Goal: Task Accomplishment & Management: Manage account settings

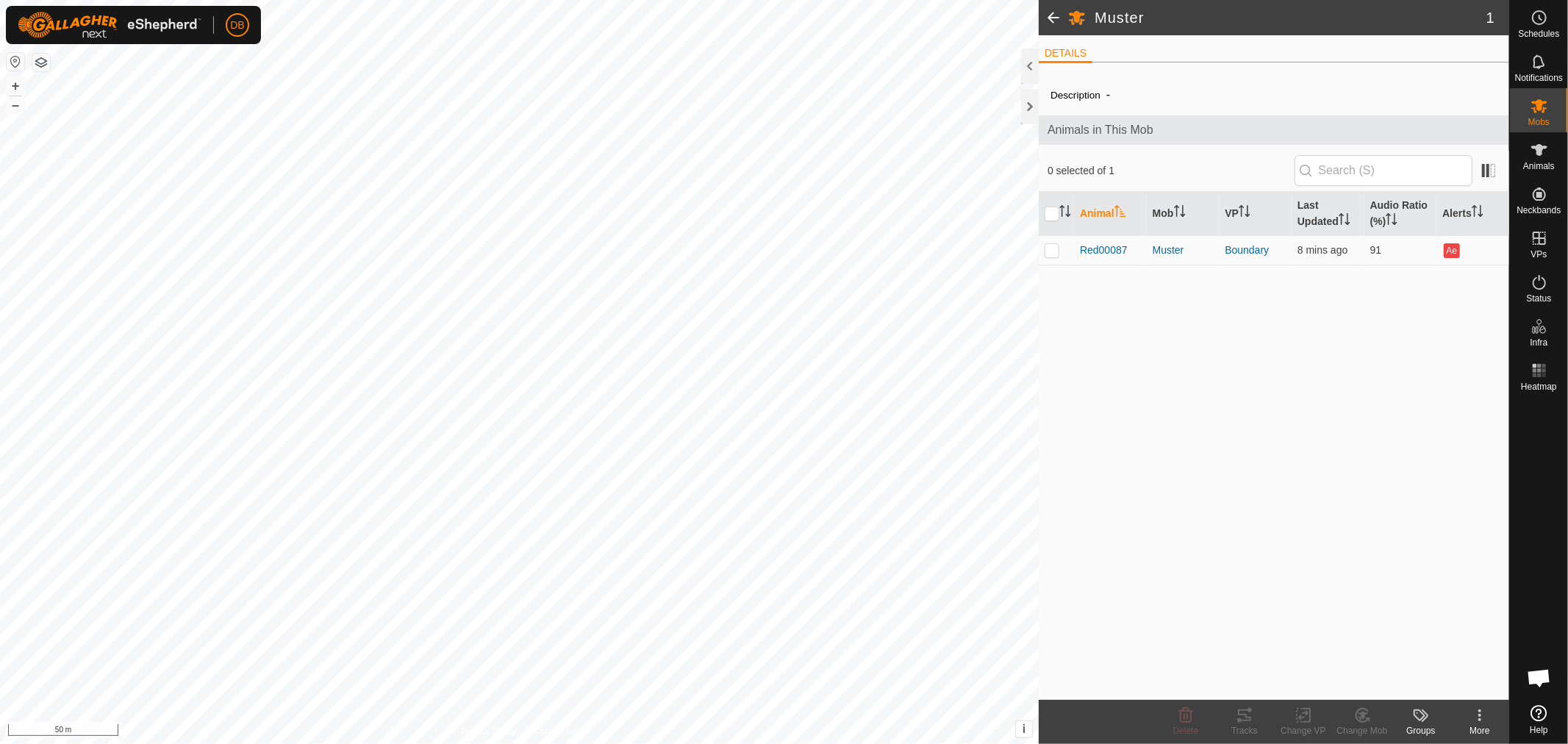
scroll to position [283, 0]
click at [1533, 114] on icon at bounding box center [1539, 106] width 17 height 17
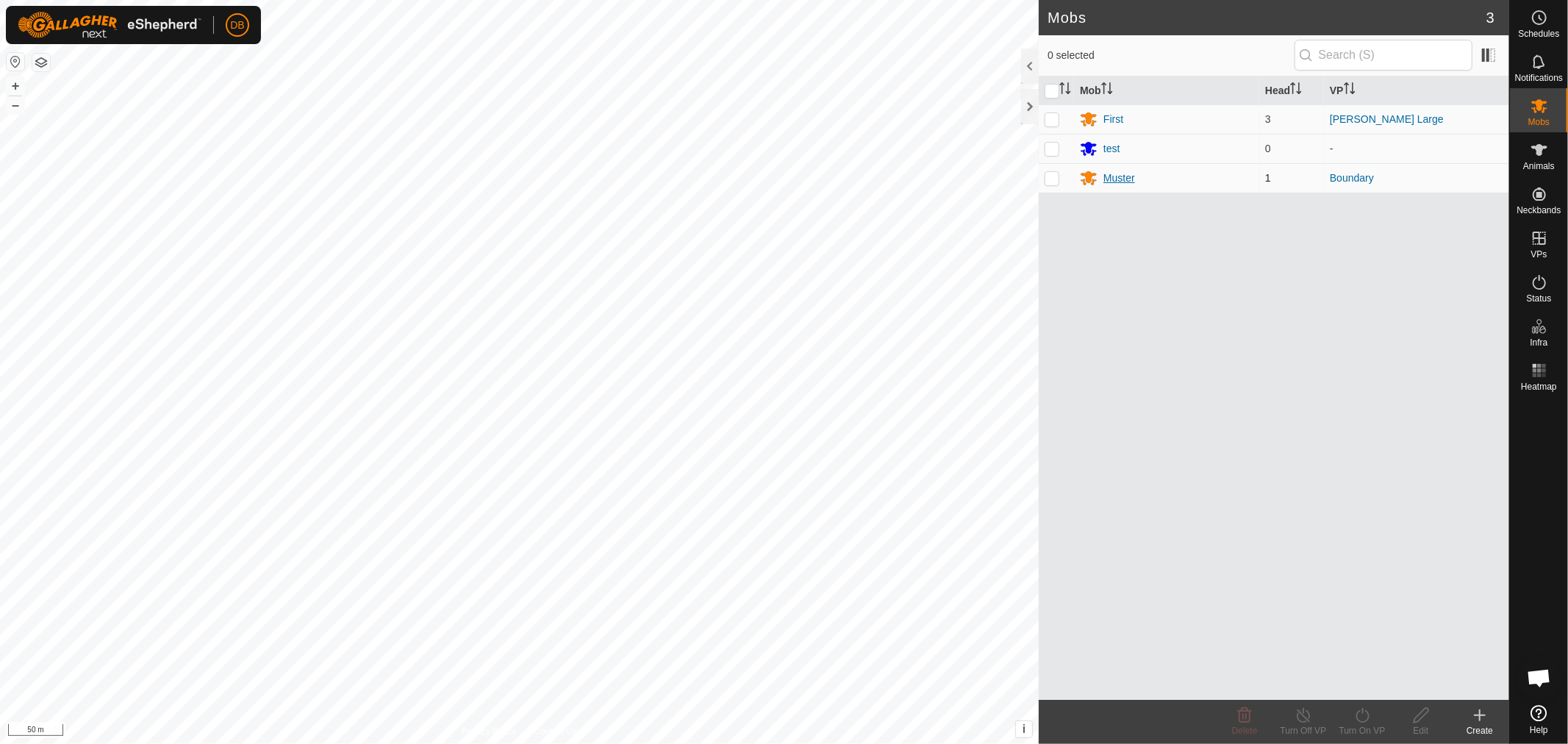
click at [1127, 172] on div "Muster" at bounding box center [1119, 177] width 31 height 16
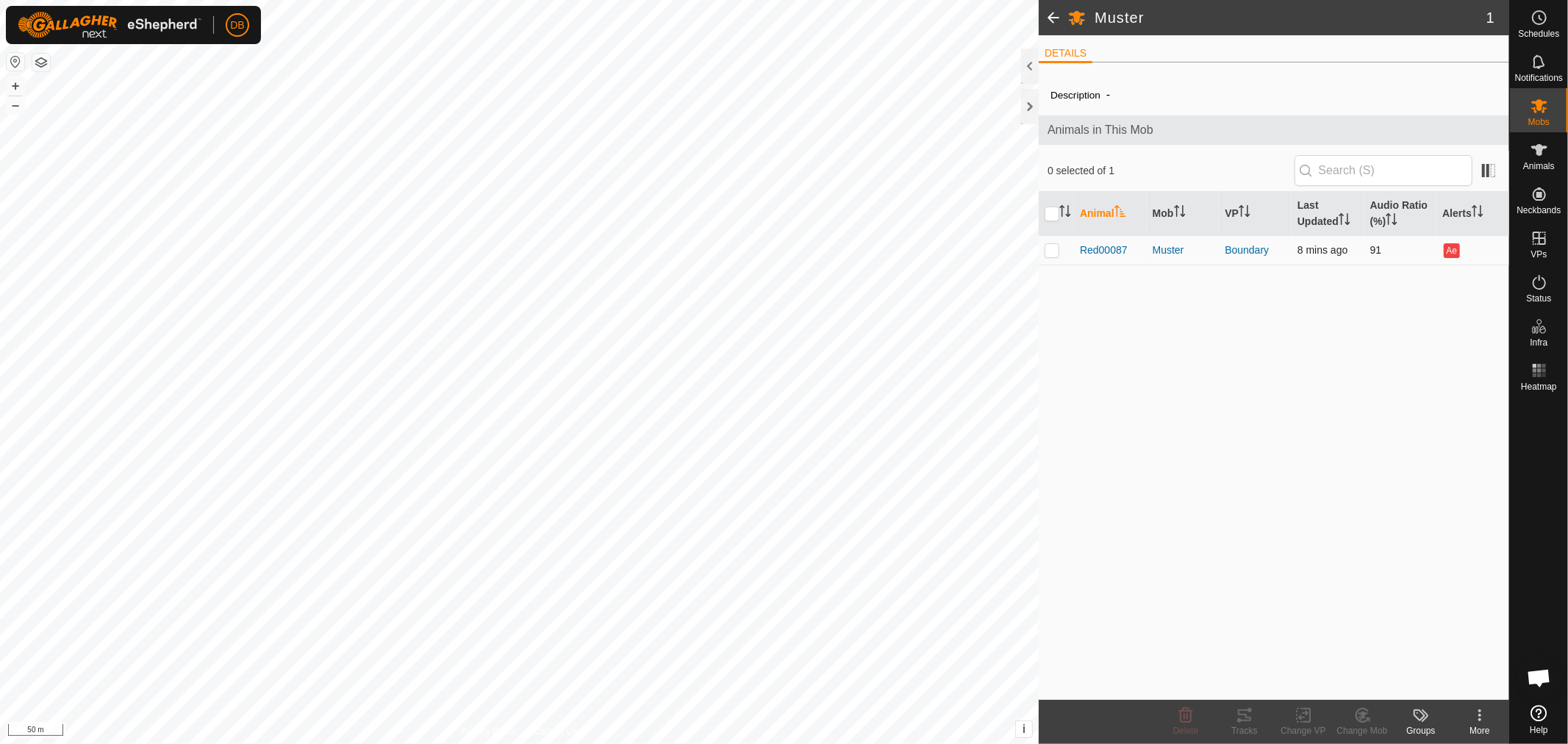
click at [1047, 251] on p-checkbox at bounding box center [1052, 249] width 15 height 12
checkbox input "true"
click at [1253, 720] on icon at bounding box center [1244, 715] width 17 height 17
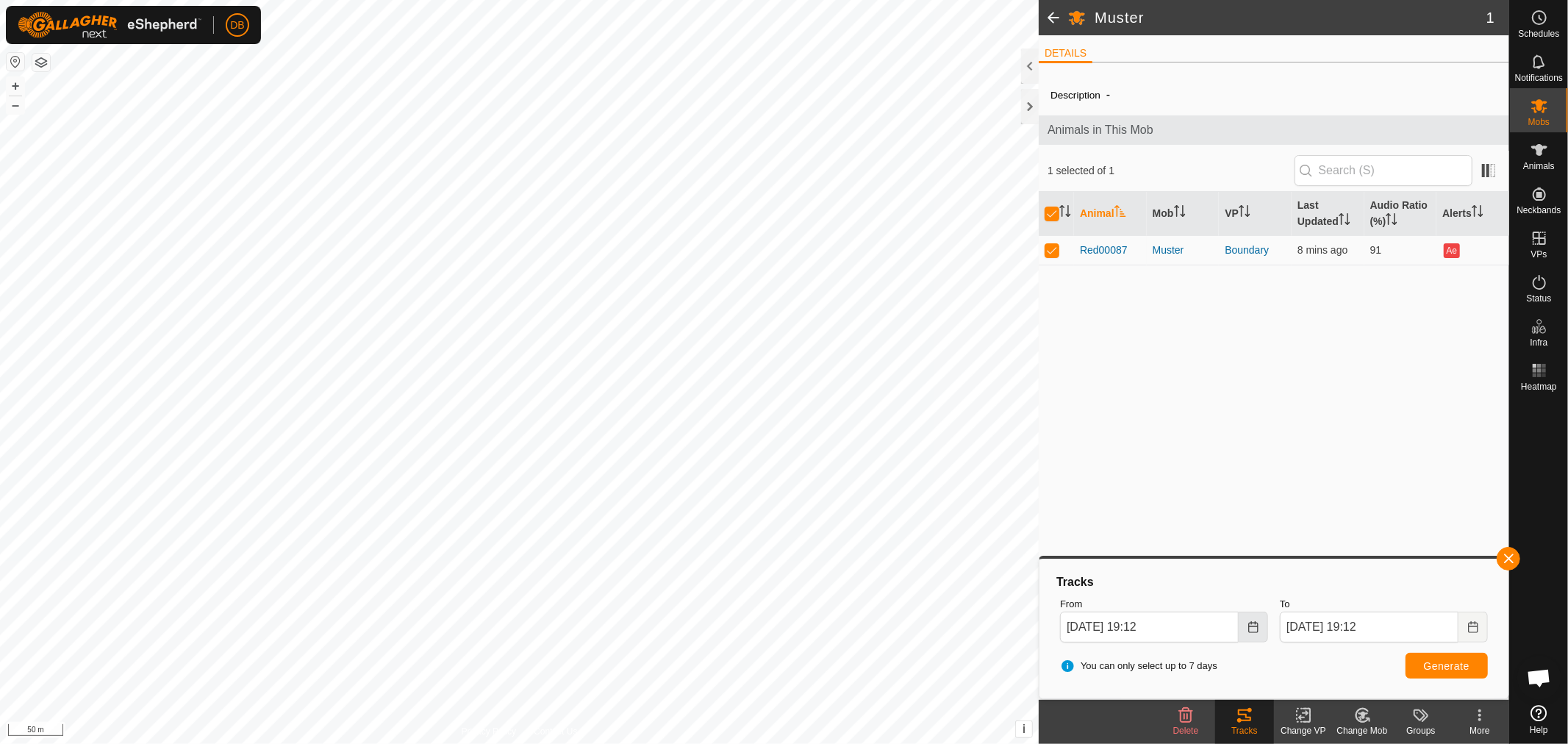
click at [1253, 629] on icon "Choose Date" at bounding box center [1253, 626] width 12 height 12
click at [1241, 462] on span "20" at bounding box center [1245, 464] width 24 height 24
click at [1253, 635] on button "Choose Date" at bounding box center [1253, 627] width 29 height 31
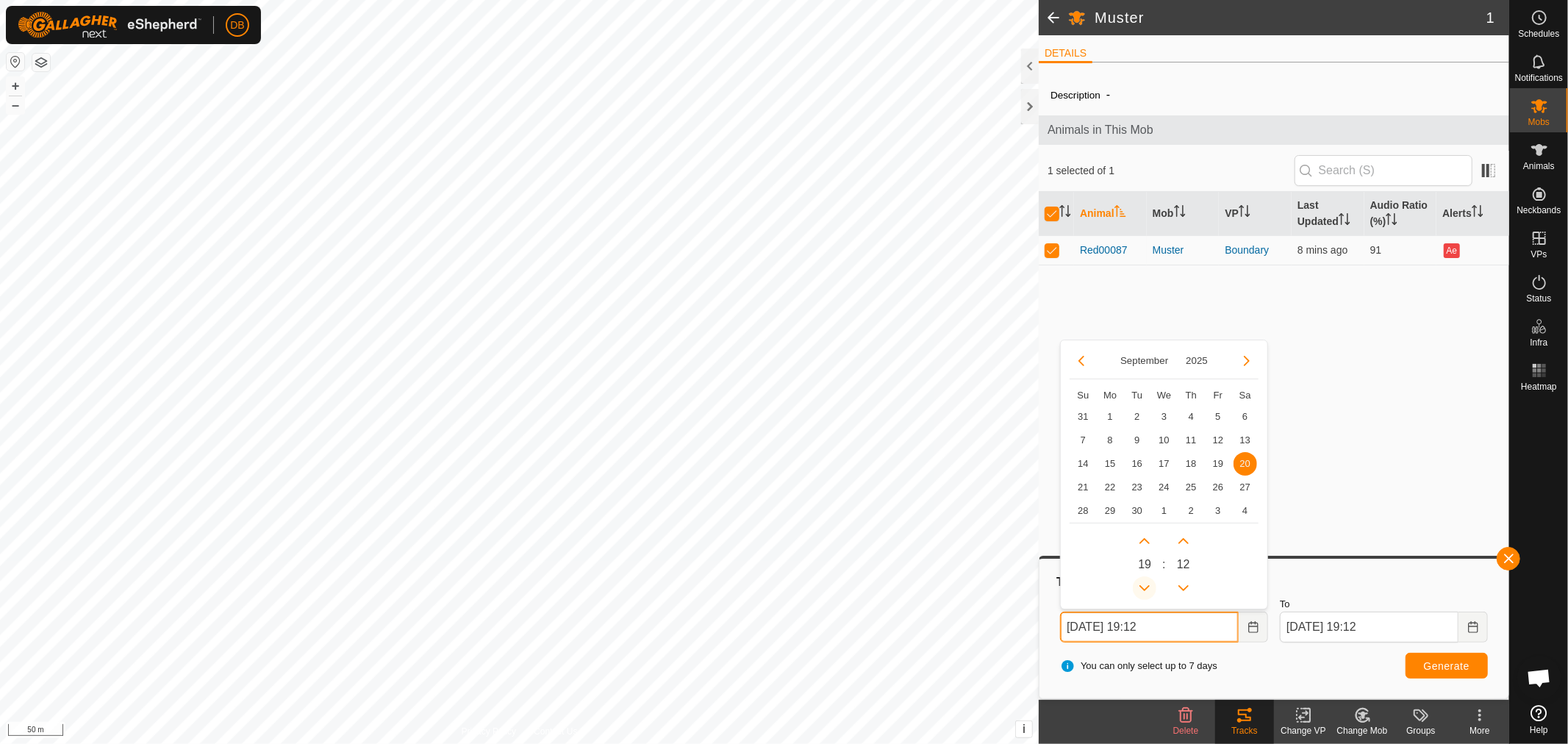
click at [1136, 587] on button "Previous Hour" at bounding box center [1145, 589] width 24 height 24
click at [1139, 587] on button "Previous Hour" at bounding box center [1145, 589] width 24 height 24
click at [1145, 589] on button "Previous Hour" at bounding box center [1145, 589] width 24 height 24
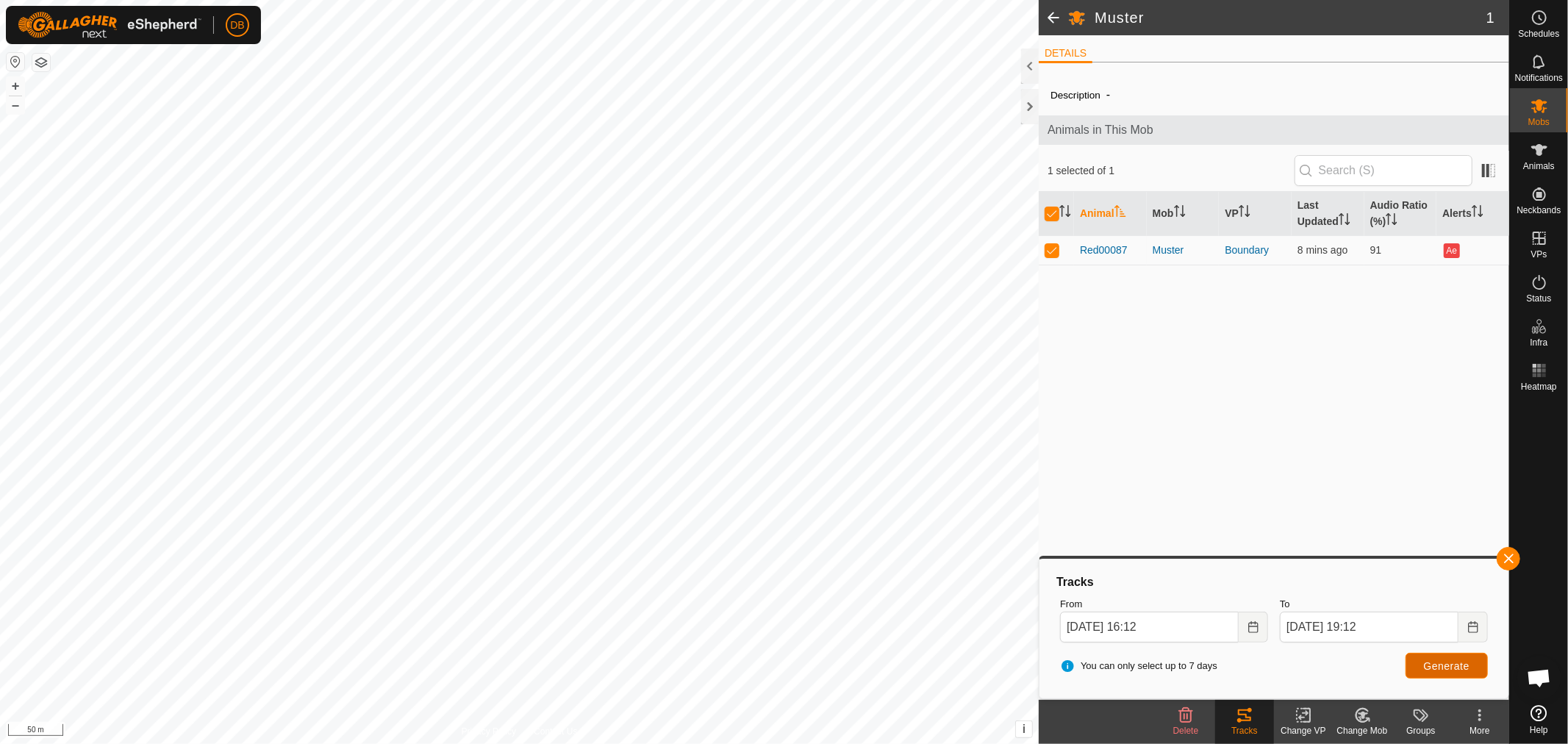
click at [1420, 665] on button "Generate" at bounding box center [1447, 666] width 83 height 26
click at [1456, 660] on span "Generate" at bounding box center [1447, 666] width 46 height 12
click at [1247, 626] on icon "Choose Date" at bounding box center [1253, 626] width 12 height 12
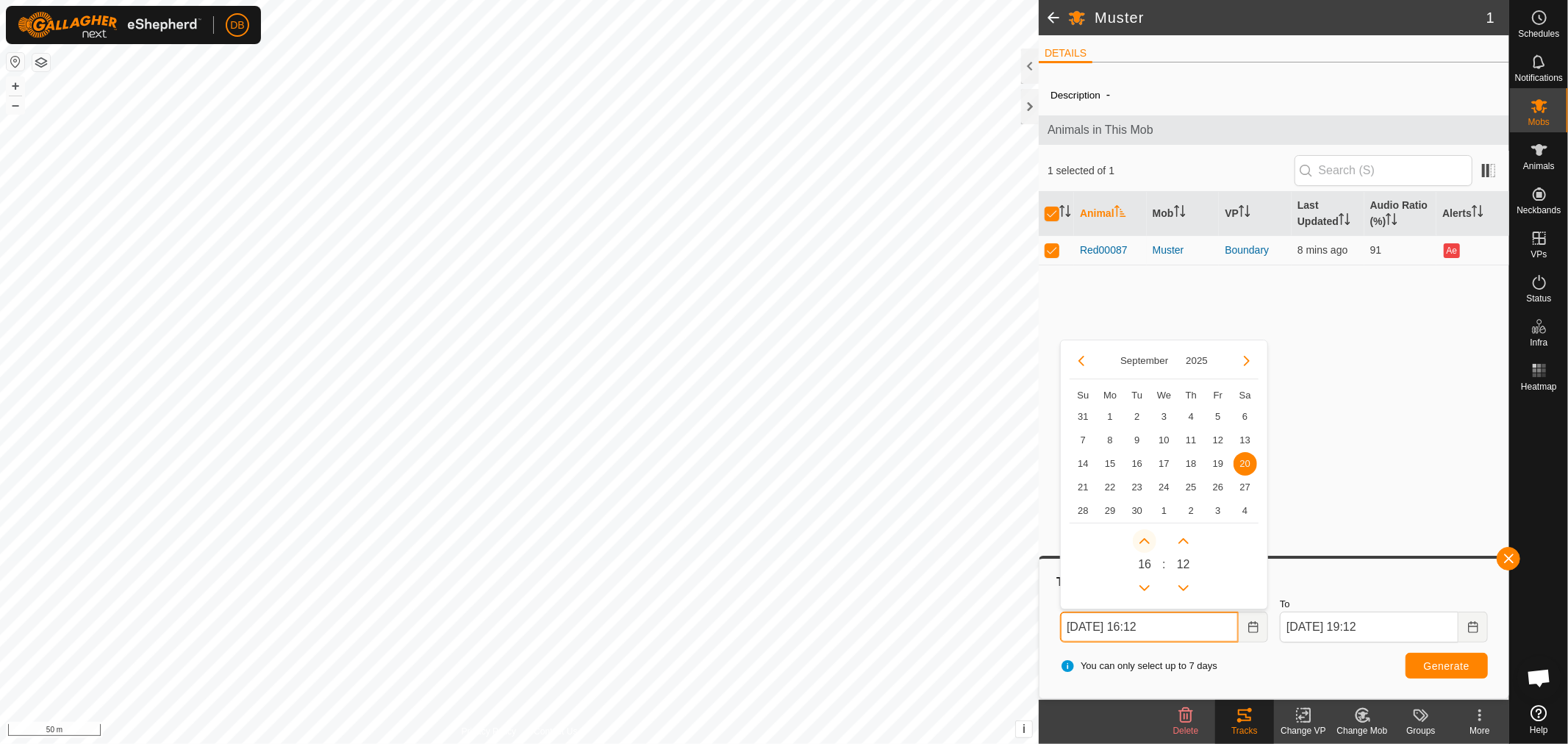
click at [1147, 545] on button "Next Hour" at bounding box center [1145, 541] width 24 height 24
type input "20 Sep, 2025 17:12"
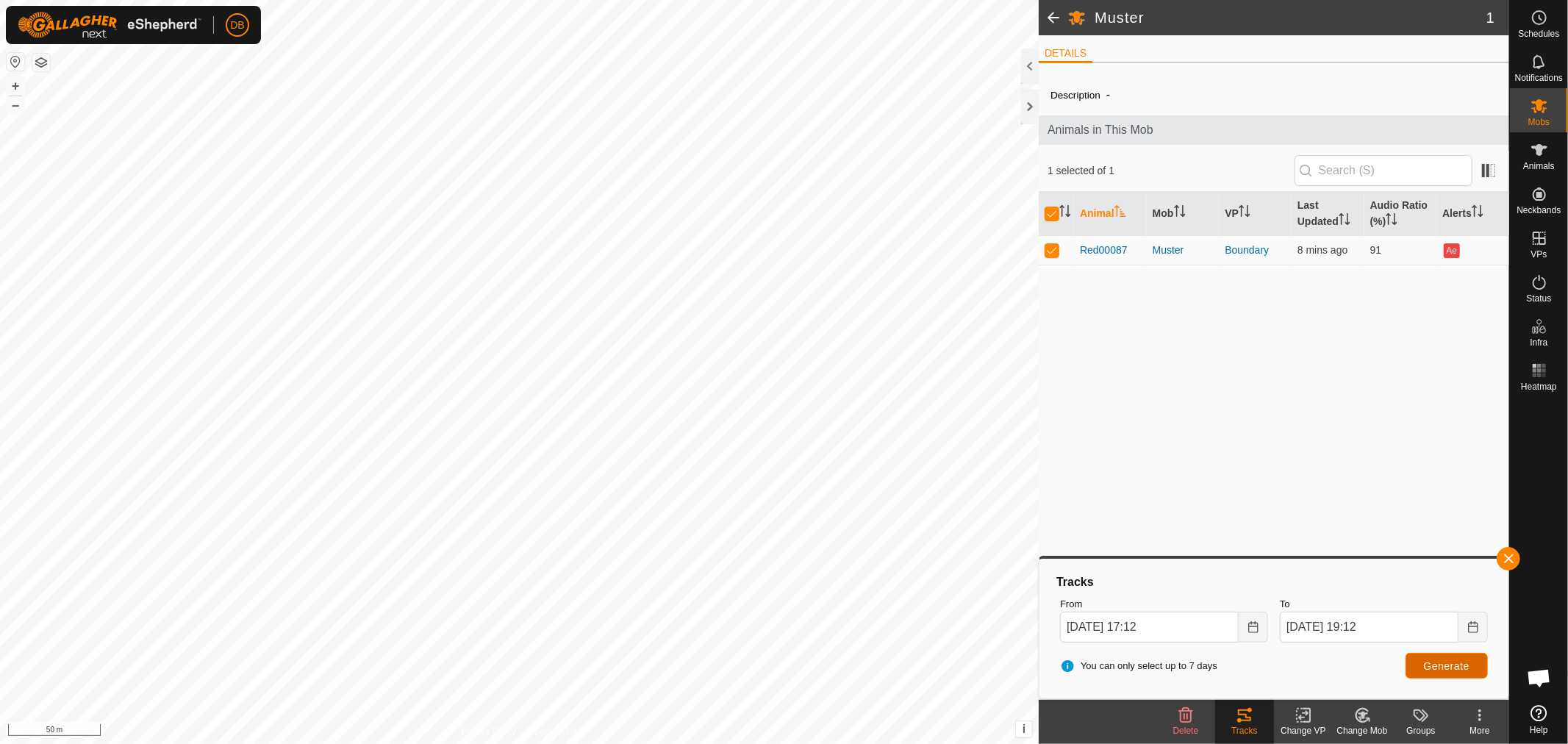
click at [1427, 666] on span "Generate" at bounding box center [1447, 666] width 46 height 12
click at [1467, 625] on button "Choose Date" at bounding box center [1473, 627] width 29 height 31
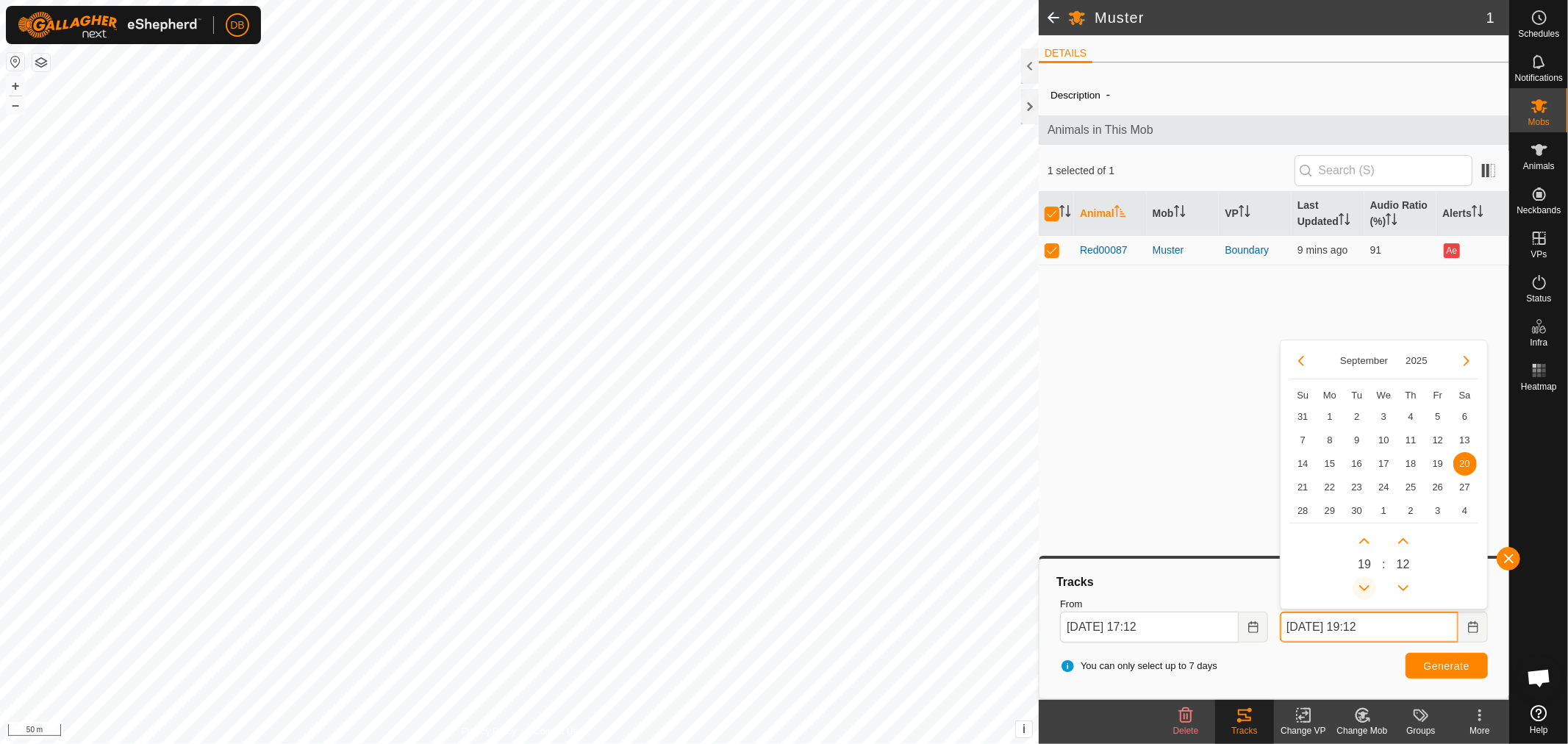
click at [1358, 580] on button "Previous Hour" at bounding box center [1365, 589] width 24 height 24
type input "20 Sep, 2025 18:12"
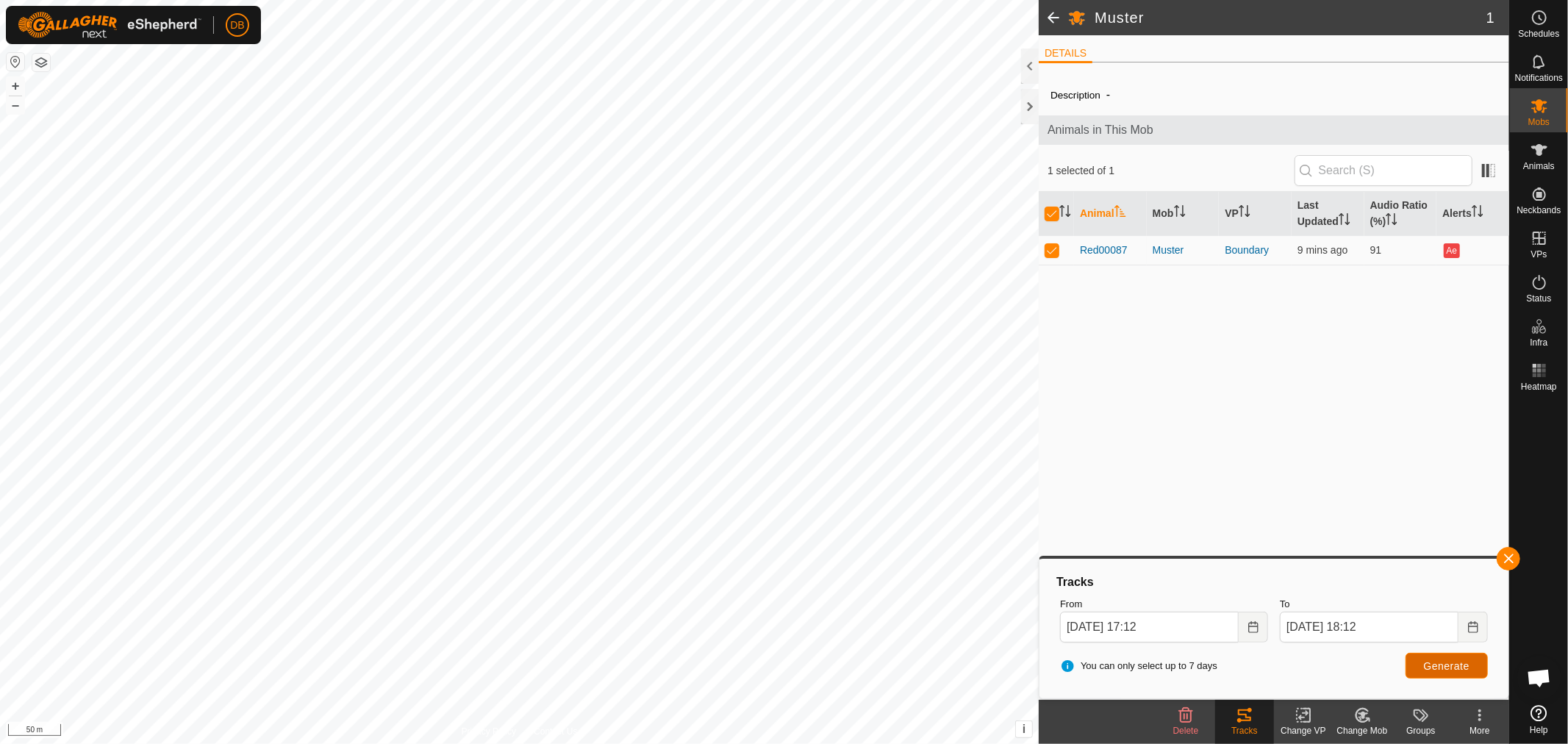
click at [1441, 660] on span "Generate" at bounding box center [1447, 666] width 46 height 12
click at [1539, 239] on icon at bounding box center [1539, 238] width 13 height 13
click at [1437, 230] on link "In Rotation" at bounding box center [1446, 237] width 126 height 29
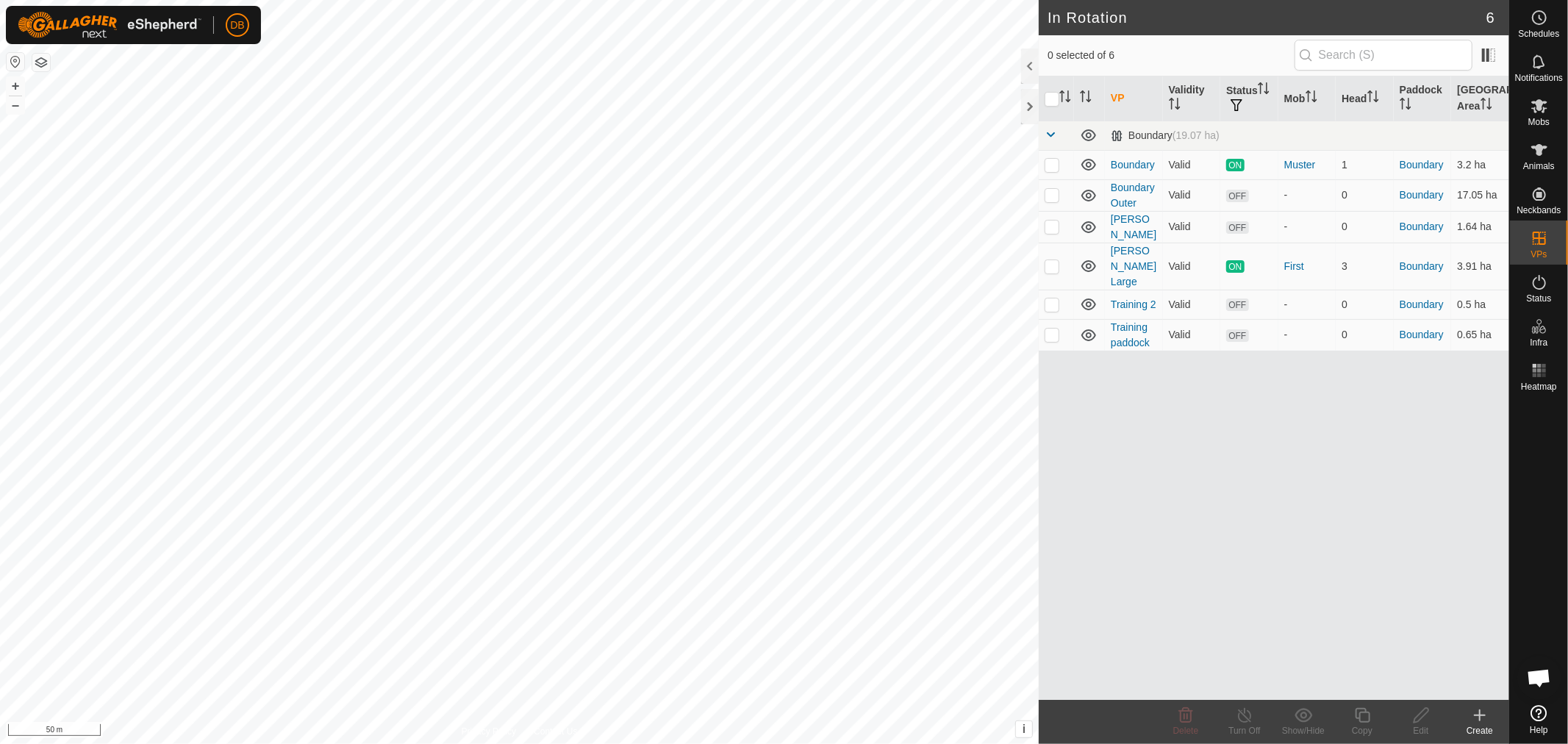
click at [1480, 711] on icon at bounding box center [1480, 715] width 0 height 10
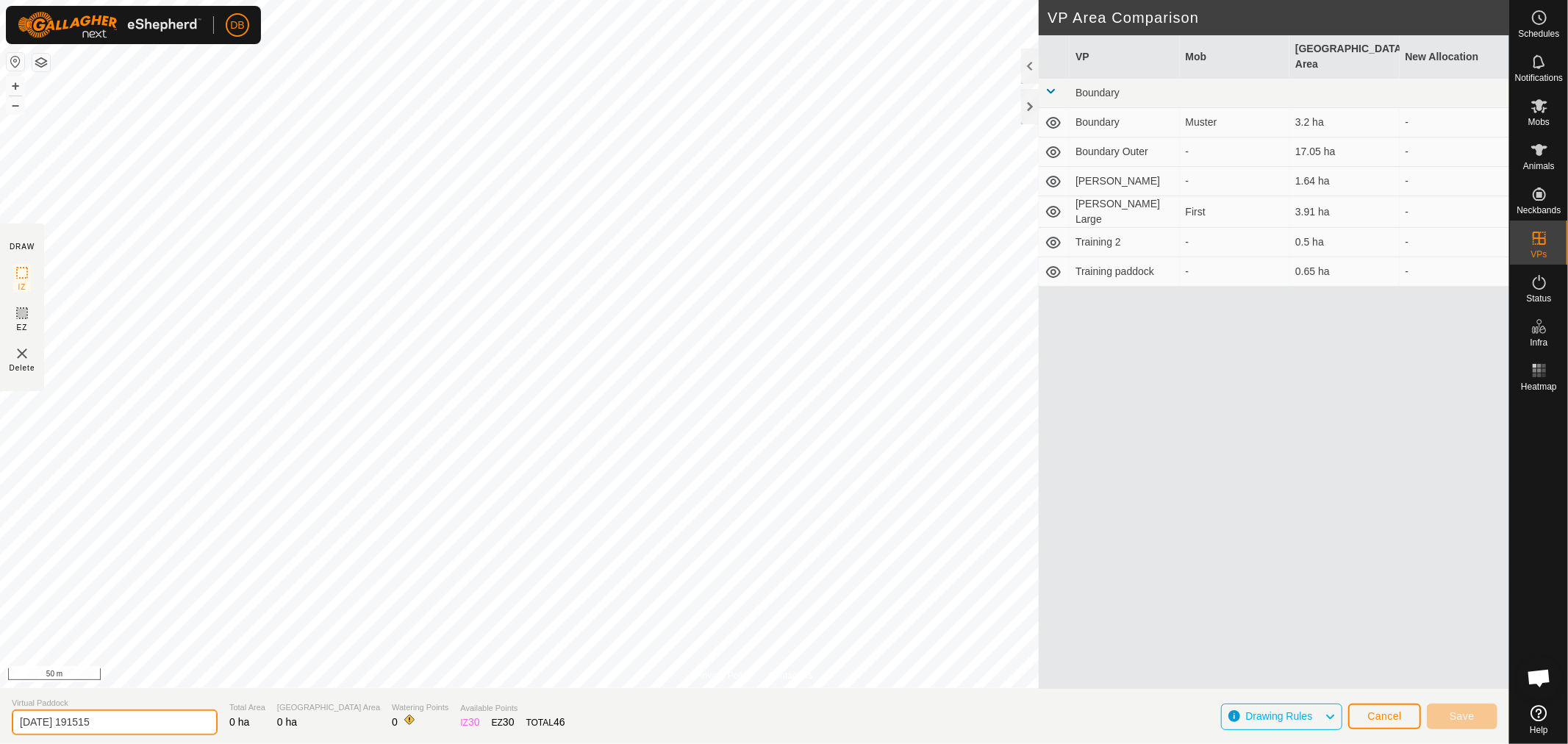
drag, startPoint x: 130, startPoint y: 723, endPoint x: 0, endPoint y: 716, distance: 130.2
click at [0, 716] on section "Virtual Paddock 2025-09-20 191515 Total Area 0 ha Grazing Area 0 ha Watering Po…" at bounding box center [754, 715] width 1509 height 56
type input "red1"
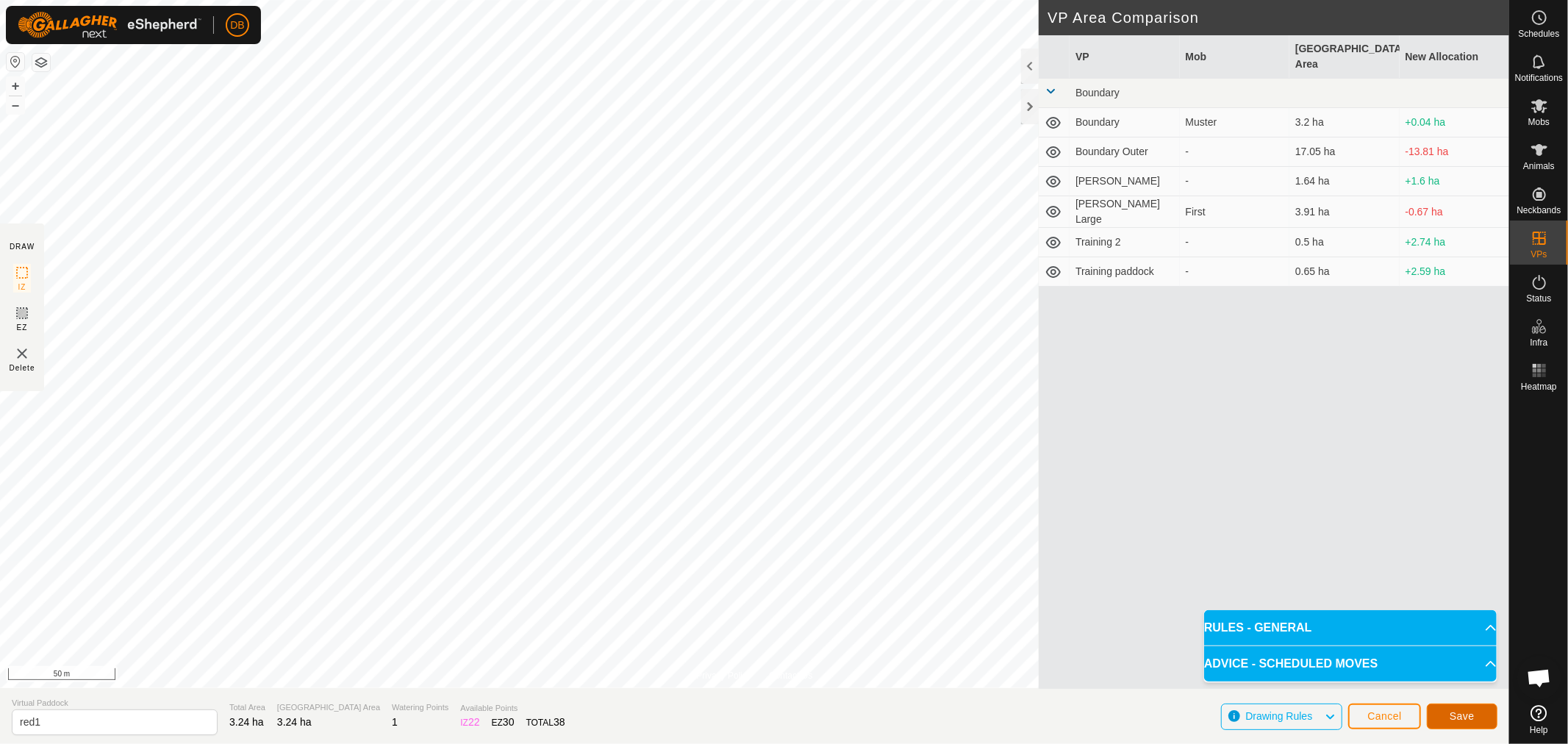
click at [1450, 714] on span "Save" at bounding box center [1461, 715] width 25 height 12
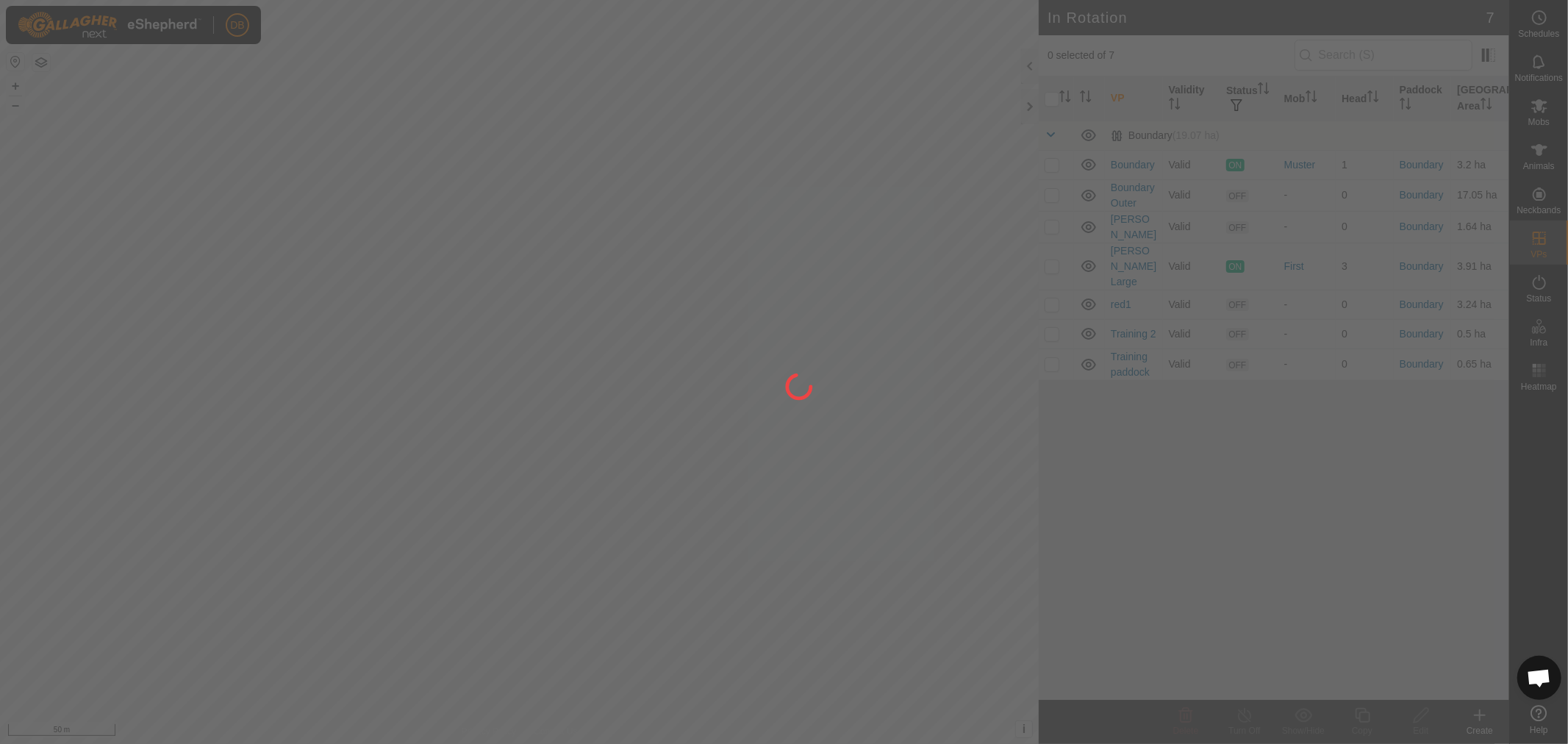
click at [1541, 108] on icon at bounding box center [1539, 106] width 17 height 17
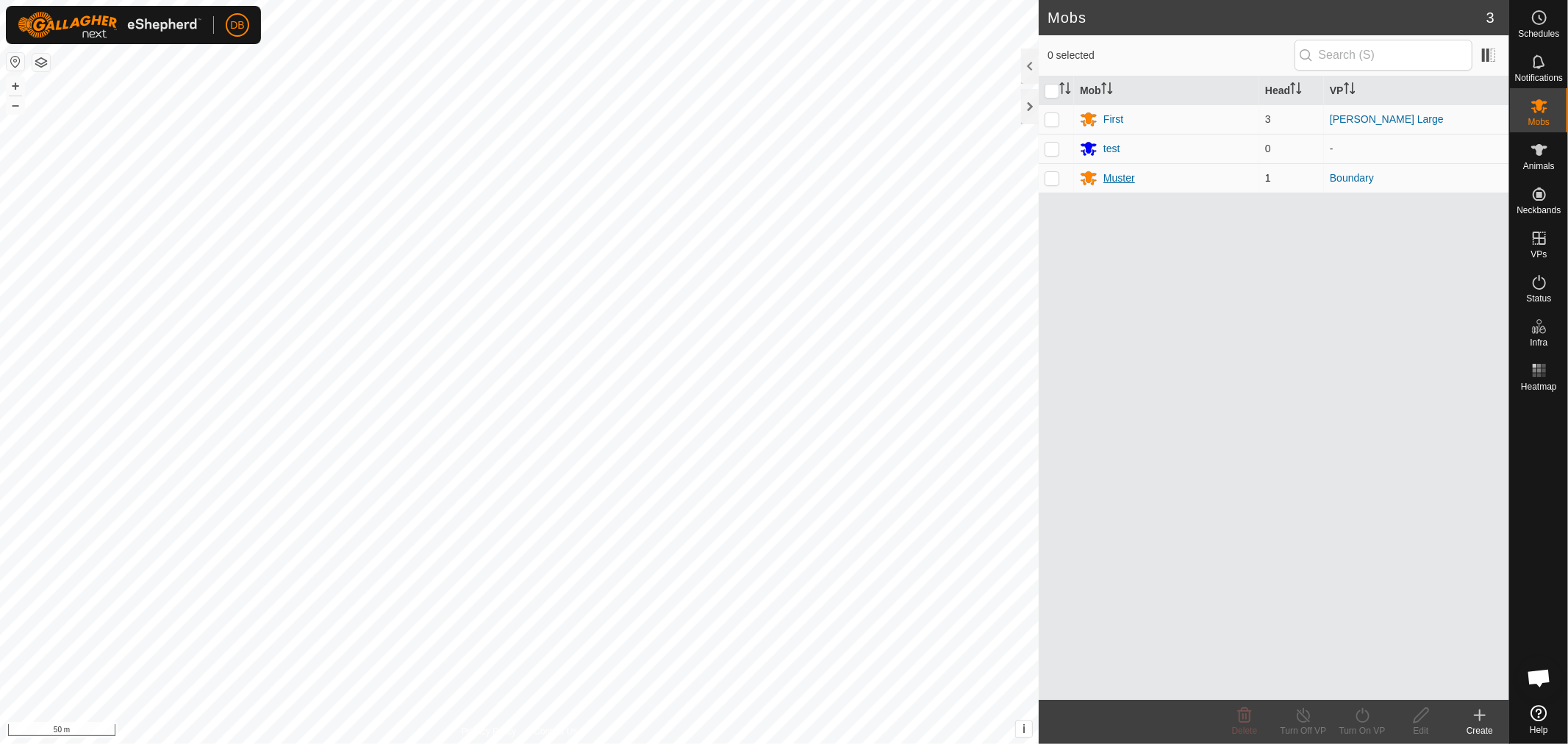
click at [1115, 177] on div "Muster" at bounding box center [1119, 177] width 31 height 16
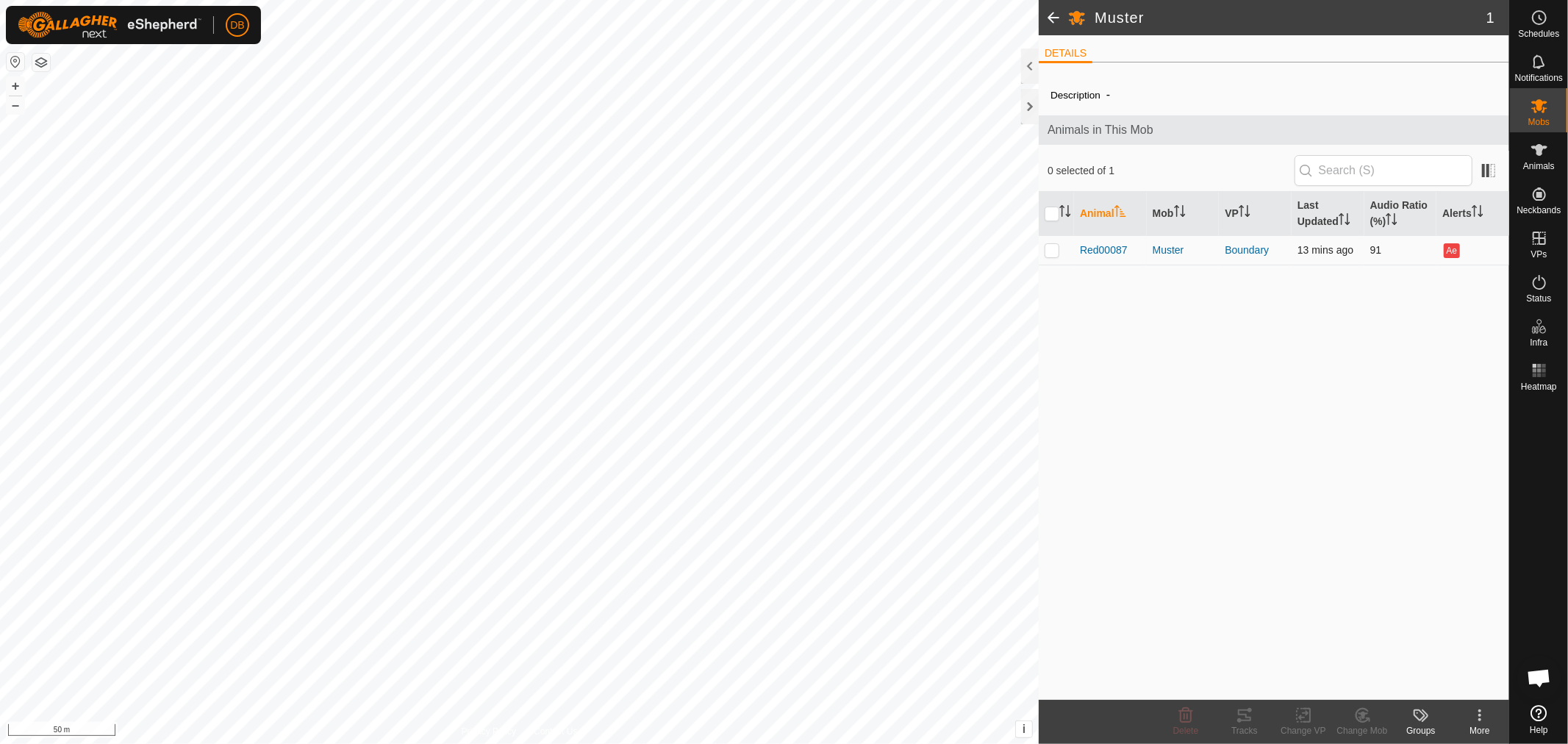
click at [1049, 252] on p-checkbox at bounding box center [1052, 249] width 15 height 12
checkbox input "true"
click at [1301, 721] on icon at bounding box center [1304, 715] width 18 height 17
click at [1318, 654] on link "Choose VP..." at bounding box center [1347, 652] width 145 height 29
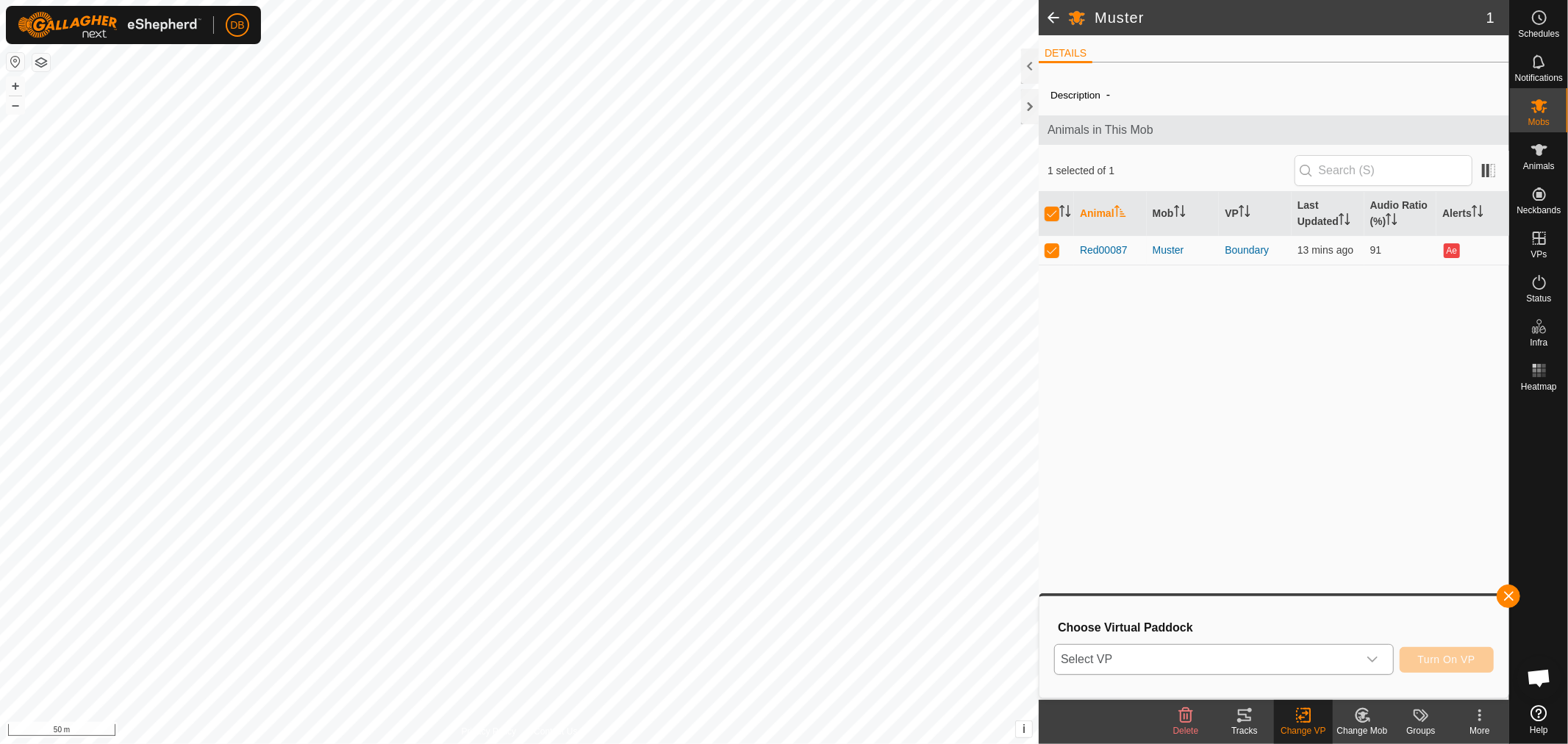
click at [1375, 656] on icon "dropdown trigger" at bounding box center [1372, 659] width 12 height 12
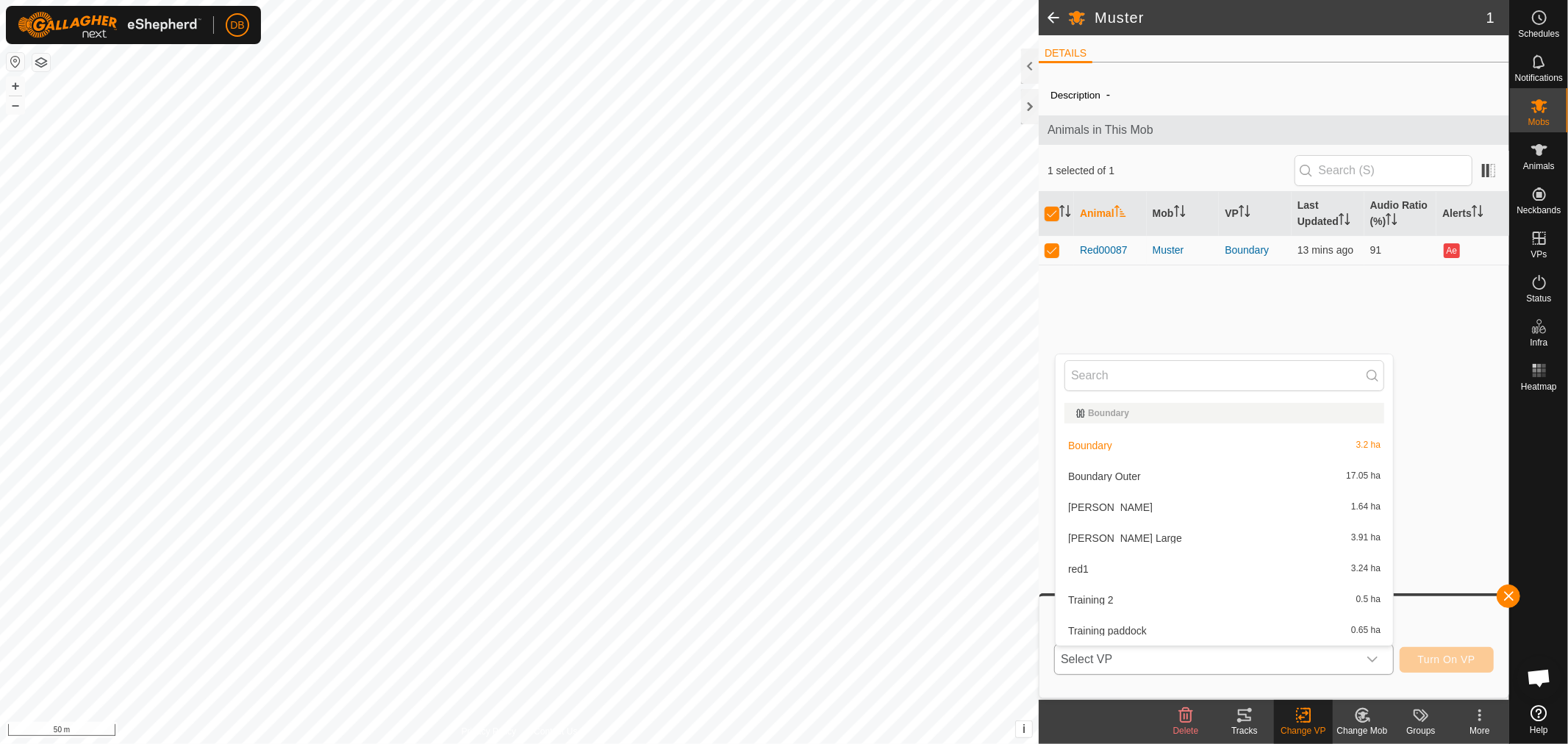
click at [1085, 560] on li "red1 3.24 ha" at bounding box center [1224, 569] width 338 height 29
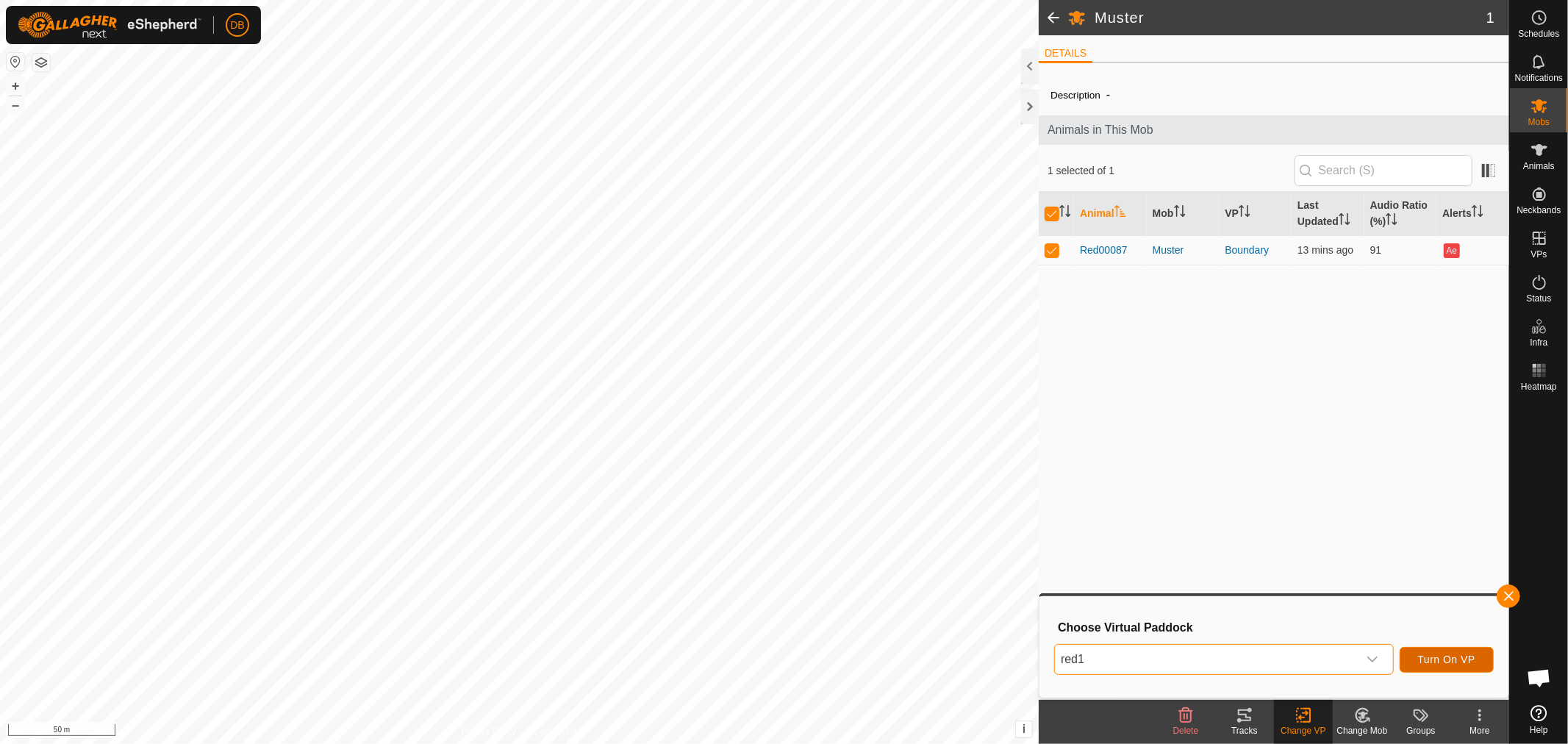
click at [1452, 658] on span "Turn On VP" at bounding box center [1447, 659] width 57 height 12
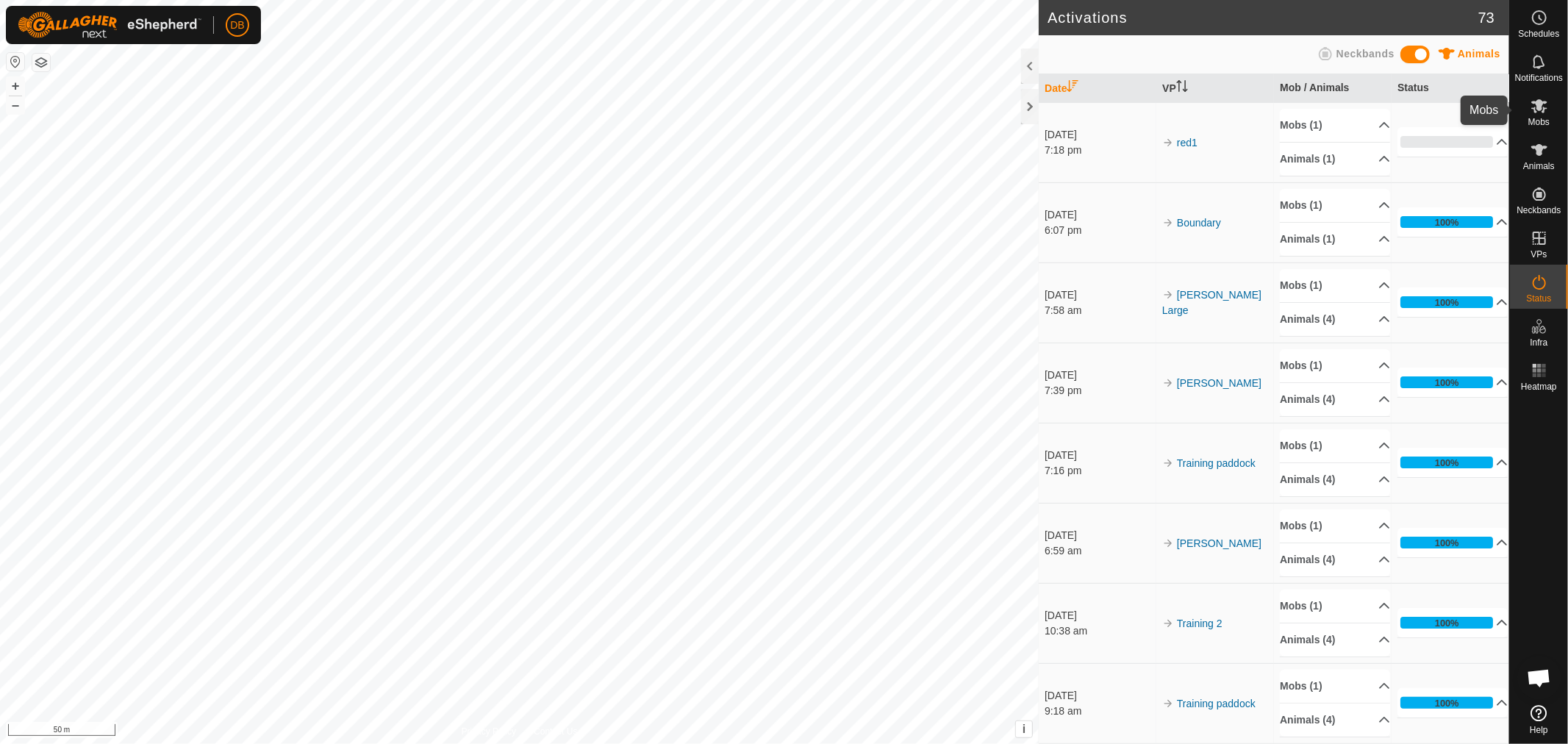
click at [1542, 108] on icon at bounding box center [1539, 106] width 17 height 17
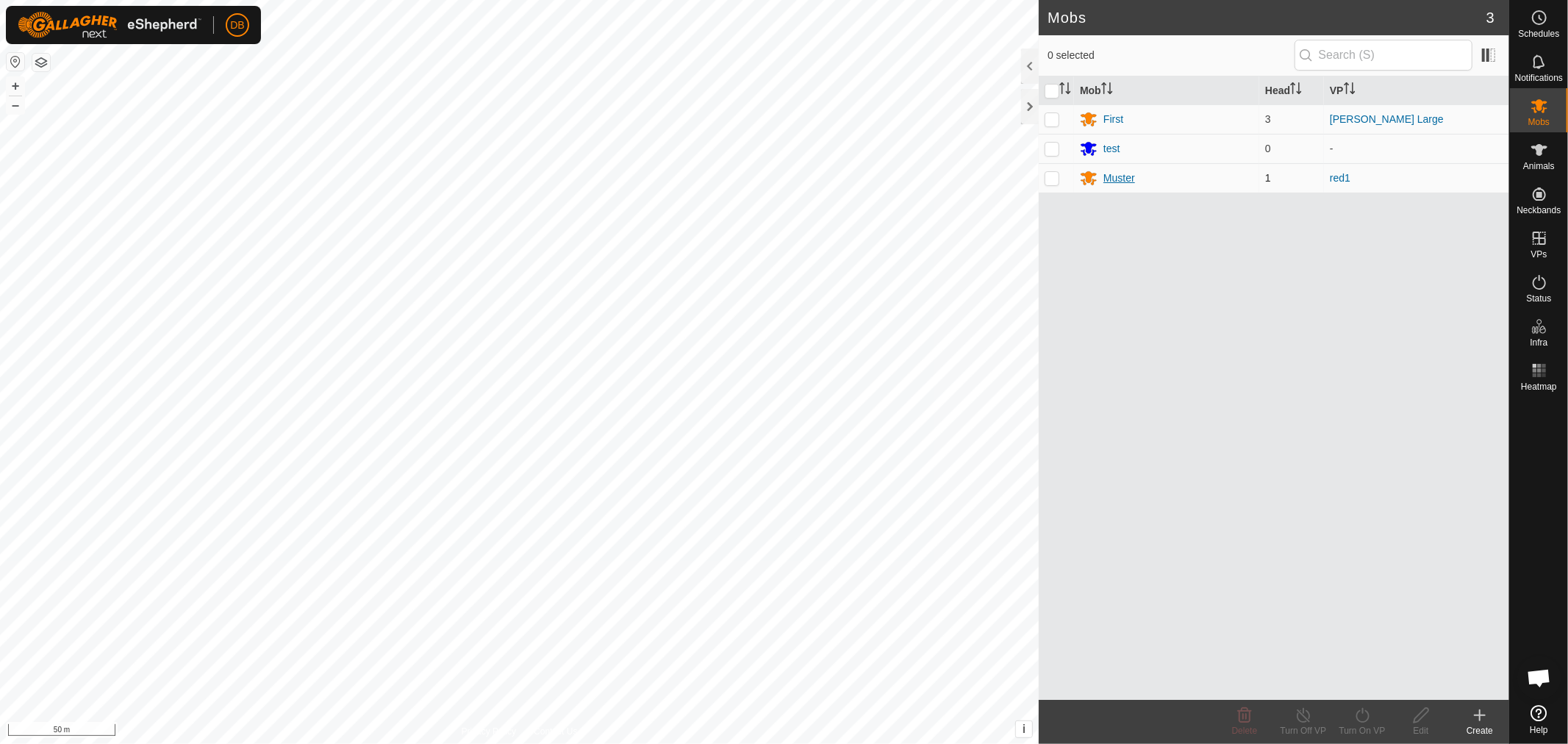
click at [1111, 177] on div "Muster" at bounding box center [1119, 177] width 31 height 16
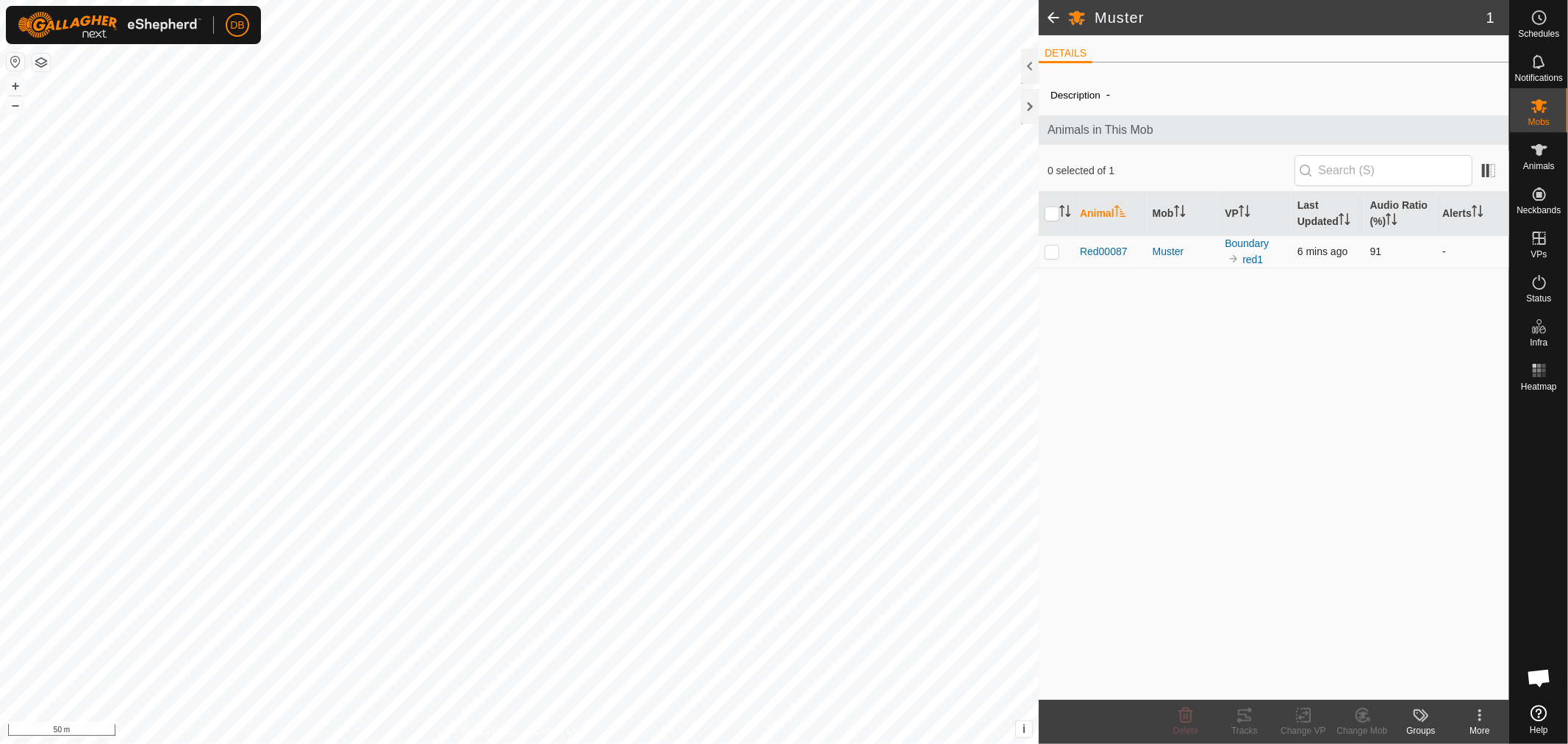
click at [1051, 252] on p-checkbox at bounding box center [1052, 251] width 15 height 12
checkbox input "true"
click at [1240, 715] on icon at bounding box center [1244, 715] width 13 height 12
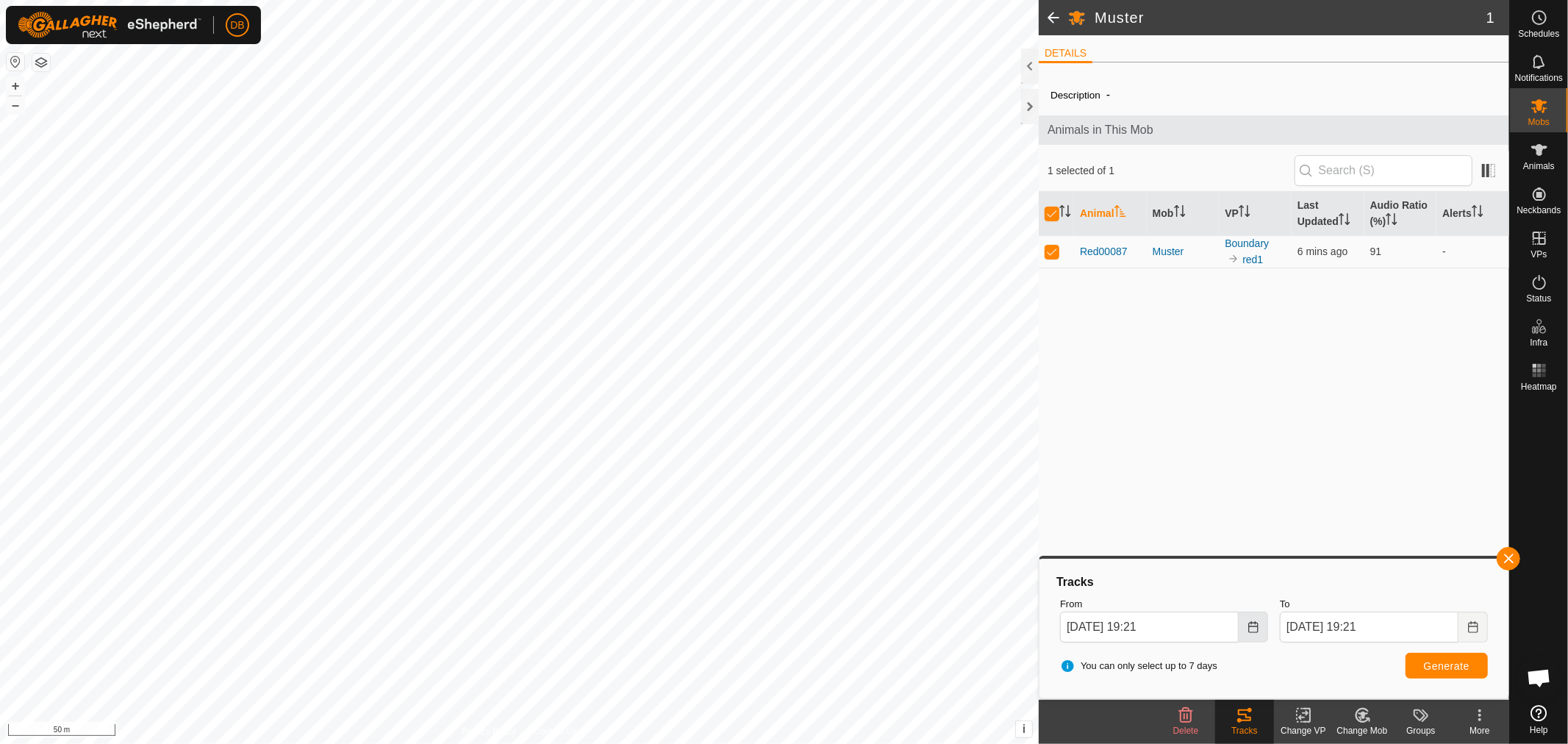
click at [1258, 624] on icon "Choose Date" at bounding box center [1253, 626] width 9 height 12
click at [1246, 461] on span "20" at bounding box center [1245, 464] width 24 height 24
click at [1253, 625] on icon "Choose Date" at bounding box center [1253, 626] width 9 height 12
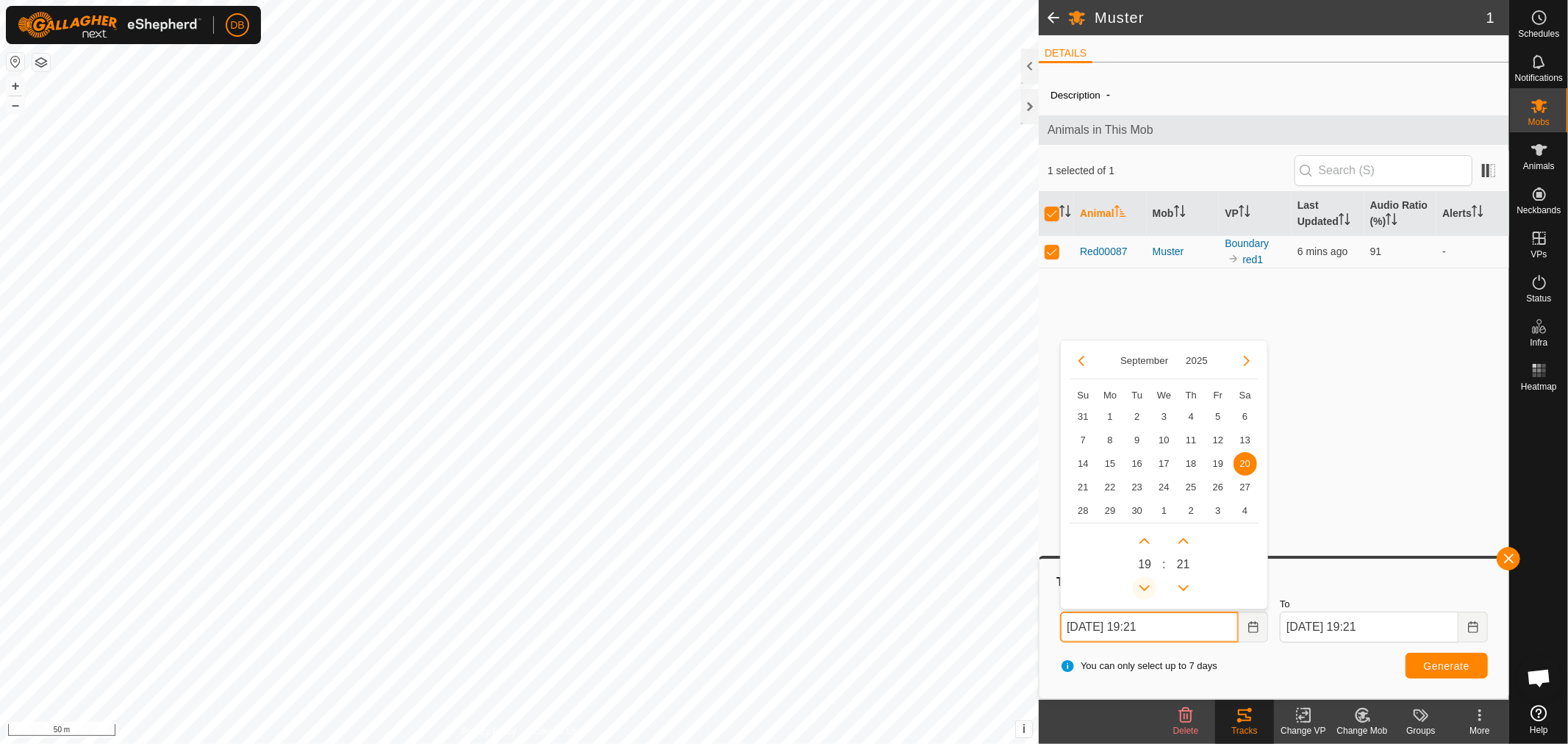
click at [1144, 578] on button "Previous Hour" at bounding box center [1145, 589] width 24 height 24
type input "20 Sep, 2025 18:21"
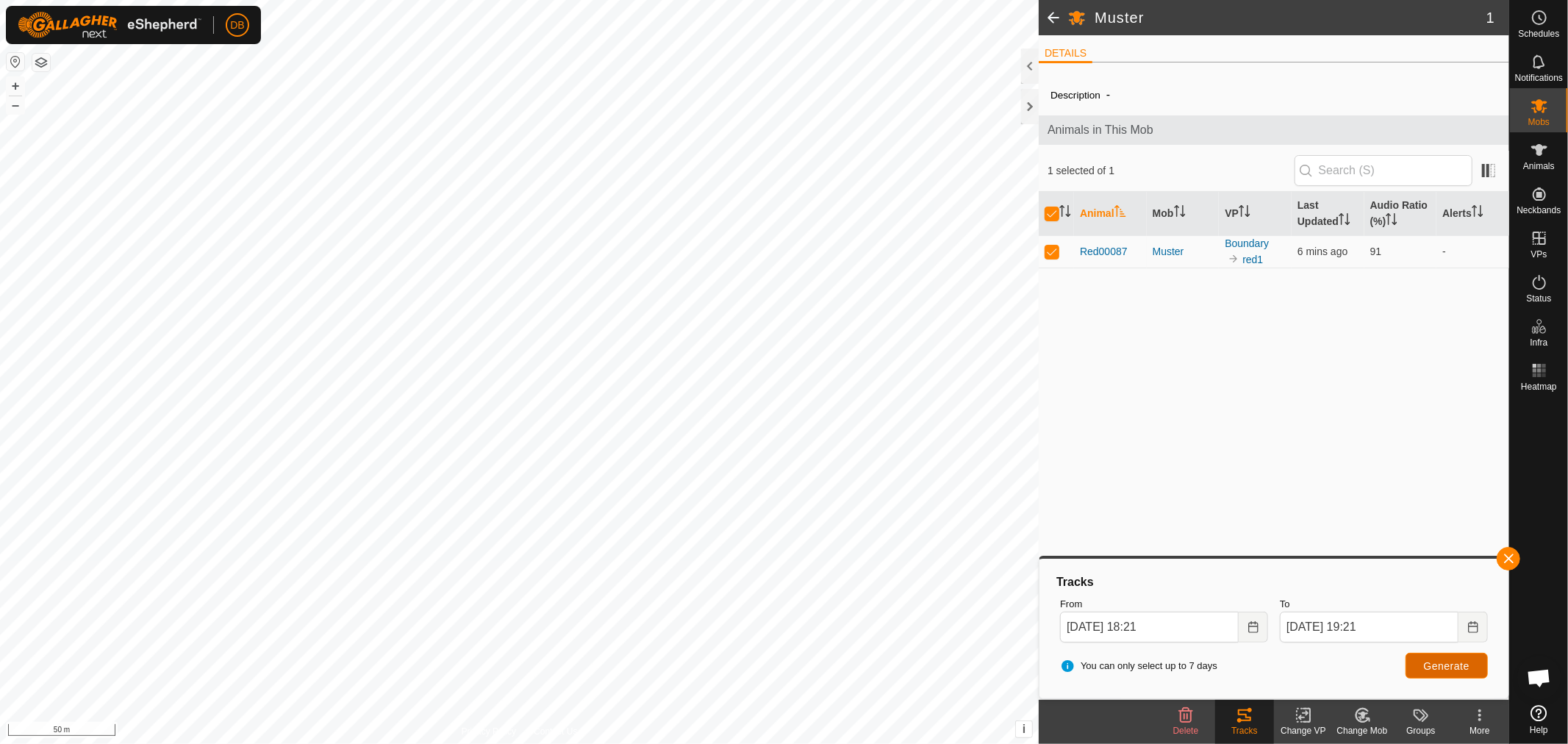
click at [1464, 664] on span "Generate" at bounding box center [1447, 666] width 46 height 12
click at [1434, 664] on span "Generate" at bounding box center [1447, 666] width 46 height 12
click at [1480, 625] on button "Choose Date" at bounding box center [1473, 627] width 29 height 31
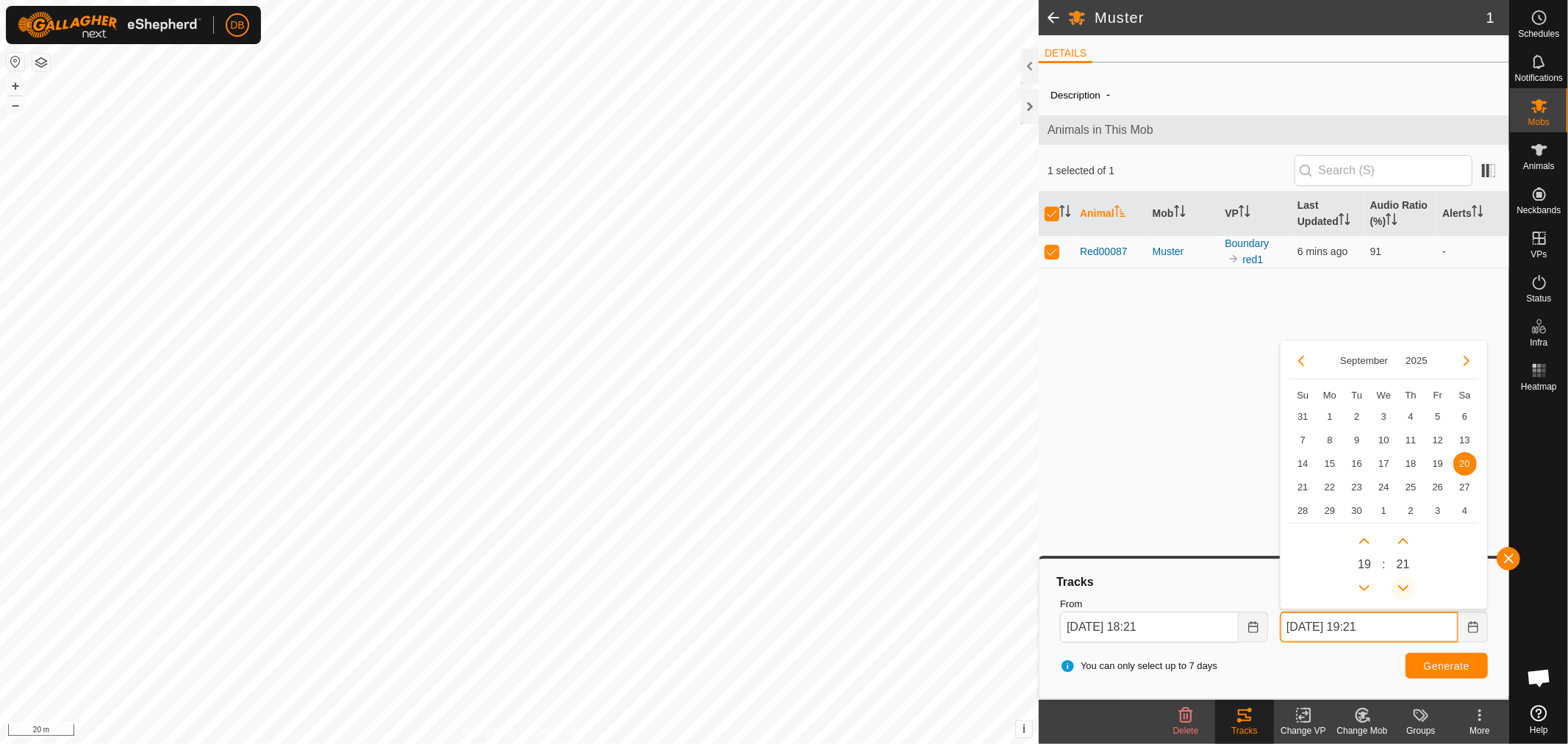
click at [1404, 581] on button "Previous Minute" at bounding box center [1403, 589] width 24 height 24
drag, startPoint x: 1404, startPoint y: 581, endPoint x: 1415, endPoint y: 598, distance: 20.2
click at [1404, 582] on span "Previous Minute" at bounding box center [1404, 582] width 0 height 0
click at [1401, 540] on button "Next Minute" at bounding box center [1403, 541] width 24 height 24
click at [1402, 540] on span "Next Minute" at bounding box center [1402, 540] width 0 height 0
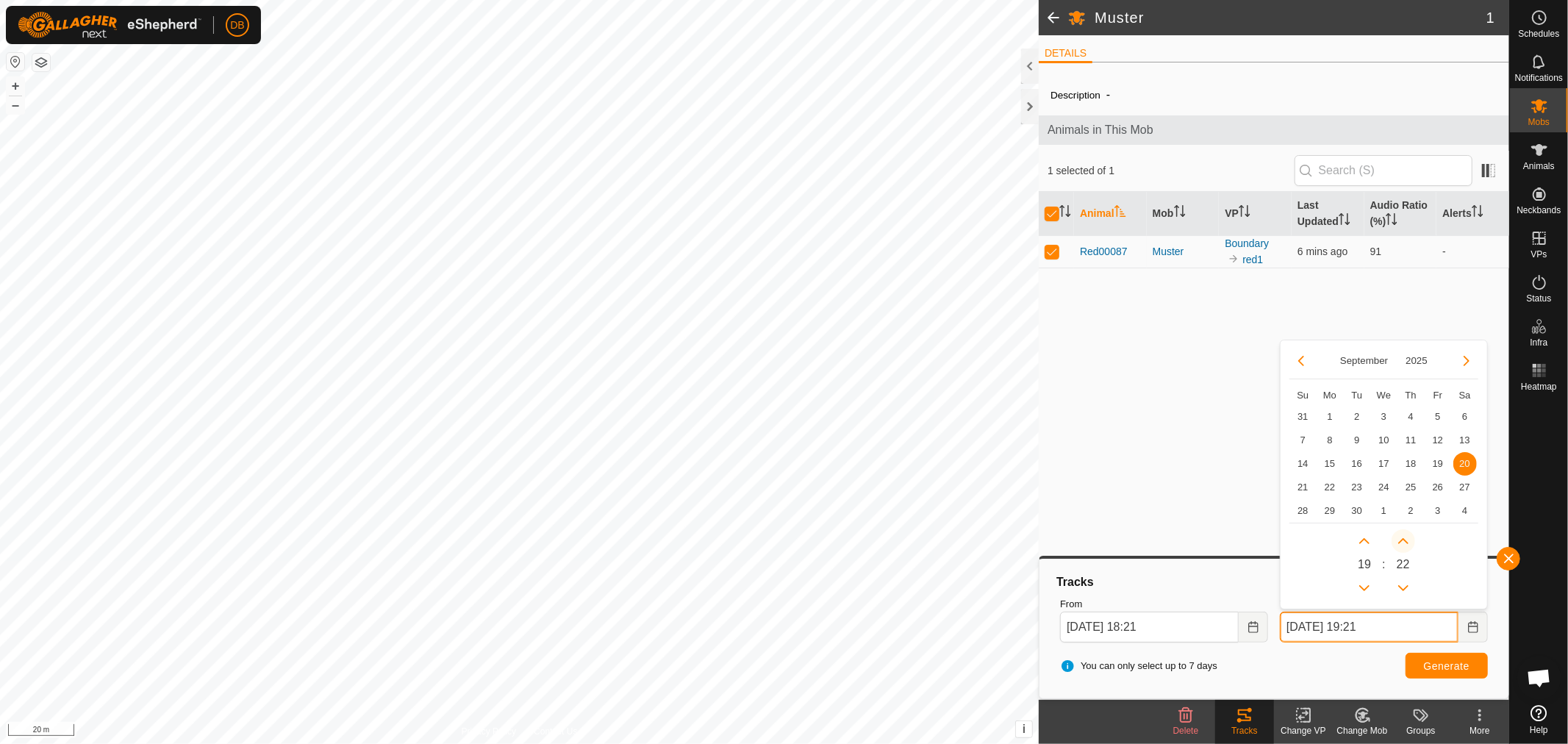
click at [1402, 540] on button "Next Minute" at bounding box center [1403, 541] width 24 height 24
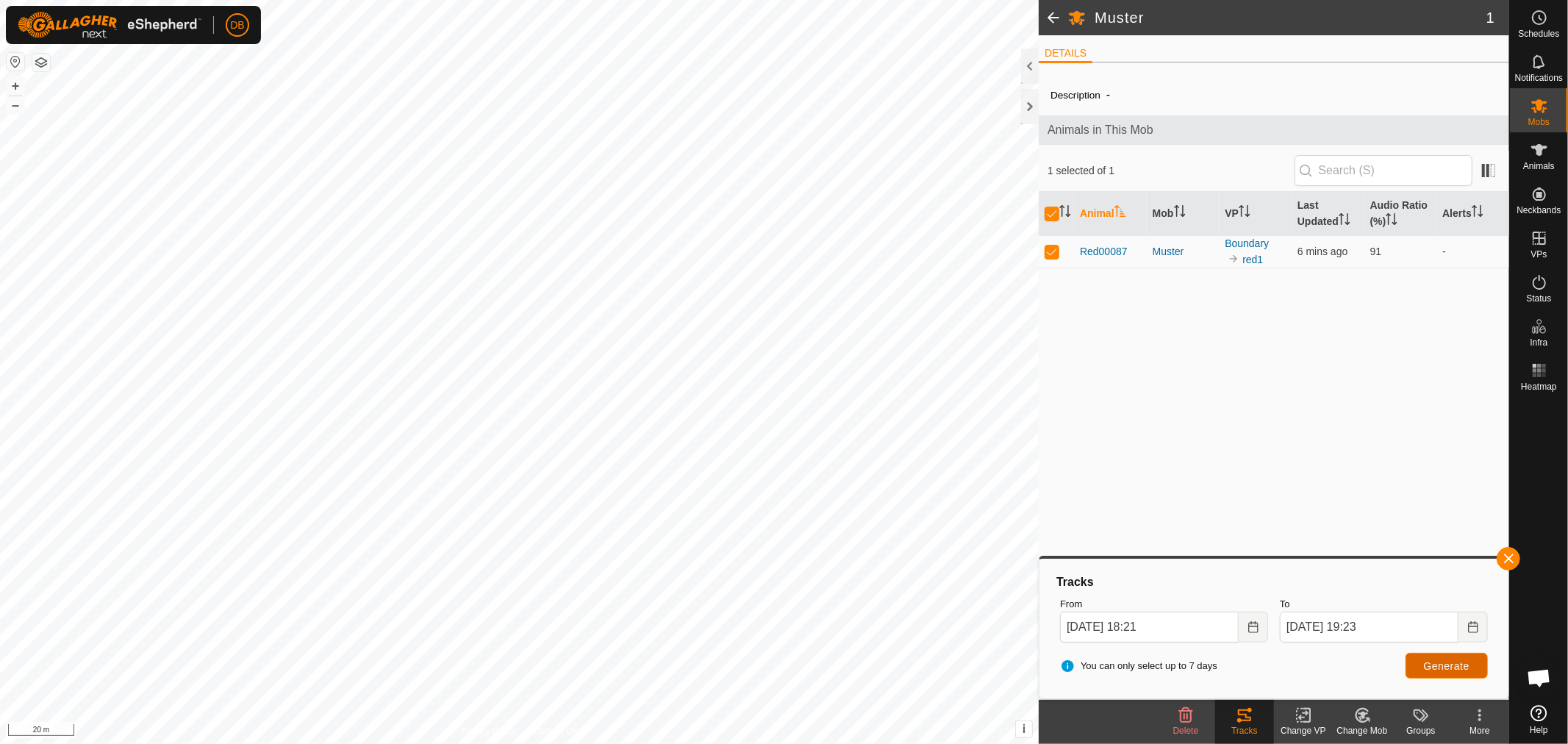
click at [1428, 664] on span "Generate" at bounding box center [1447, 666] width 46 height 12
click at [1446, 667] on span "Generate" at bounding box center [1447, 666] width 46 height 12
click at [1474, 624] on icon "Choose Date" at bounding box center [1472, 626] width 12 height 12
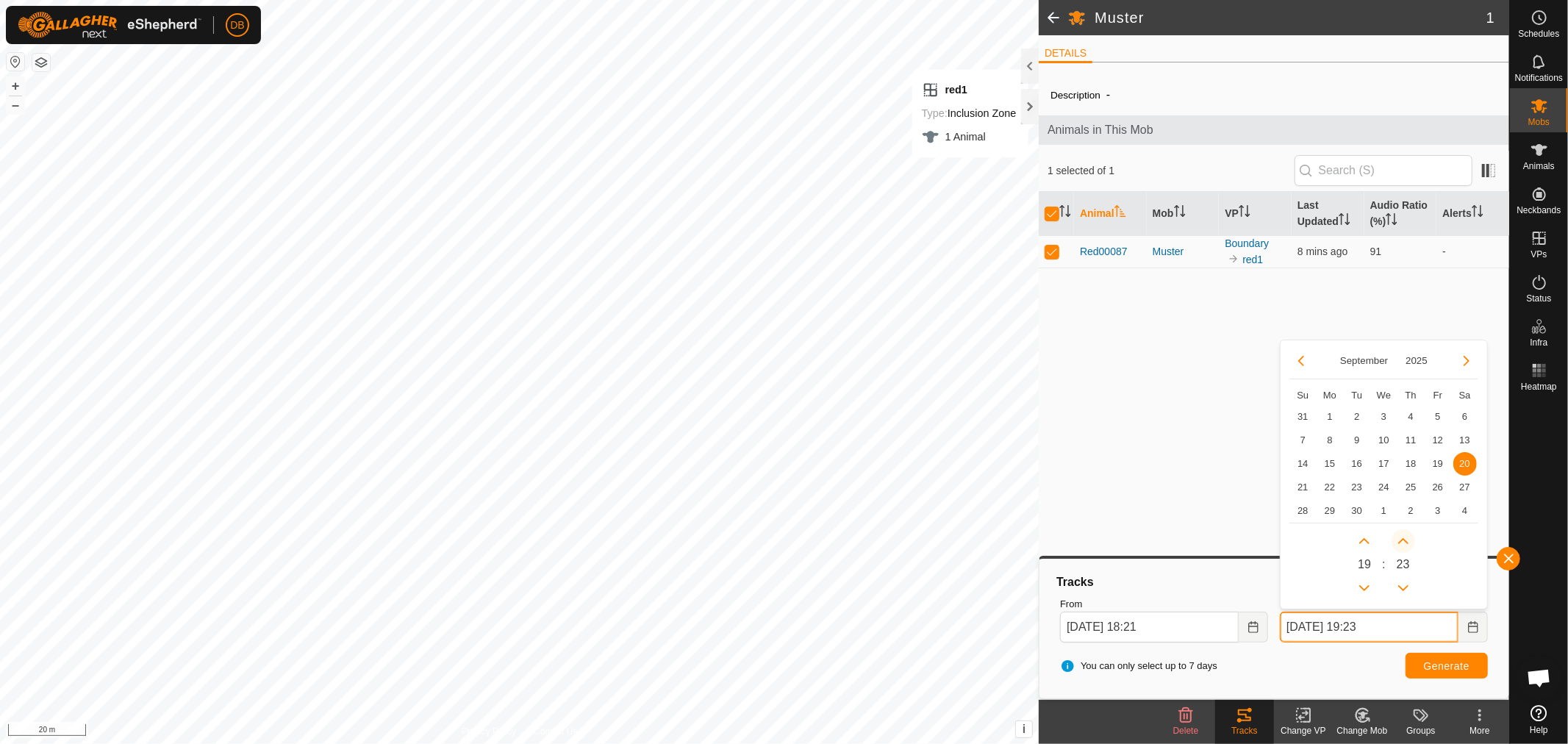
click at [1408, 542] on button "Next Minute" at bounding box center [1403, 541] width 24 height 24
click at [1408, 543] on span "Next Minute" at bounding box center [1408, 543] width 0 height 0
click at [1408, 542] on button "Next Minute" at bounding box center [1403, 541] width 24 height 24
type input "20 Sep, 2025 19:27"
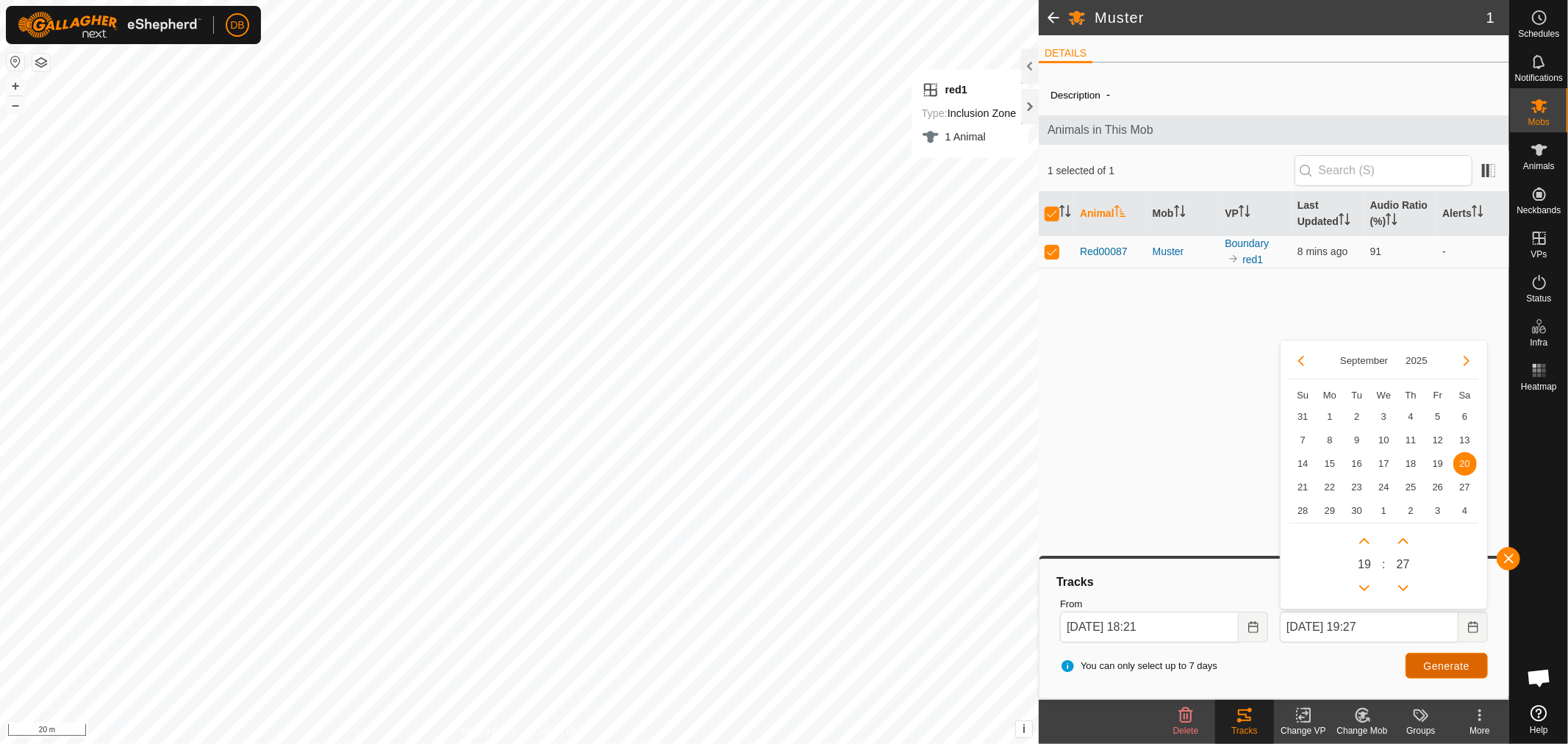
click at [1441, 668] on span "Generate" at bounding box center [1447, 666] width 46 height 12
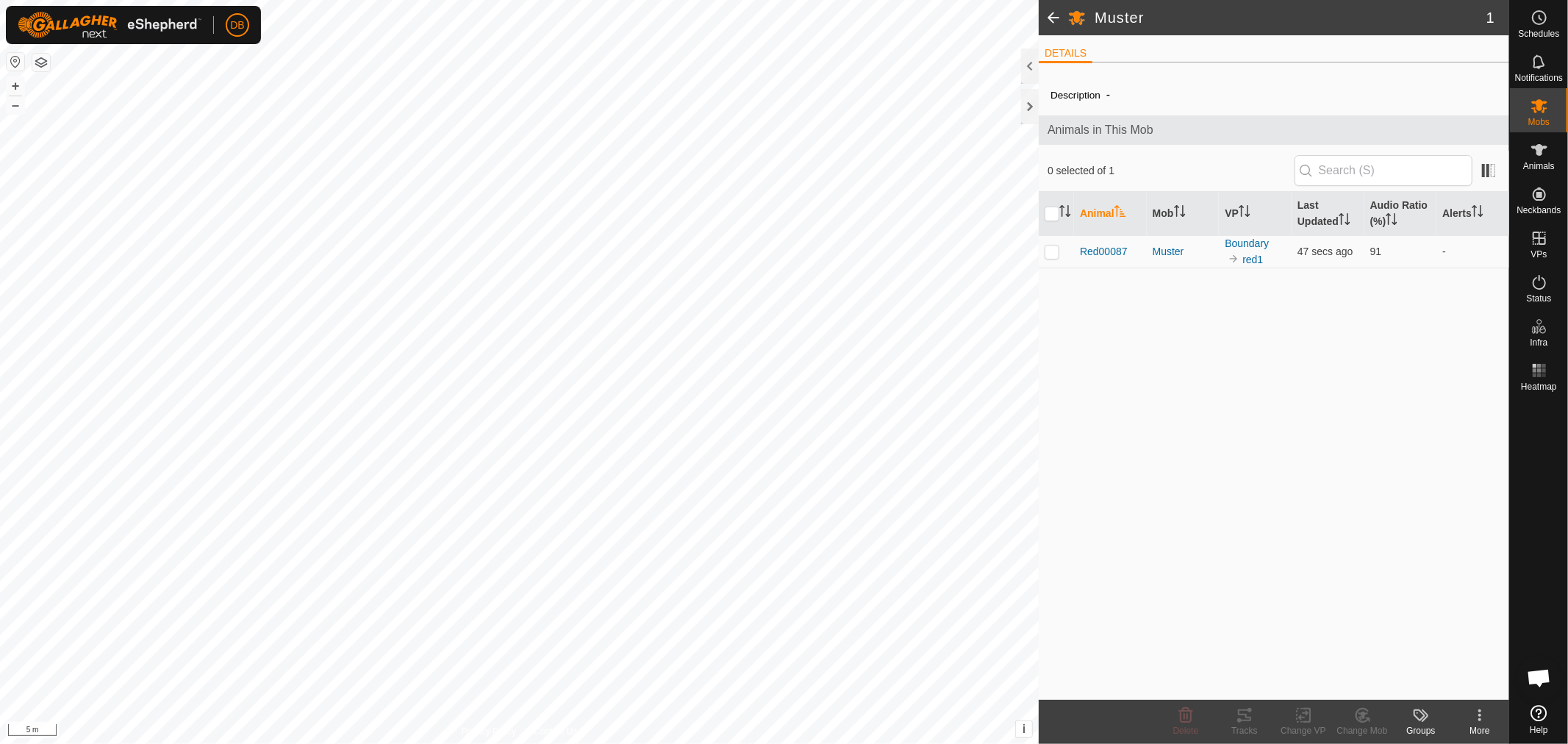
scroll to position [283, 0]
click at [1055, 254] on p-checkbox at bounding box center [1052, 251] width 15 height 12
checkbox input "true"
click at [1244, 714] on icon at bounding box center [1244, 715] width 17 height 17
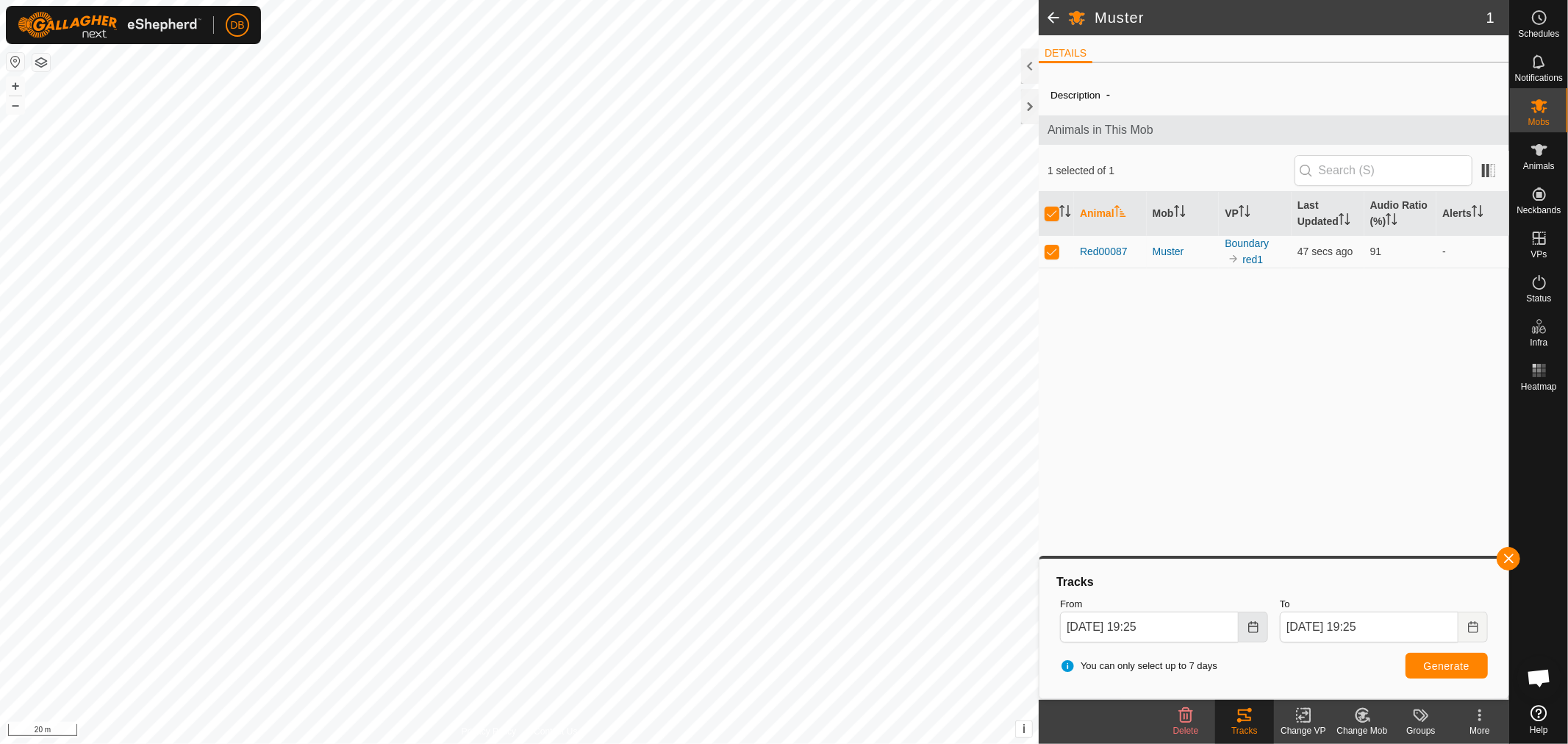
click at [1248, 626] on icon "Choose Date" at bounding box center [1253, 626] width 9 height 12
click at [1243, 460] on span "20" at bounding box center [1245, 464] width 24 height 24
click at [1251, 624] on icon "Choose Date" at bounding box center [1253, 626] width 12 height 12
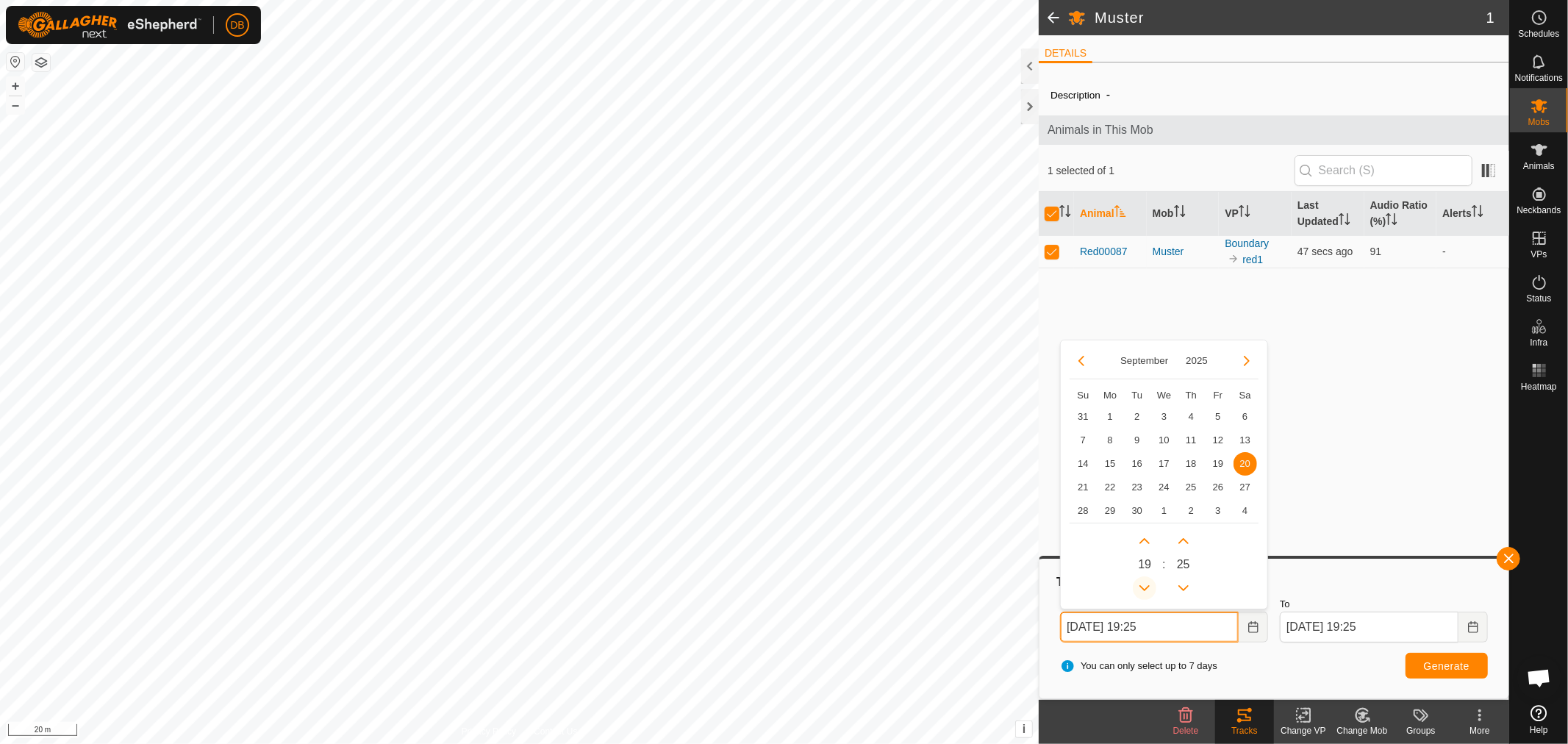
click at [1140, 584] on button "Previous Hour" at bounding box center [1145, 589] width 24 height 24
click at [1187, 542] on button "Next Minute" at bounding box center [1184, 541] width 24 height 24
click at [1188, 543] on span "Next Minute" at bounding box center [1188, 543] width 0 height 0
click at [1187, 542] on button "Next Minute" at bounding box center [1184, 541] width 24 height 24
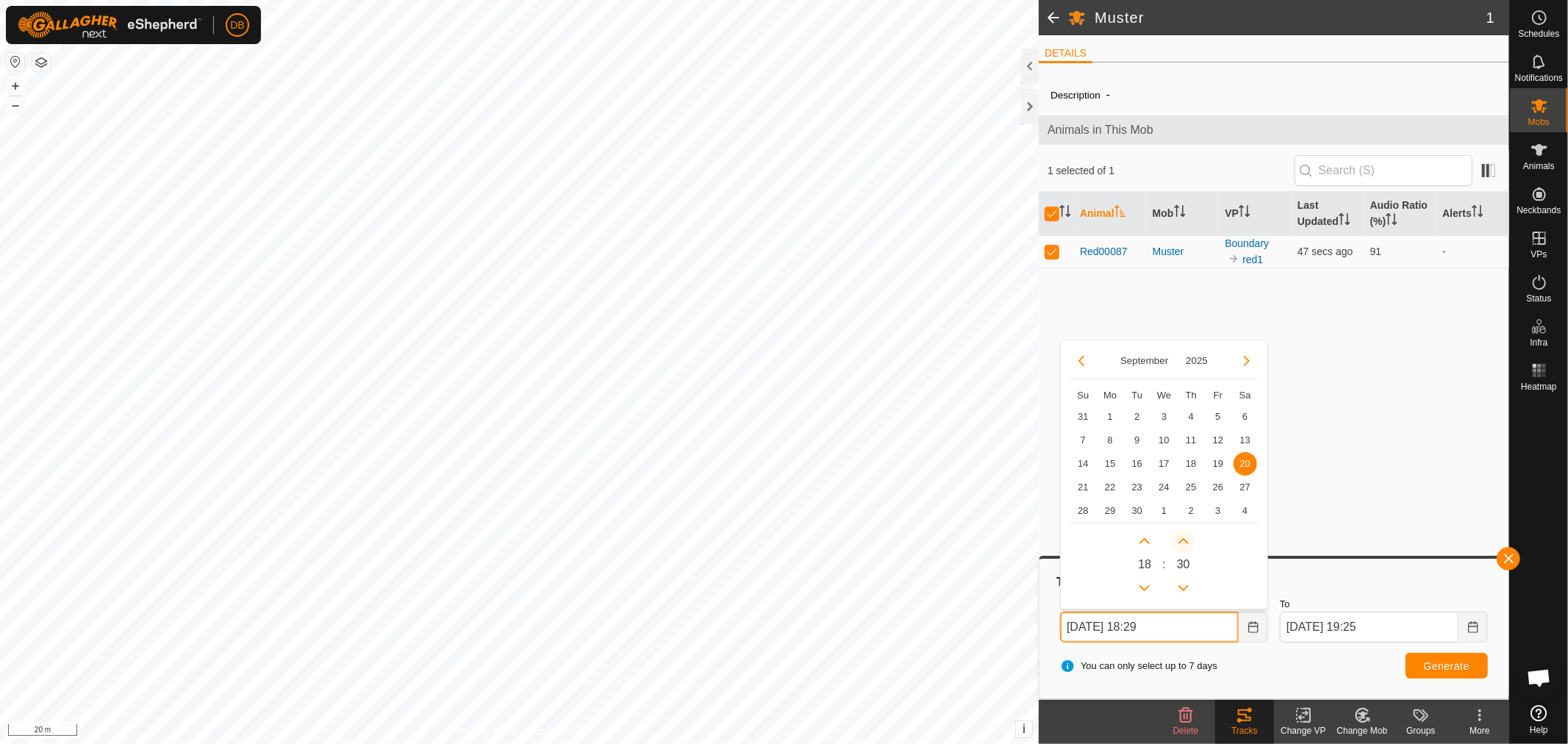
click at [1187, 541] on button "Next Minute" at bounding box center [1184, 541] width 24 height 24
click at [1187, 541] on icon "Next Minute" at bounding box center [1183, 541] width 12 height 12
click at [1187, 540] on icon "Next Minute" at bounding box center [1183, 541] width 12 height 12
click at [1187, 540] on button "Next Minute" at bounding box center [1184, 541] width 24 height 24
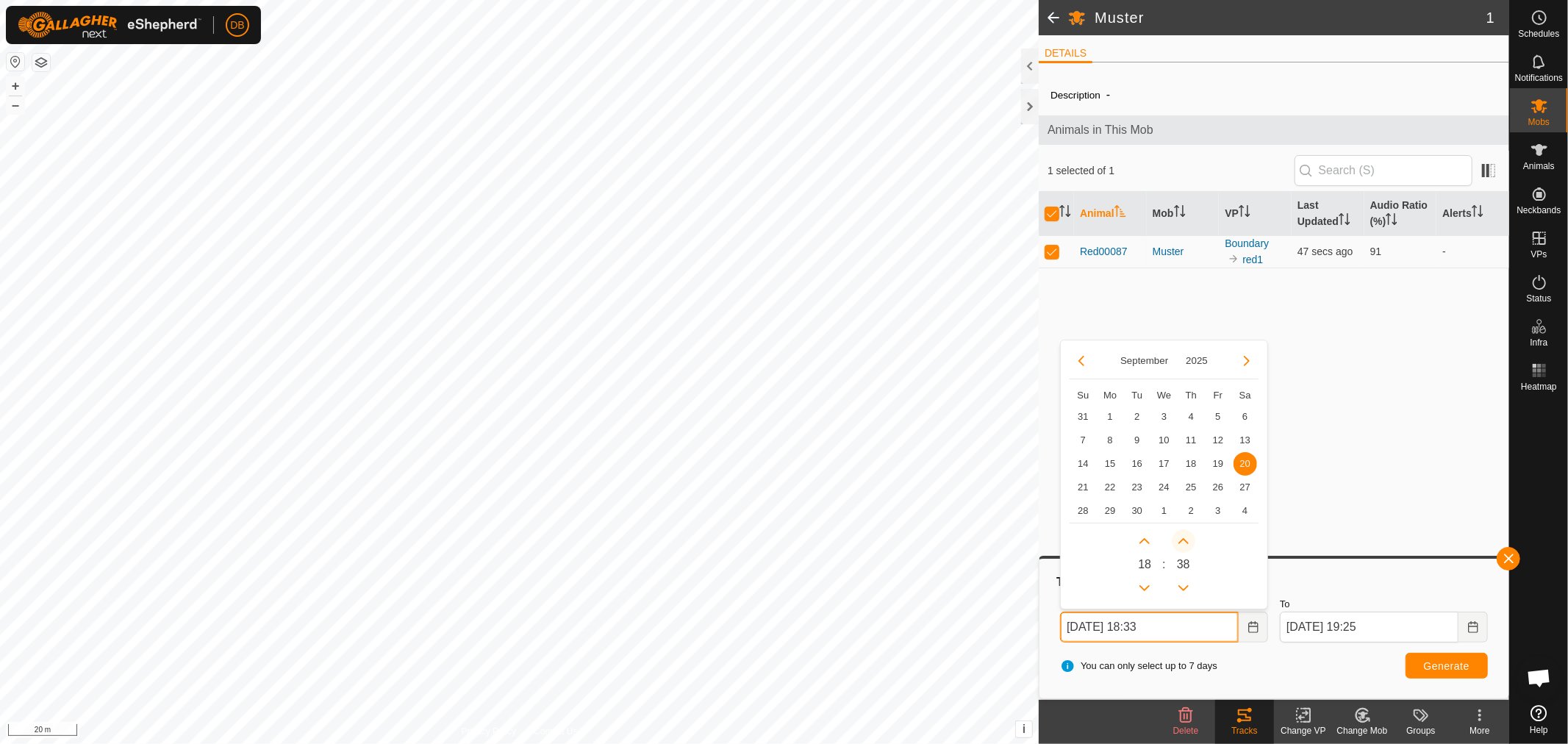
type input "20 Sep, 2025 18:40"
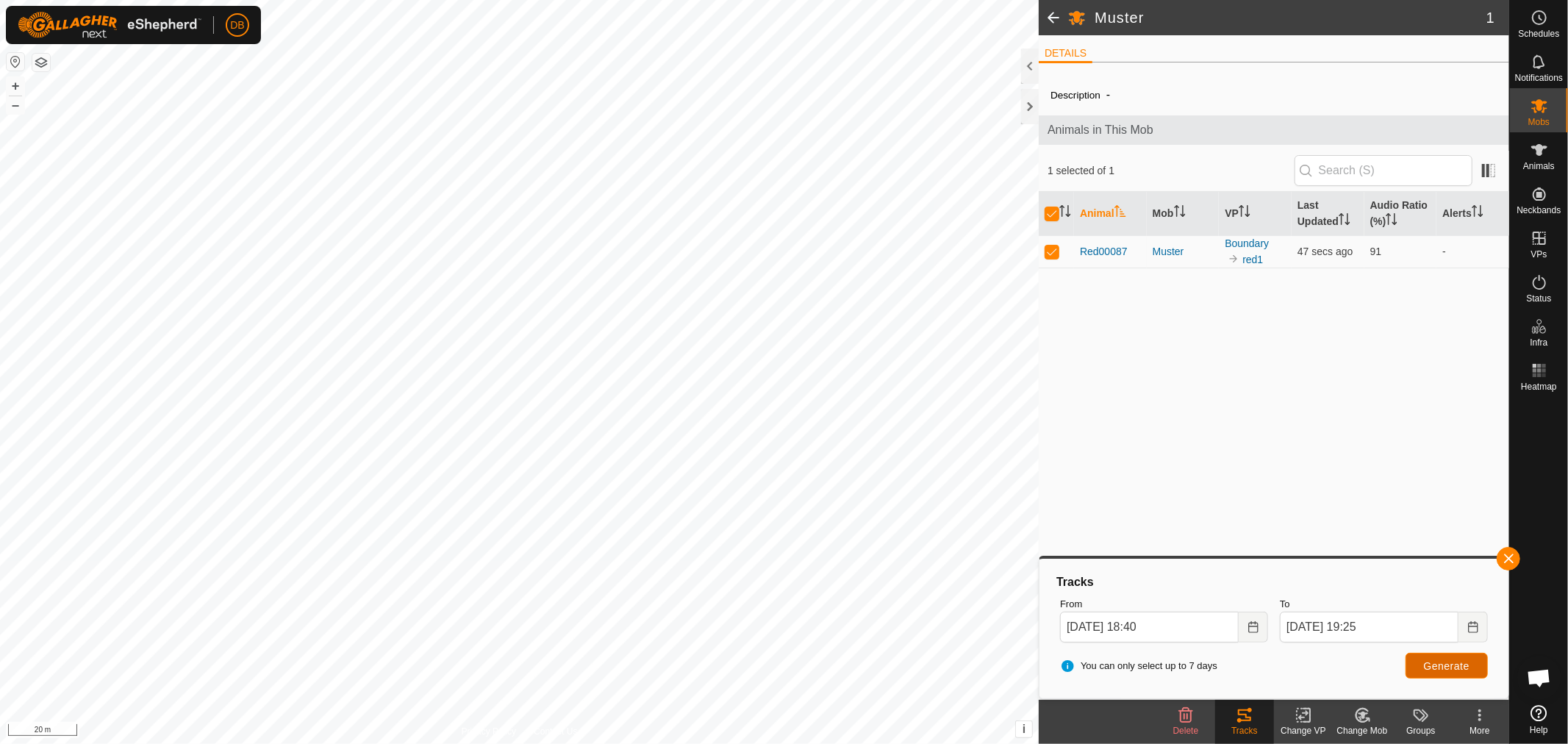
click at [1459, 664] on span "Generate" at bounding box center [1447, 666] width 46 height 12
click at [1475, 627] on icon "Choose Date" at bounding box center [1472, 626] width 12 height 12
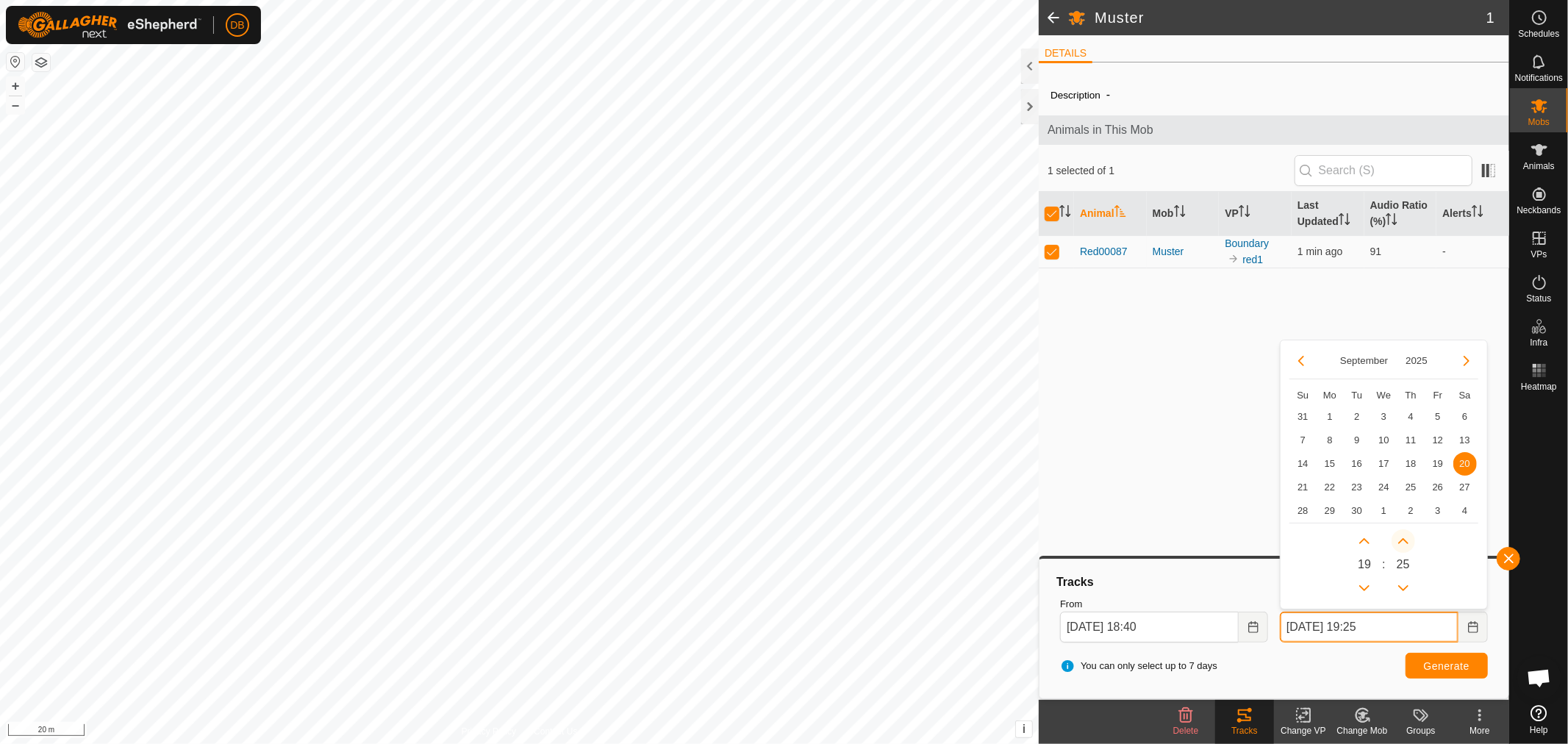
click at [1402, 549] on button "Next Minute" at bounding box center [1403, 541] width 24 height 24
click at [1404, 541] on button "Next Minute" at bounding box center [1403, 541] width 24 height 24
click at [1404, 541] on span "Next Minute" at bounding box center [1404, 541] width 0 height 0
click at [1404, 540] on button "Next Minute" at bounding box center [1403, 541] width 24 height 24
click at [1404, 540] on icon "Next Minute" at bounding box center [1402, 541] width 12 height 12
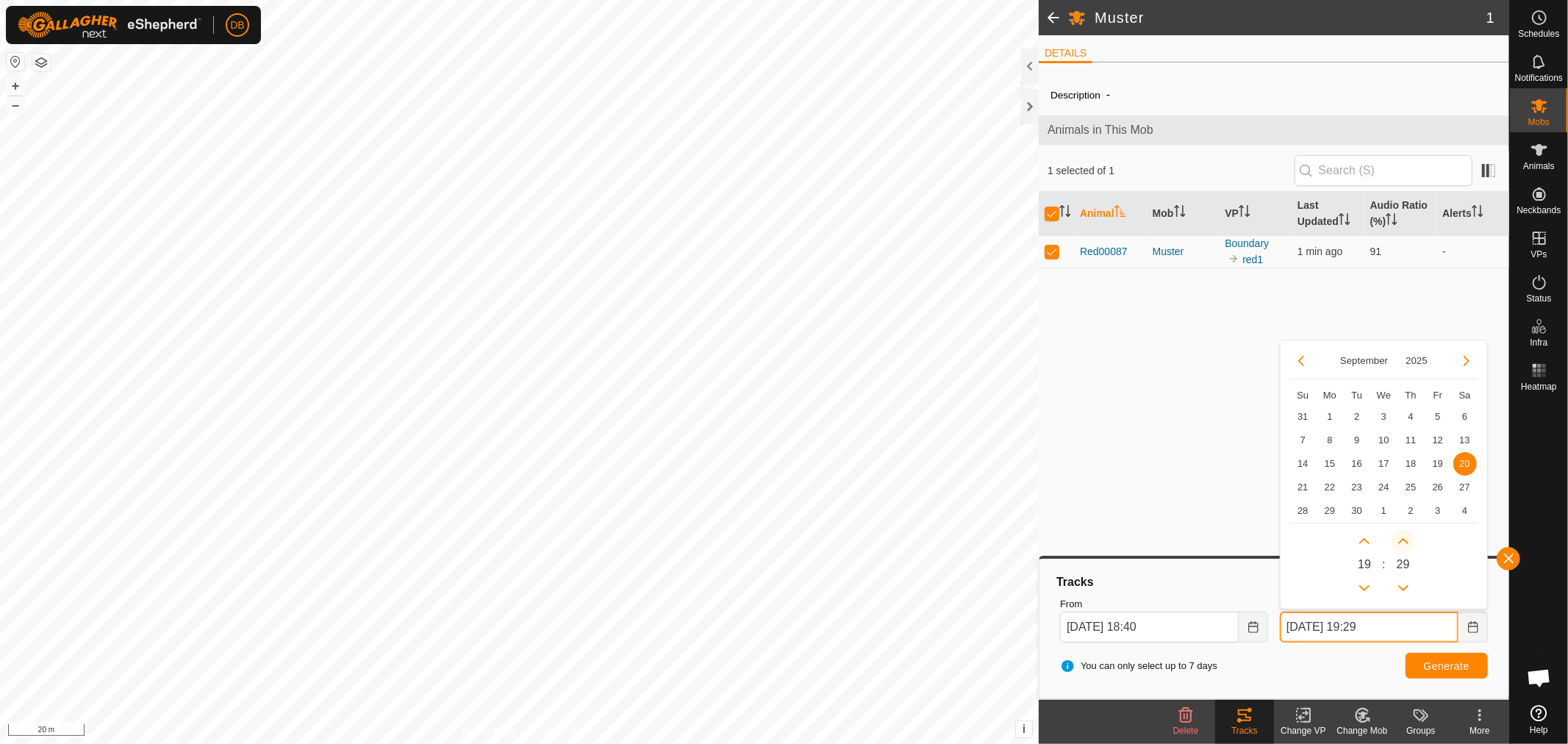
type input "20 Sep, 2025 19:30"
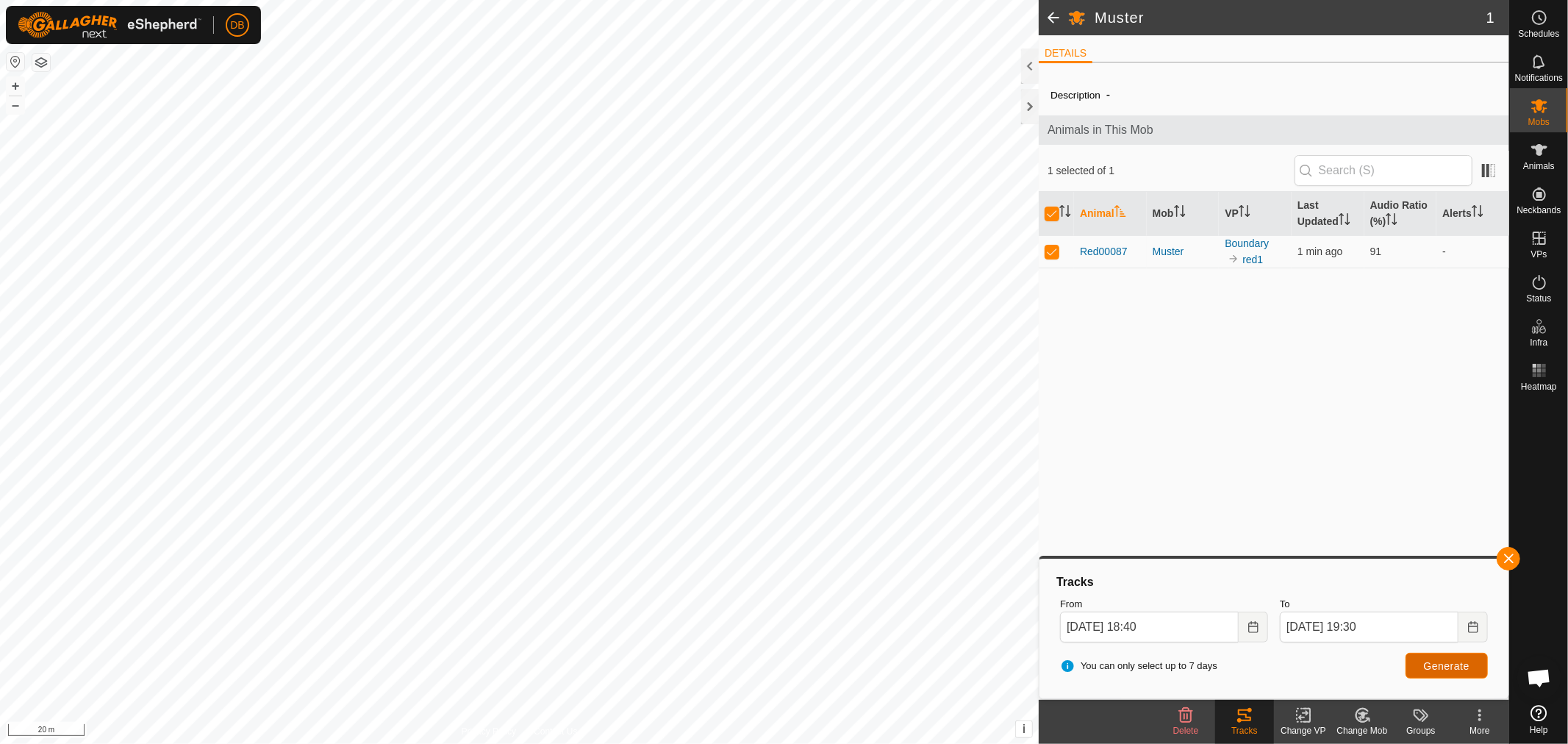
click at [1437, 660] on span "Generate" at bounding box center [1447, 666] width 46 height 12
click at [1539, 241] on icon at bounding box center [1539, 238] width 13 height 13
click at [1404, 236] on link "In Rotation" at bounding box center [1446, 237] width 126 height 29
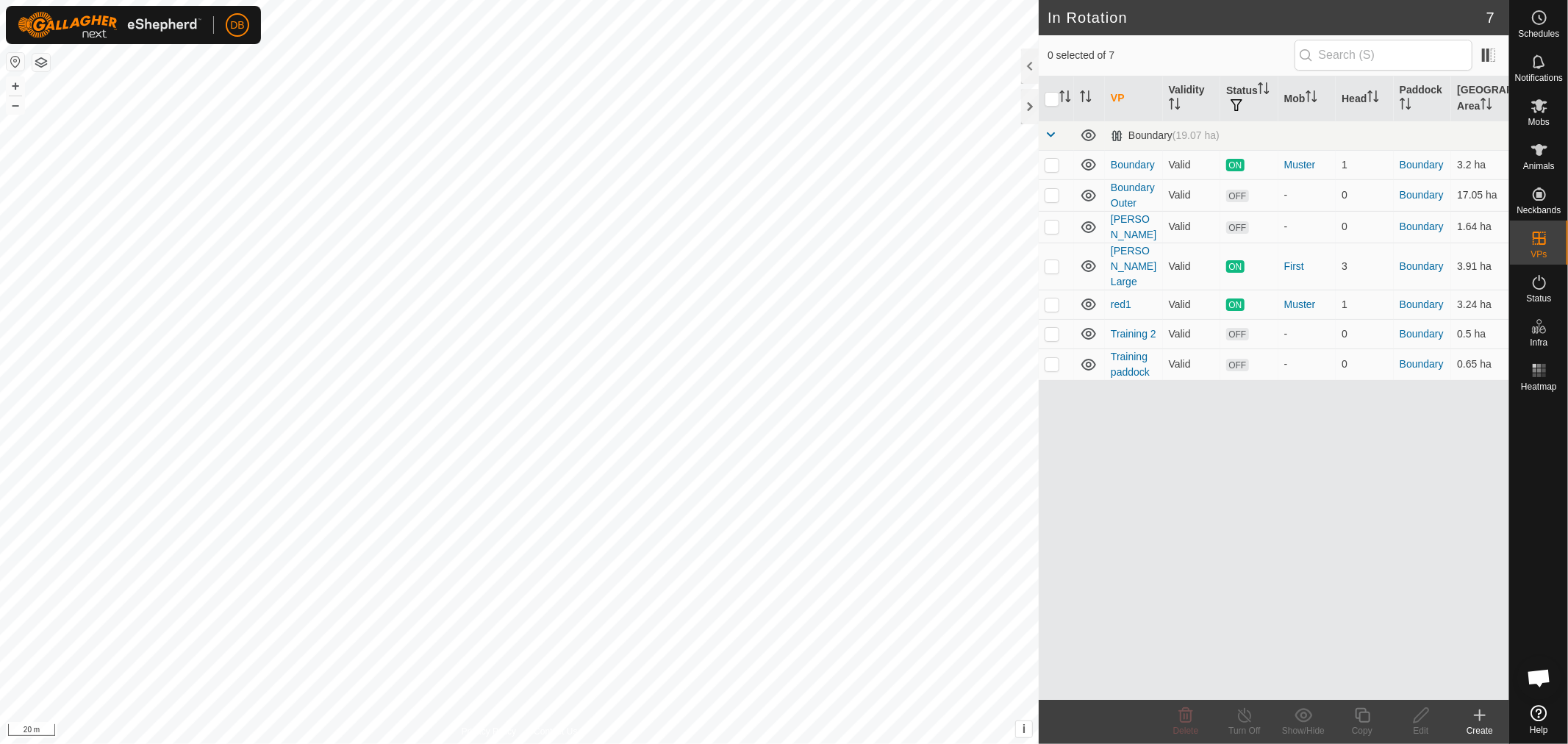
checkbox input "true"
checkbox input "false"
checkbox input "true"
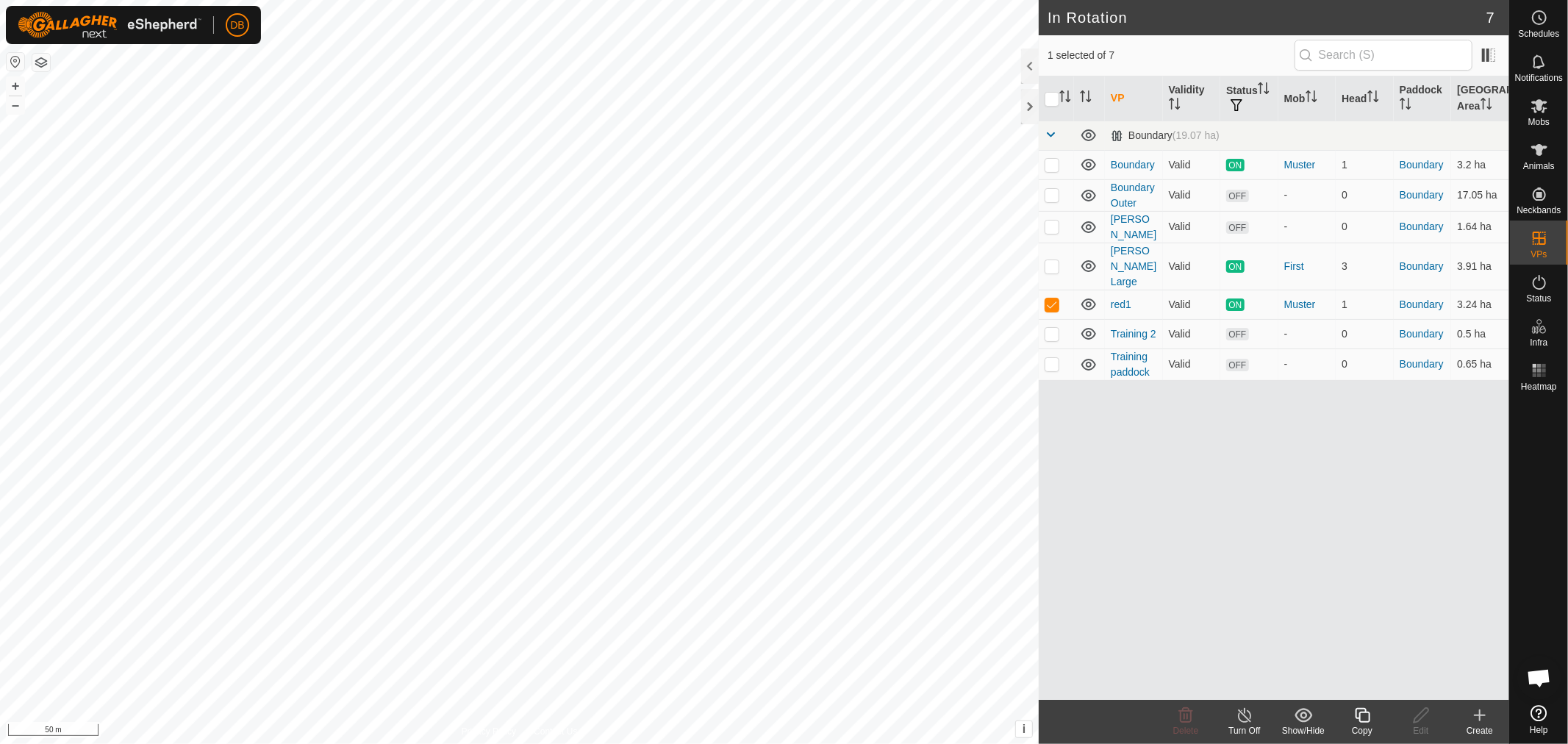
checkbox input "true"
checkbox input "false"
checkbox input "true"
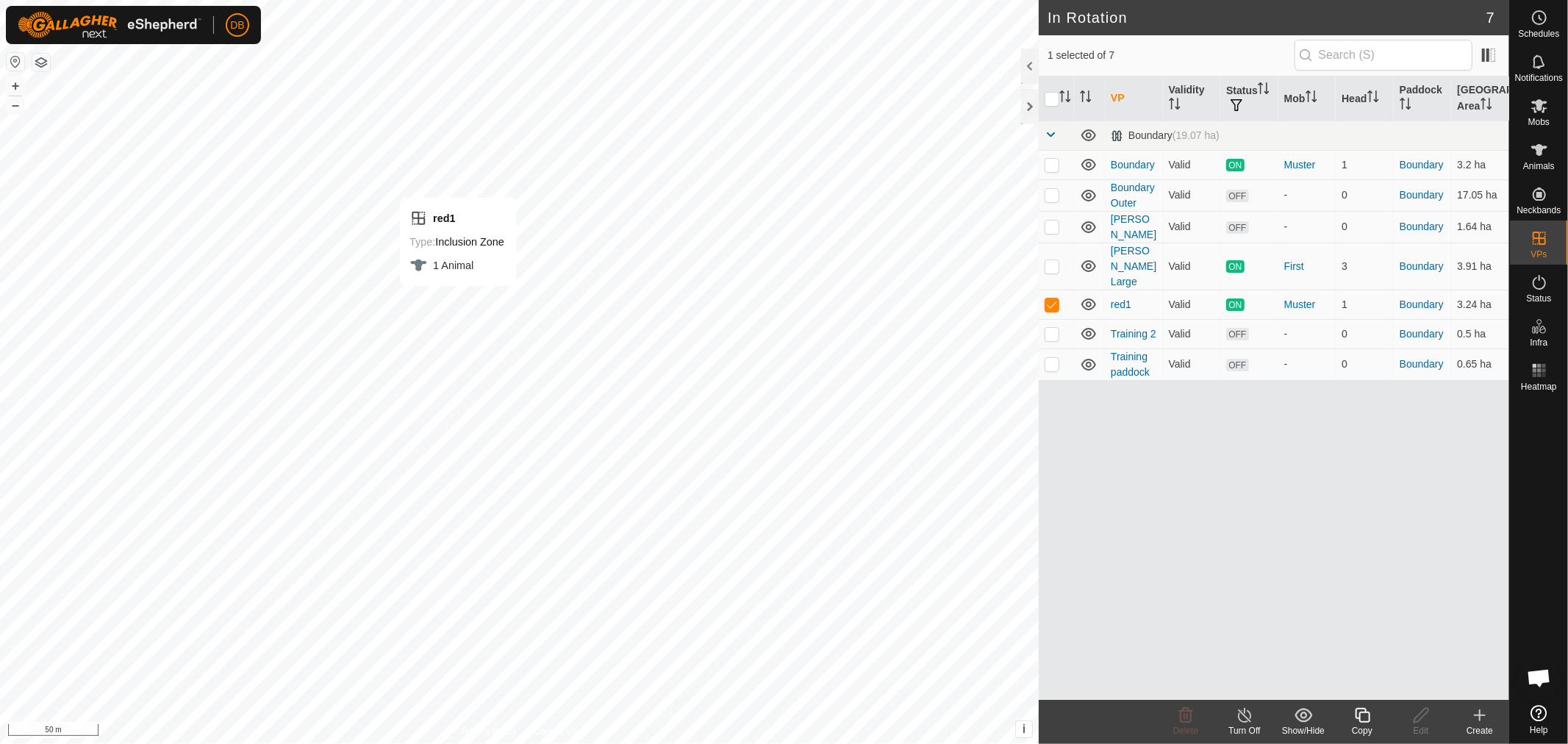
checkbox input "false"
checkbox input "true"
checkbox input "false"
checkbox input "true"
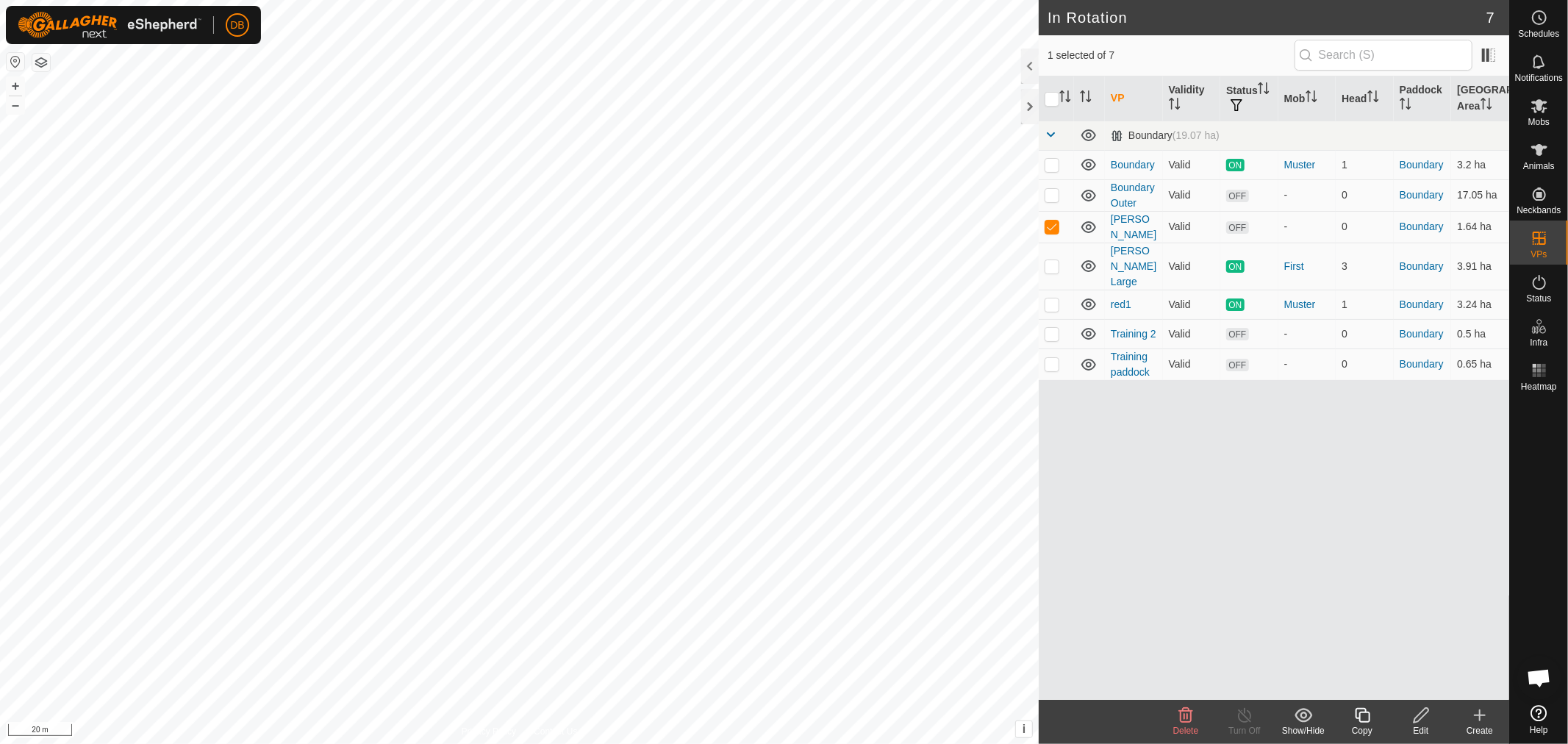
checkbox input "true"
checkbox input "false"
checkbox input "true"
click at [1417, 716] on icon at bounding box center [1421, 715] width 18 height 17
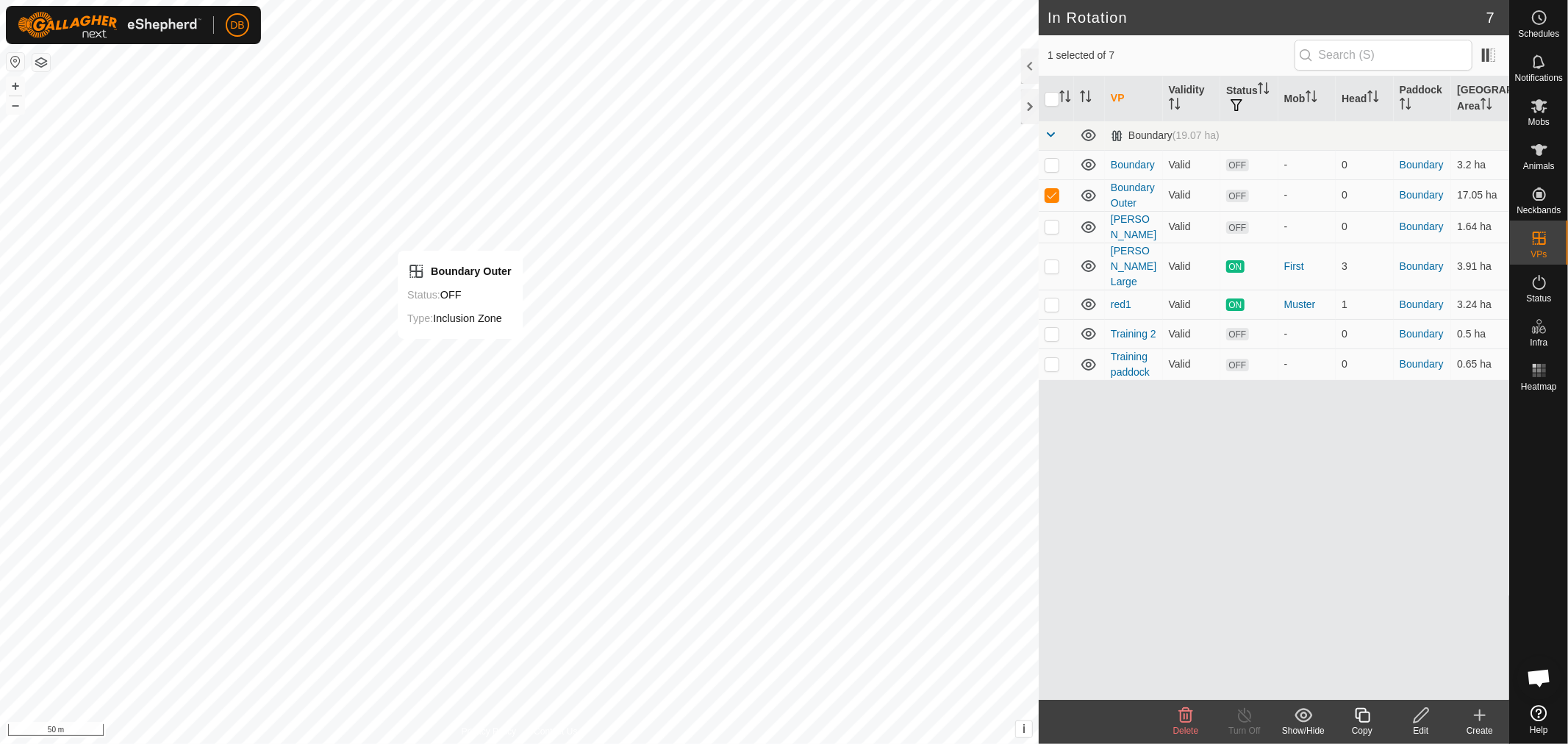
checkbox input "false"
checkbox input "true"
click at [1424, 715] on icon at bounding box center [1421, 715] width 15 height 15
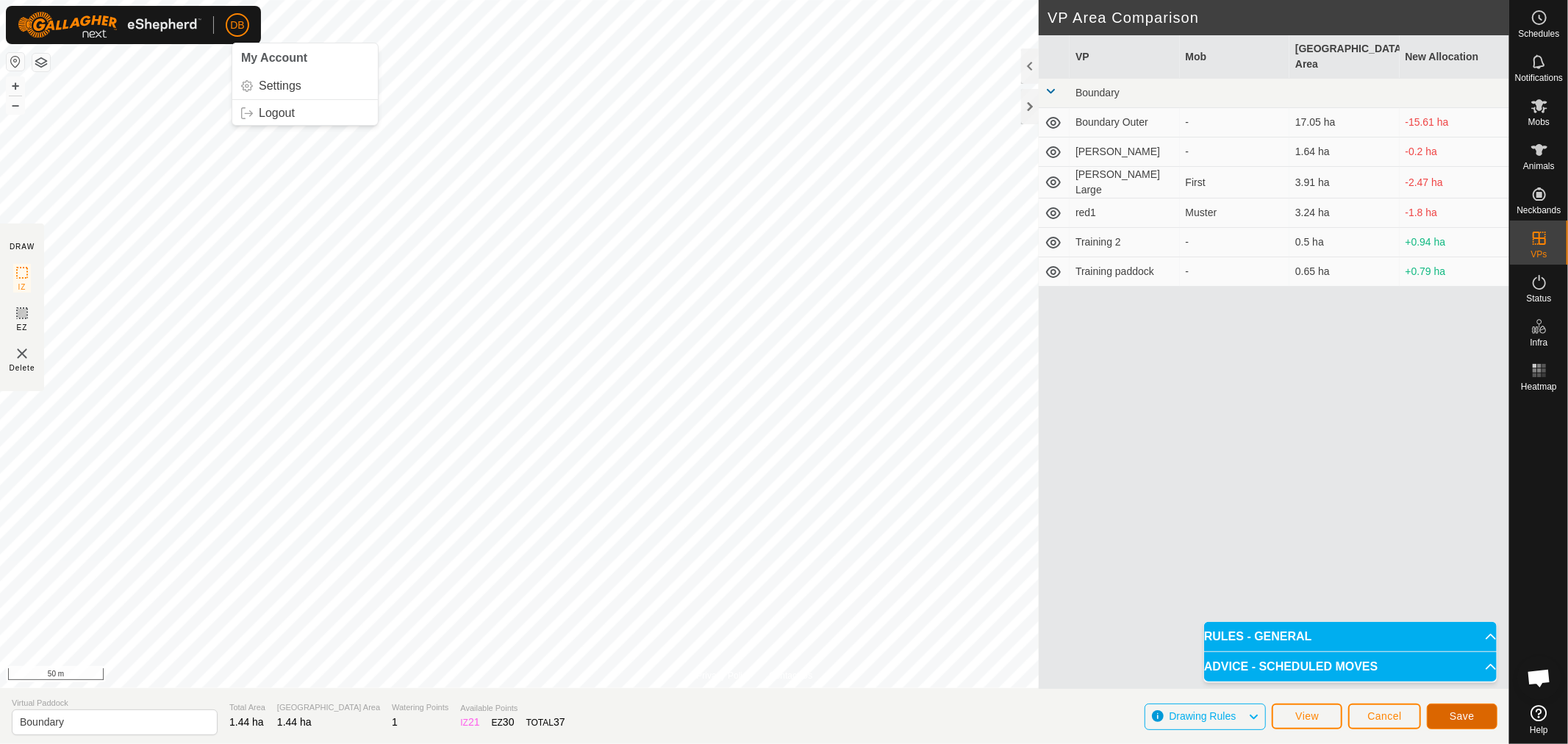
click at [1448, 715] on button "Save" at bounding box center [1461, 716] width 71 height 26
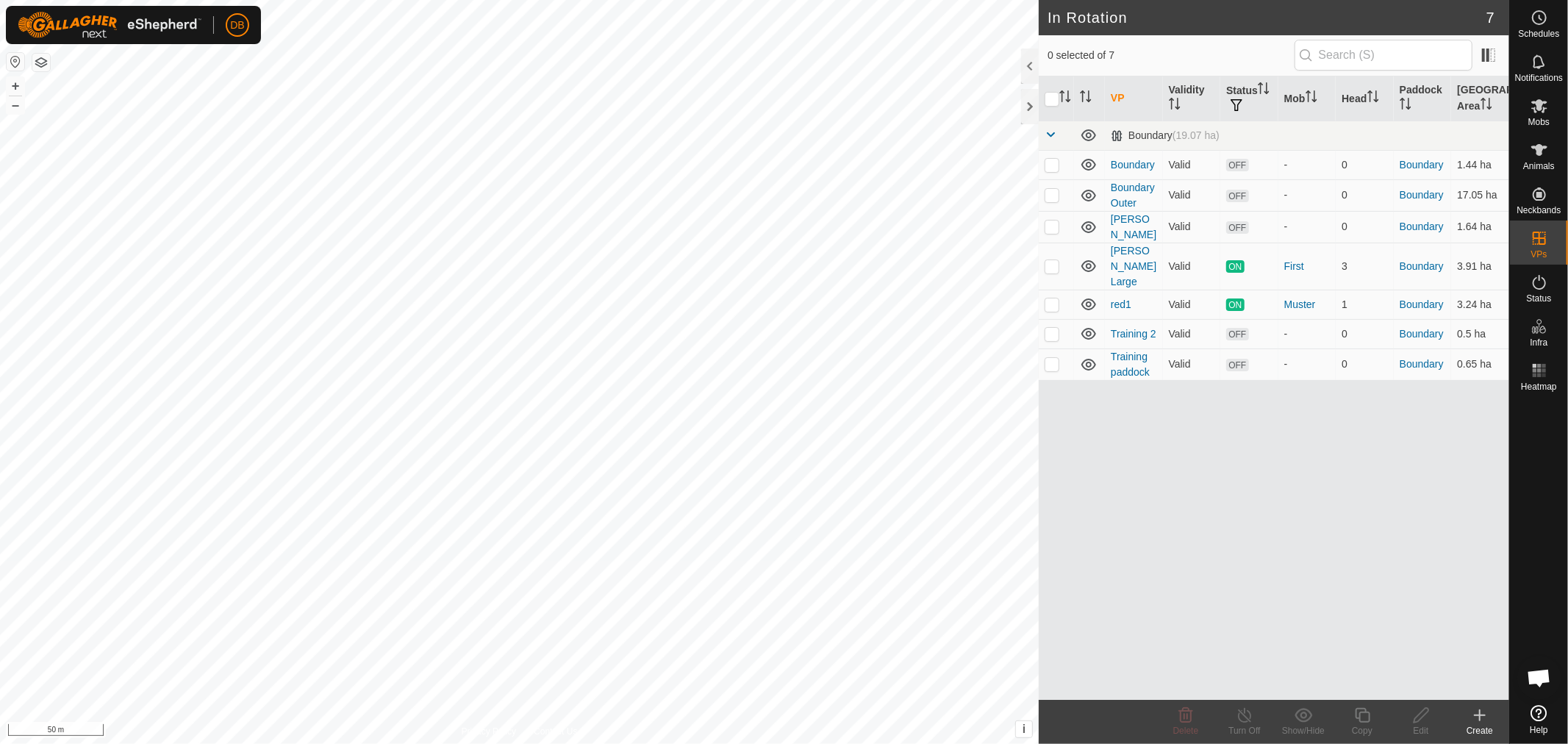
checkbox input "true"
click at [1540, 110] on icon at bounding box center [1539, 106] width 17 height 14
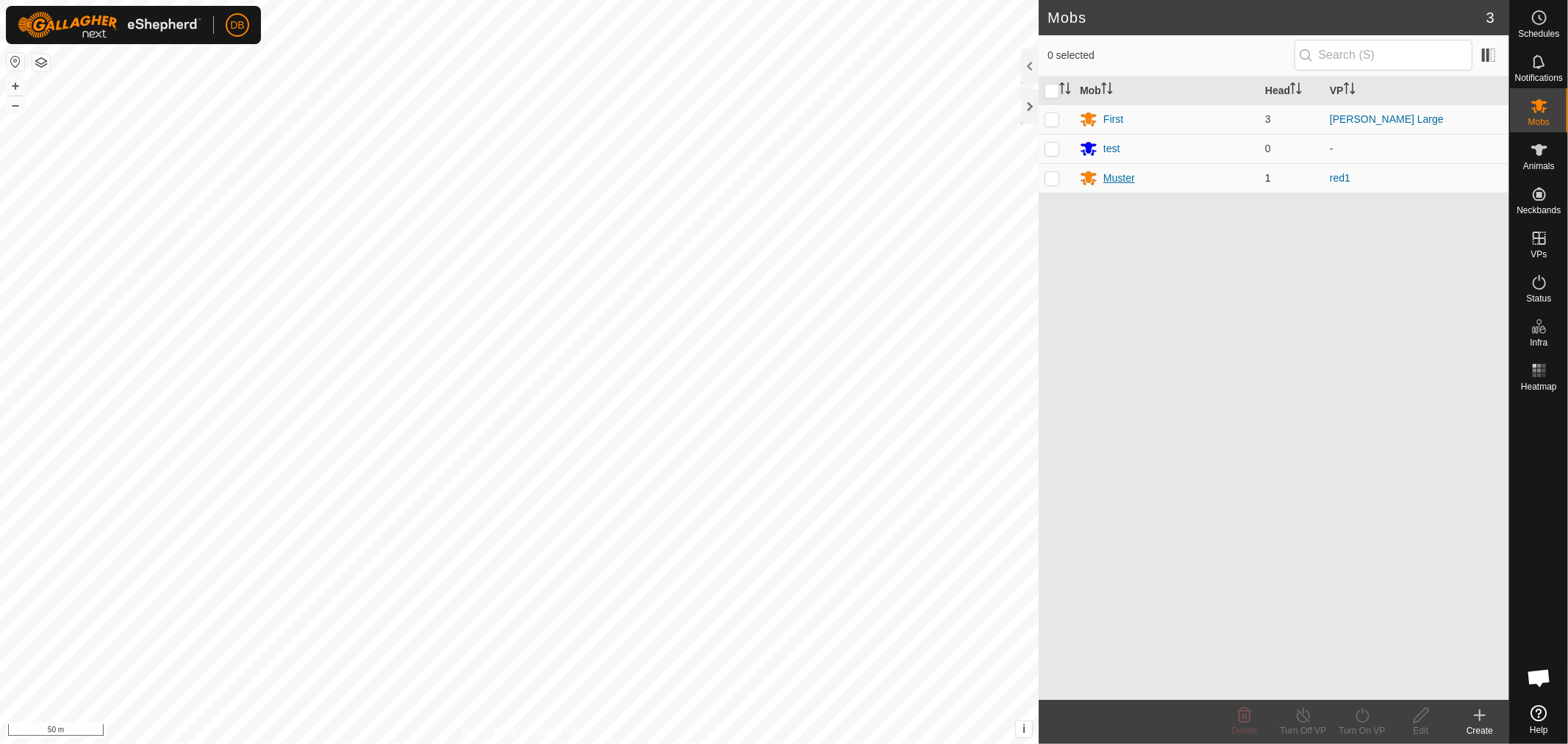
click at [1126, 178] on div "Muster" at bounding box center [1119, 177] width 31 height 16
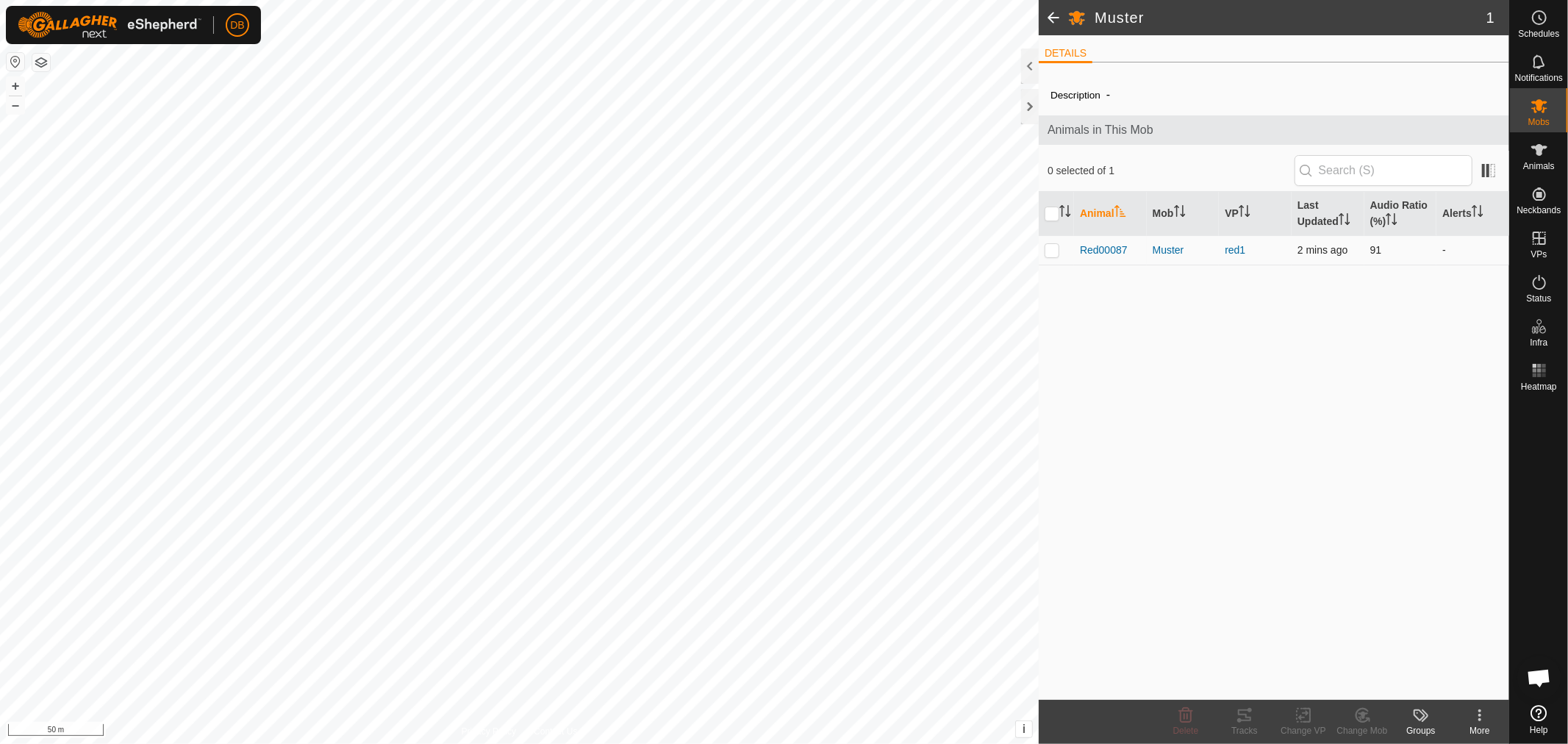
click at [1056, 247] on p-checkbox at bounding box center [1052, 249] width 15 height 12
checkbox input "true"
click at [1240, 715] on icon at bounding box center [1244, 715] width 17 height 17
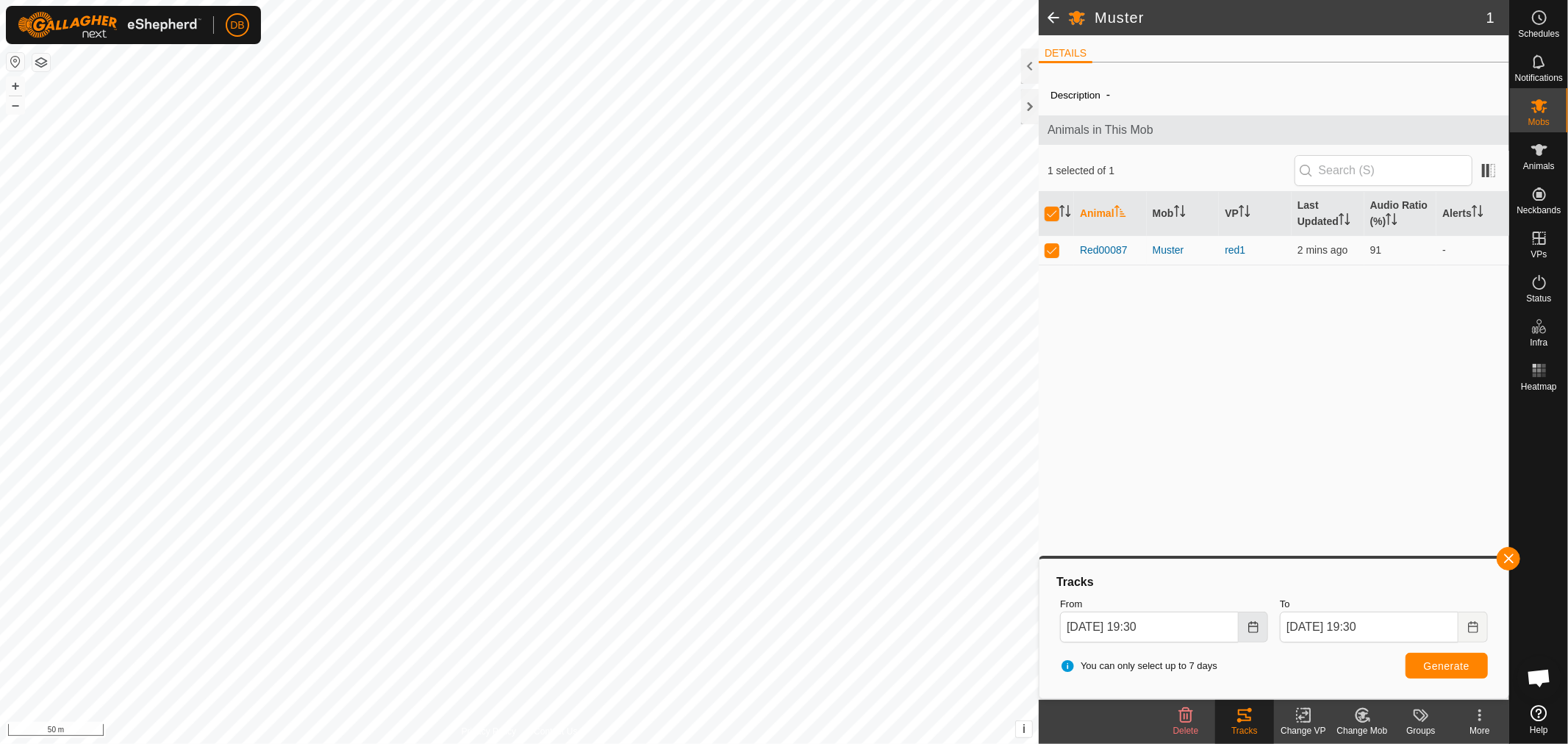
click at [1253, 626] on icon "Choose Date" at bounding box center [1253, 626] width 12 height 12
click at [1244, 459] on span "20" at bounding box center [1245, 464] width 24 height 24
click at [1257, 631] on icon "Choose Date" at bounding box center [1253, 626] width 9 height 12
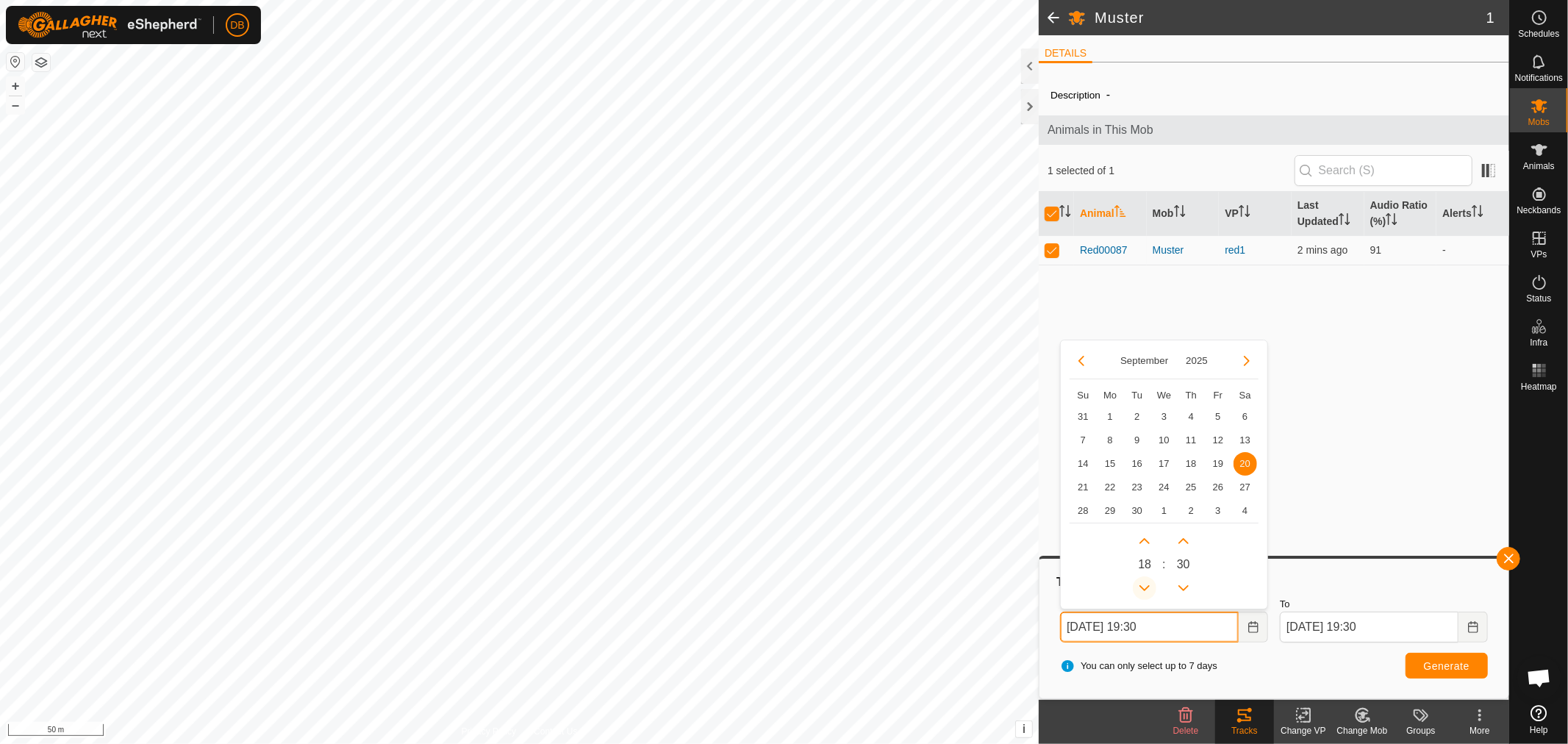
click at [1143, 588] on button "Previous Hour" at bounding box center [1145, 589] width 24 height 24
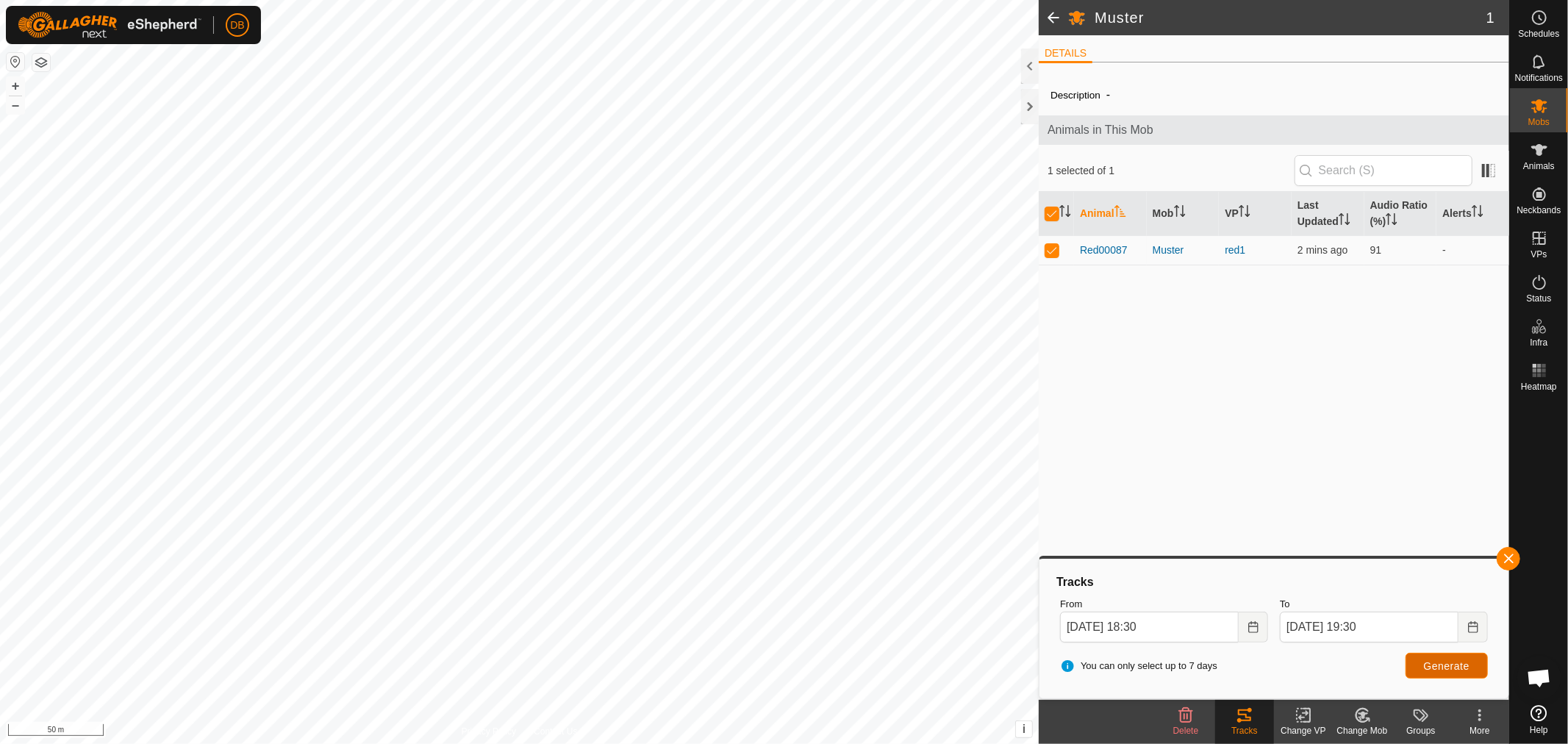
click at [1425, 658] on button "Generate" at bounding box center [1447, 666] width 83 height 26
click at [1253, 630] on icon "Choose Date" at bounding box center [1253, 626] width 12 height 12
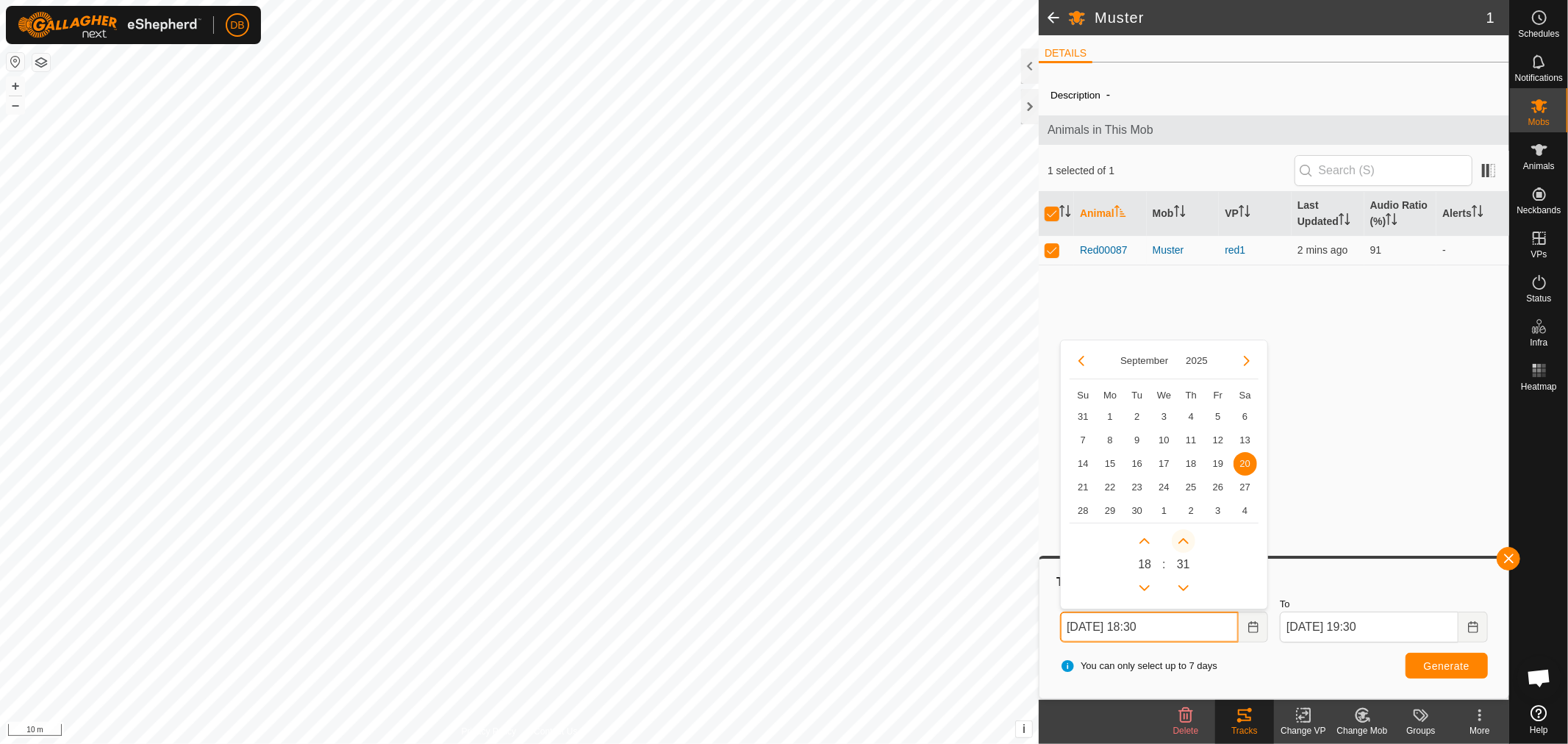
click at [1185, 537] on button "Next Minute" at bounding box center [1184, 541] width 24 height 24
click at [1186, 538] on span "Next Minute" at bounding box center [1186, 538] width 0 height 0
click at [1185, 537] on button "Next Minute" at bounding box center [1184, 541] width 24 height 24
click at [1182, 542] on button "Next Minute" at bounding box center [1184, 541] width 24 height 24
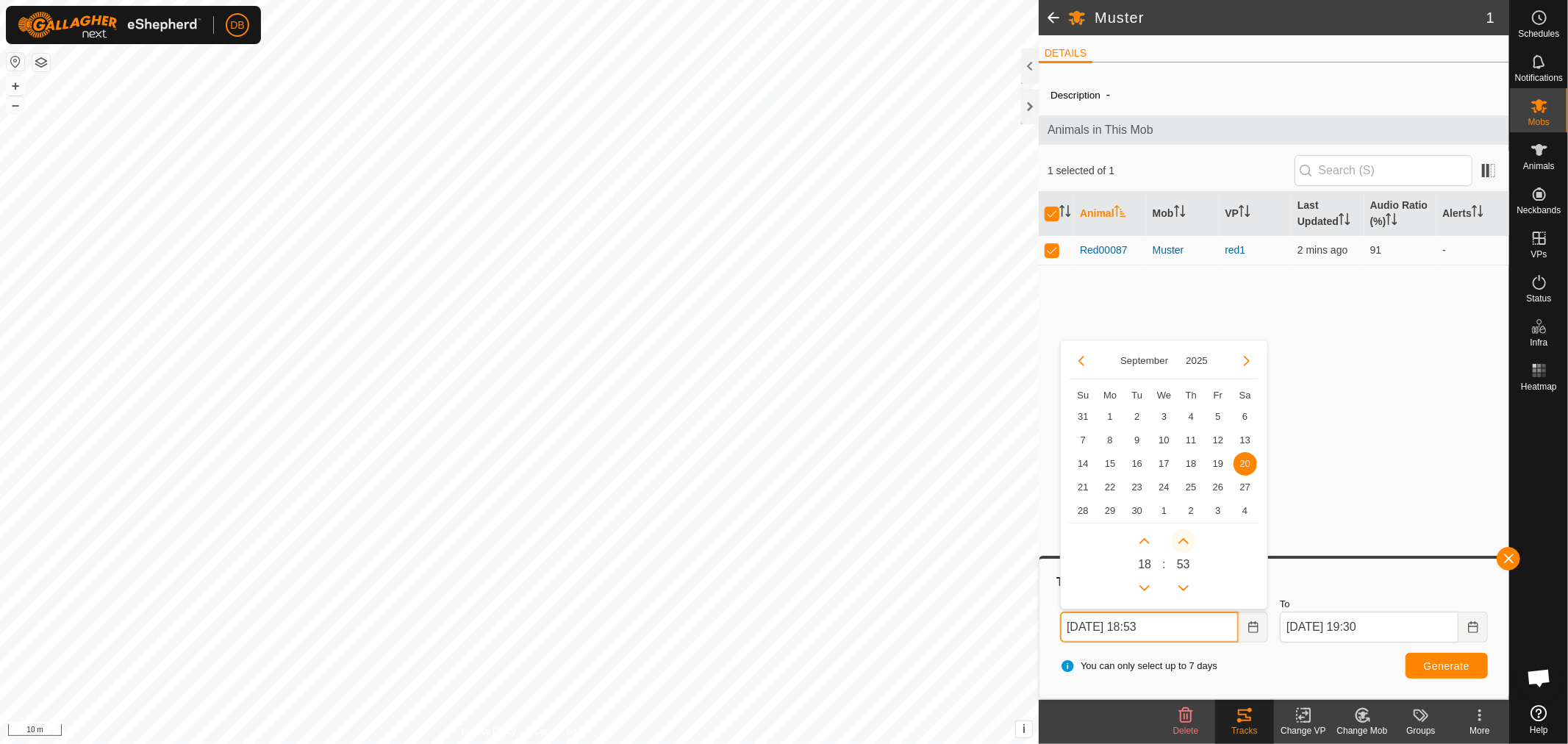
click at [1183, 543] on span "Next Minute" at bounding box center [1183, 543] width 0 height 0
click at [1182, 542] on button "Next Minute" at bounding box center [1184, 541] width 24 height 24
click at [1182, 539] on button "Next Minute" at bounding box center [1184, 541] width 24 height 24
click at [1144, 535] on button "Next Hour" at bounding box center [1145, 541] width 24 height 24
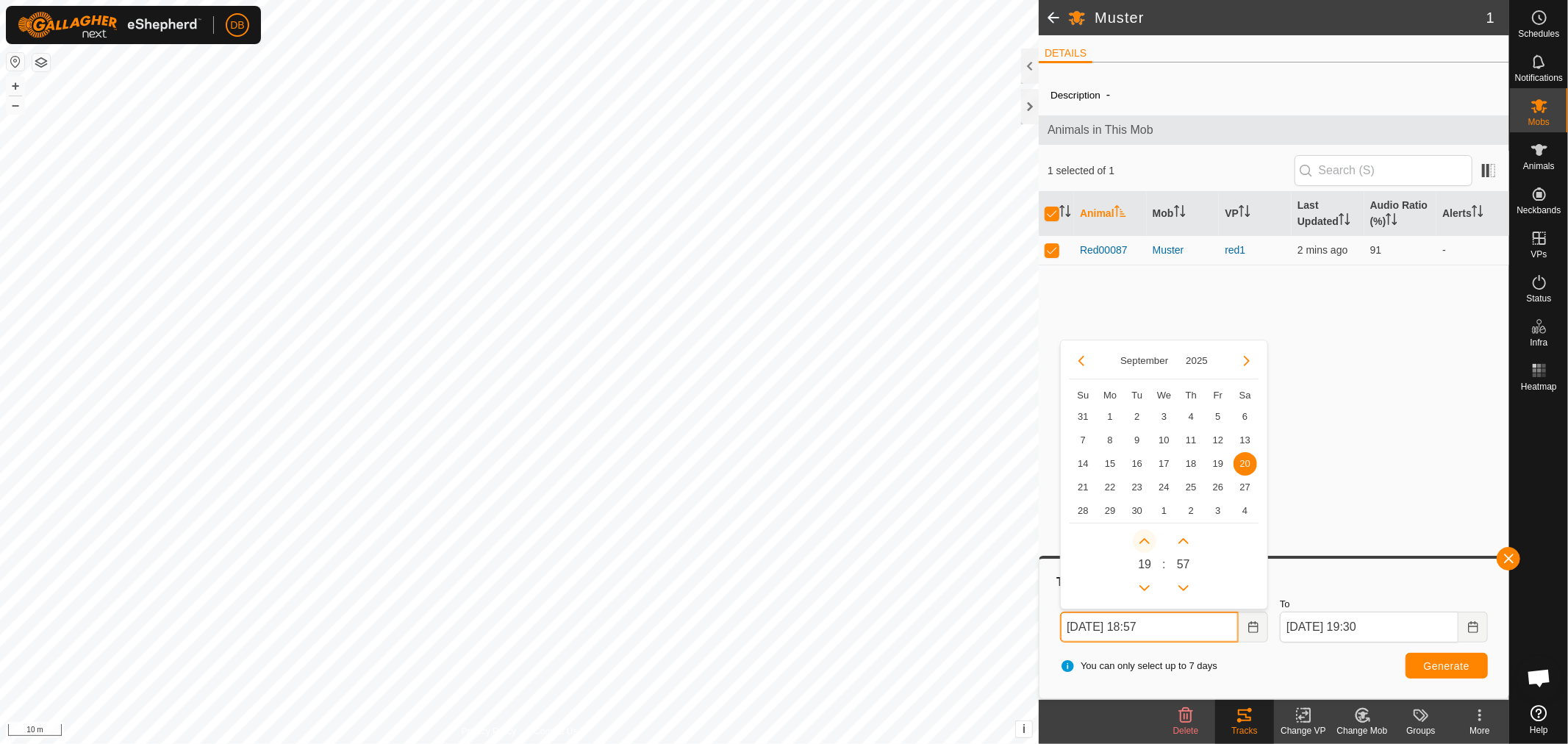
type input "20 Sep, 2025 19:57"
type input "21 Sep, 2025 19:57"
click at [1184, 591] on icon "Previous Minute" at bounding box center [1183, 588] width 12 height 12
click at [1187, 587] on icon "Previous Minute" at bounding box center [1183, 588] width 12 height 12
click at [1185, 584] on icon "Previous Minute" at bounding box center [1183, 588] width 12 height 12
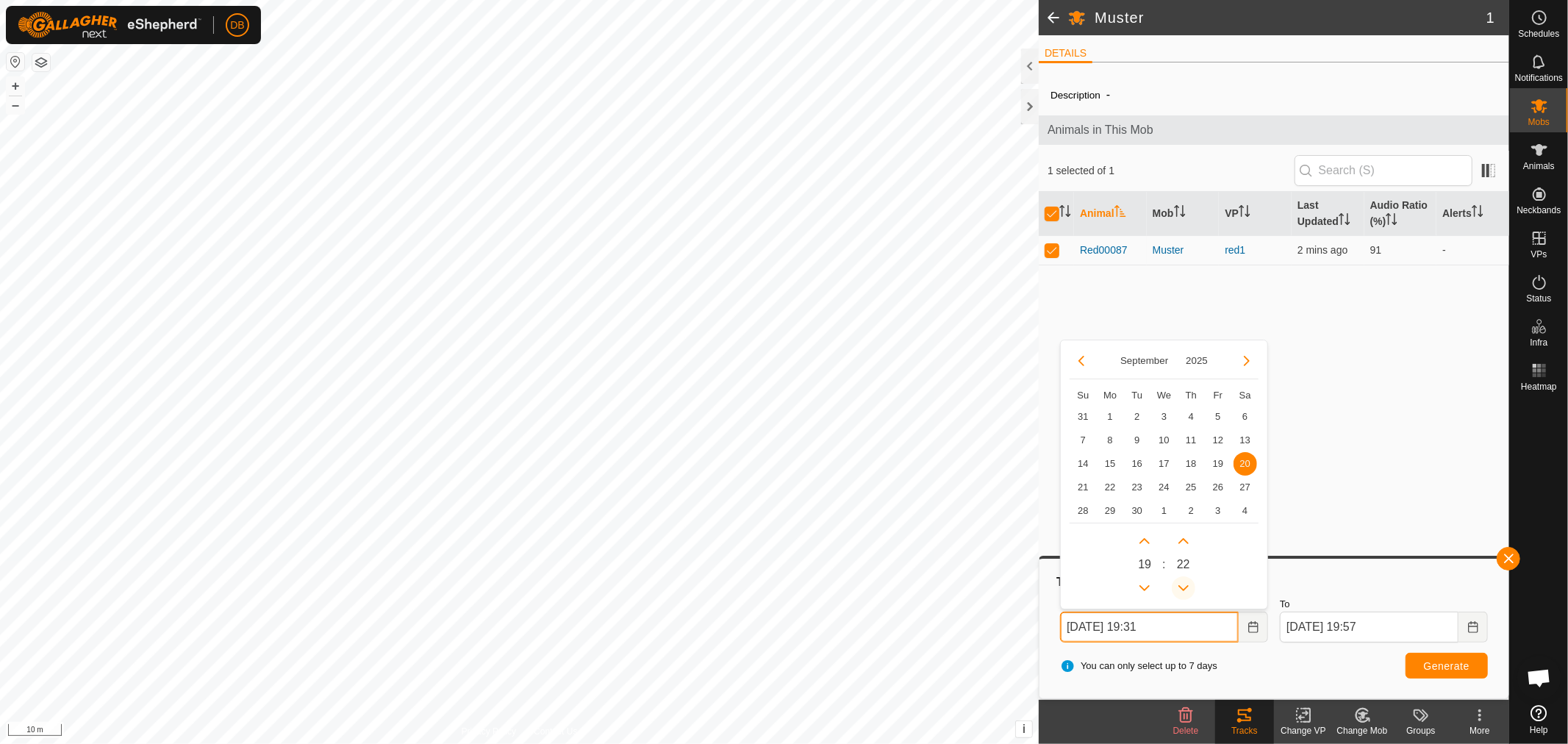
click at [1185, 584] on icon "Previous Minute" at bounding box center [1183, 588] width 12 height 12
click at [1185, 584] on button "Previous Minute" at bounding box center [1184, 589] width 24 height 24
click at [1185, 585] on span "Previous Minute" at bounding box center [1185, 585] width 0 height 0
type input "[DATE] 19:20"
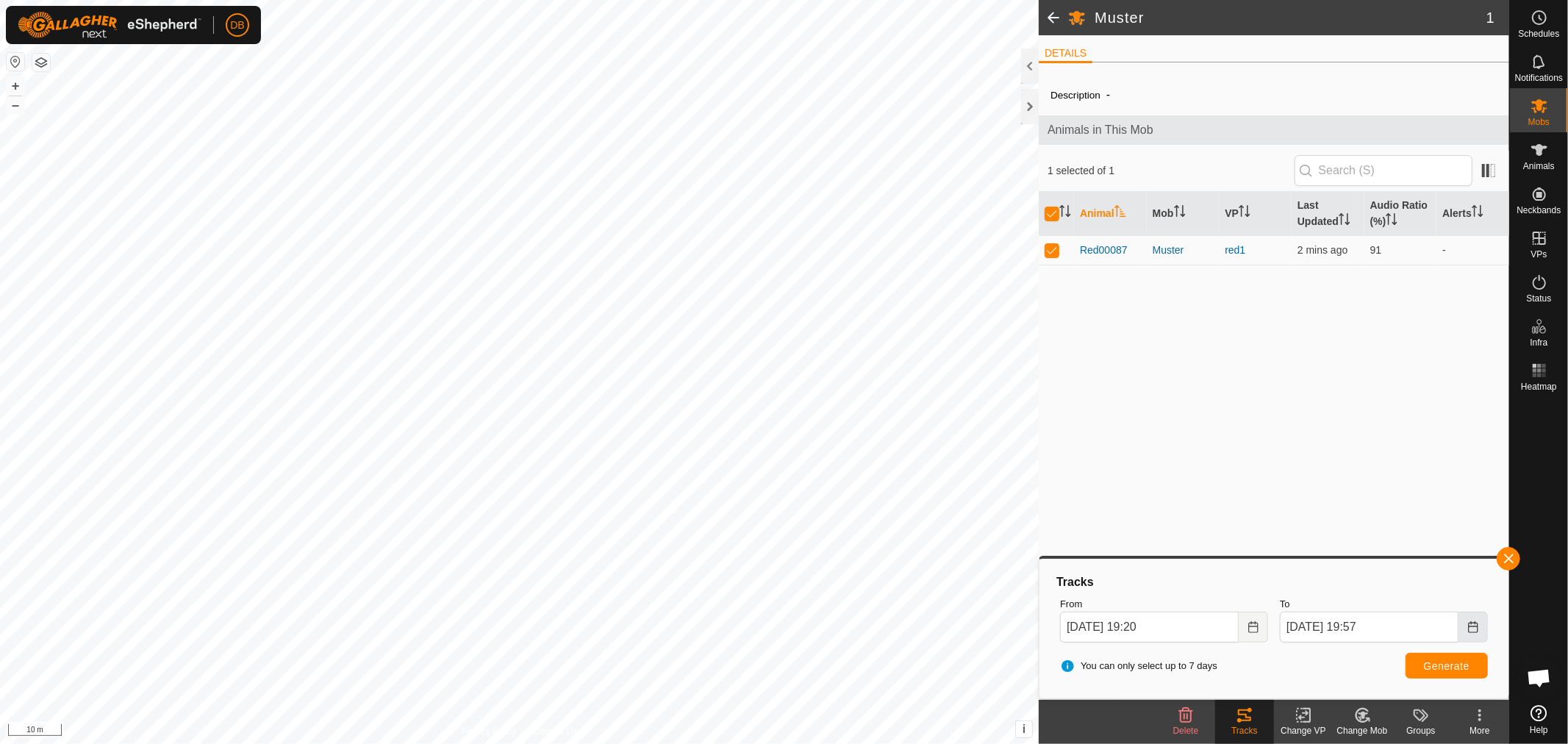
click at [1478, 623] on icon "Choose Date" at bounding box center [1472, 626] width 9 height 12
click at [1460, 460] on span "20" at bounding box center [1465, 464] width 24 height 24
type input "20 Sep, 2025 19:57"
click at [1419, 658] on button "Generate" at bounding box center [1447, 666] width 83 height 26
click at [1438, 663] on span "Generate" at bounding box center [1447, 666] width 46 height 12
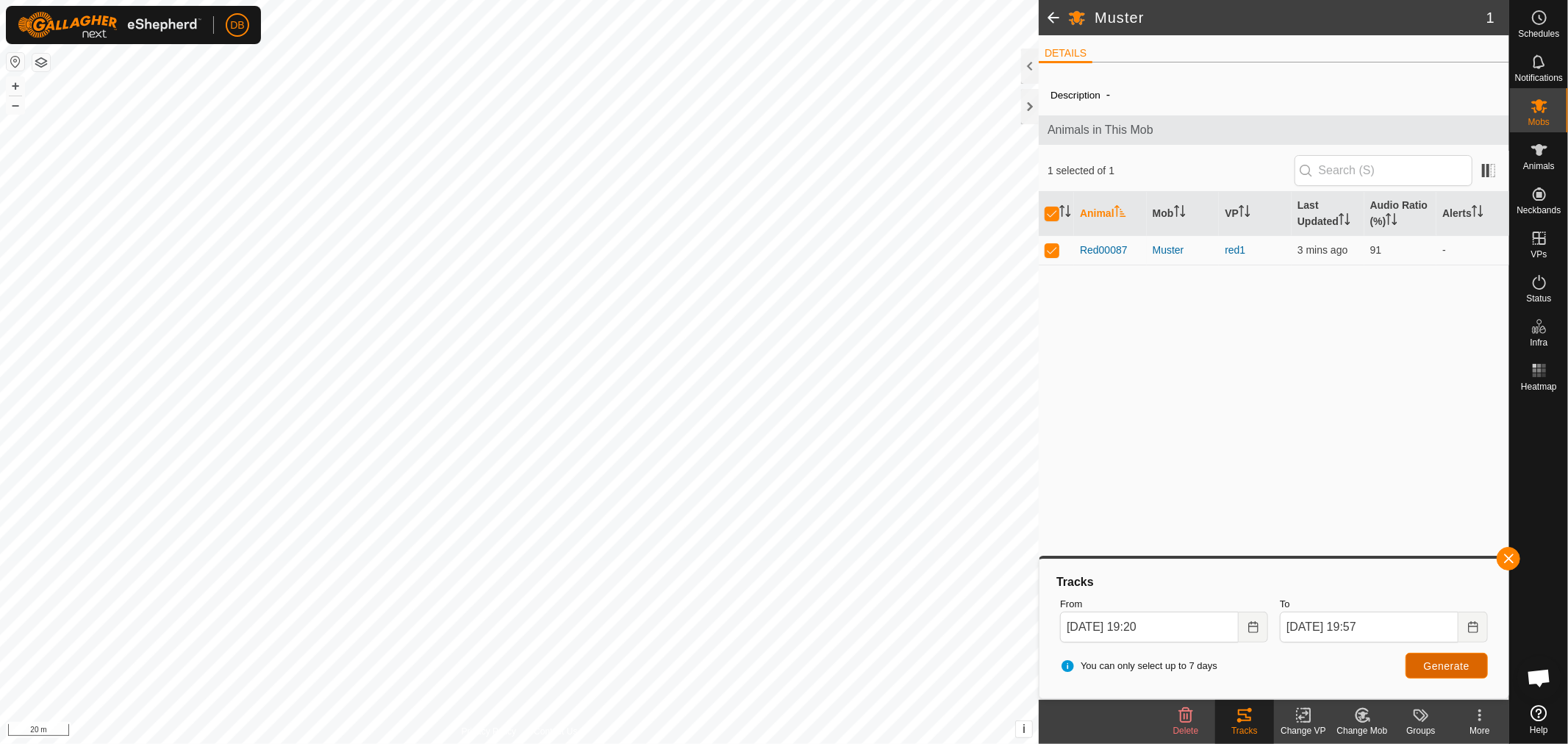
click at [1445, 660] on span "Generate" at bounding box center [1447, 666] width 46 height 12
click at [1465, 662] on span "Generate" at bounding box center [1447, 666] width 46 height 12
click at [1434, 660] on span "Generate" at bounding box center [1447, 666] width 46 height 12
click at [1464, 658] on button "Generate" at bounding box center [1447, 666] width 83 height 26
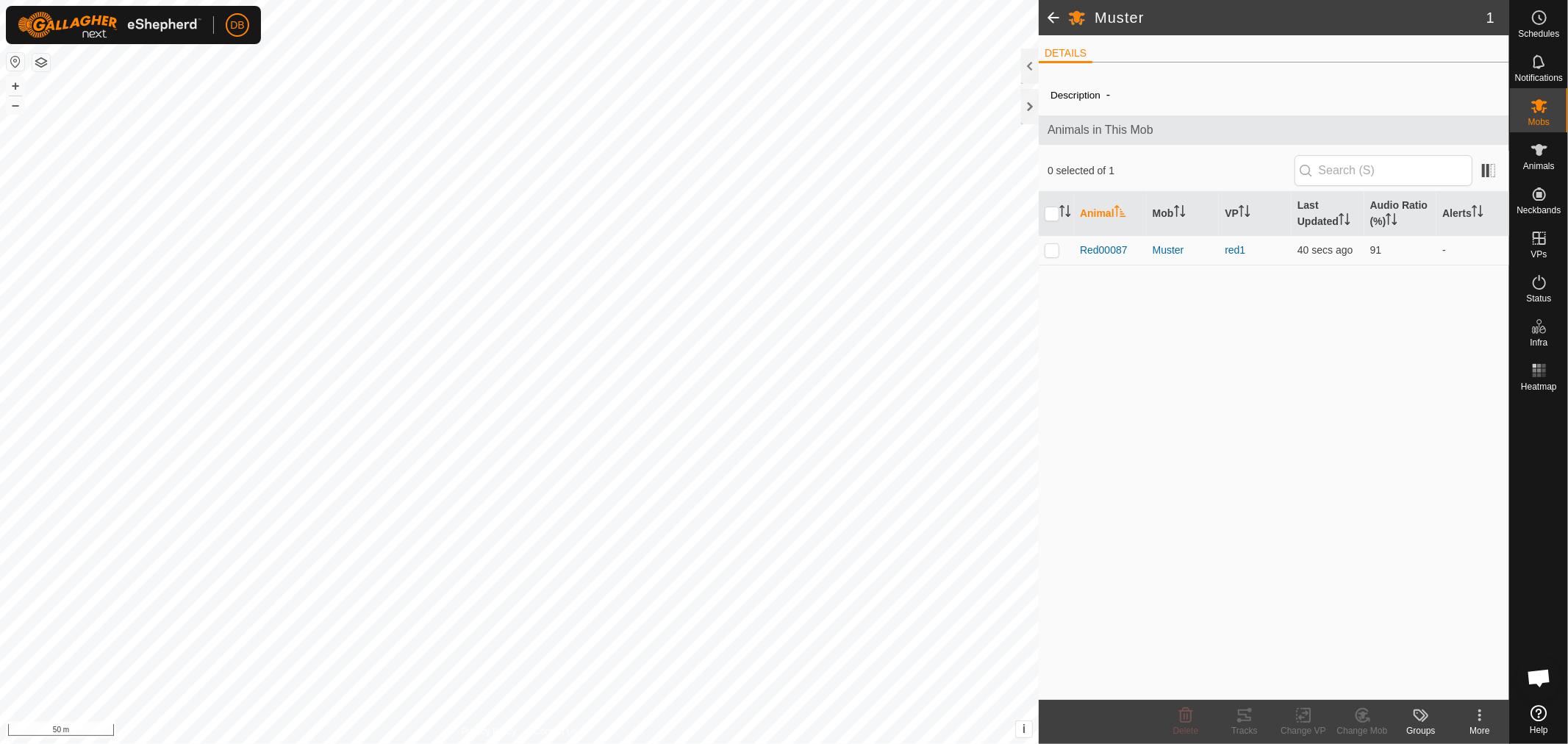
scroll to position [283, 0]
click at [1541, 108] on icon at bounding box center [1539, 106] width 17 height 17
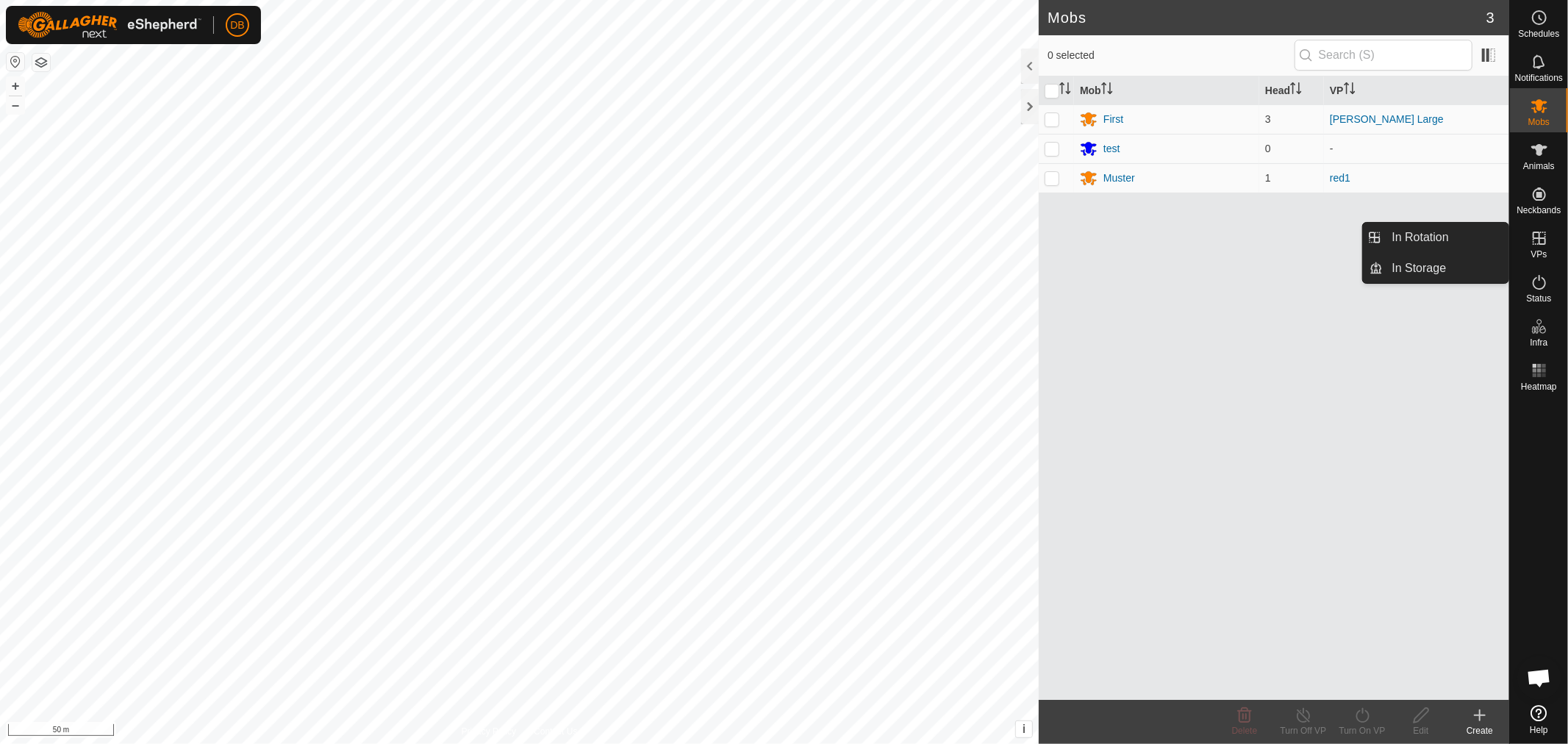
click at [1544, 243] on icon at bounding box center [1539, 238] width 13 height 13
click at [1434, 238] on link "In Rotation" at bounding box center [1446, 237] width 126 height 29
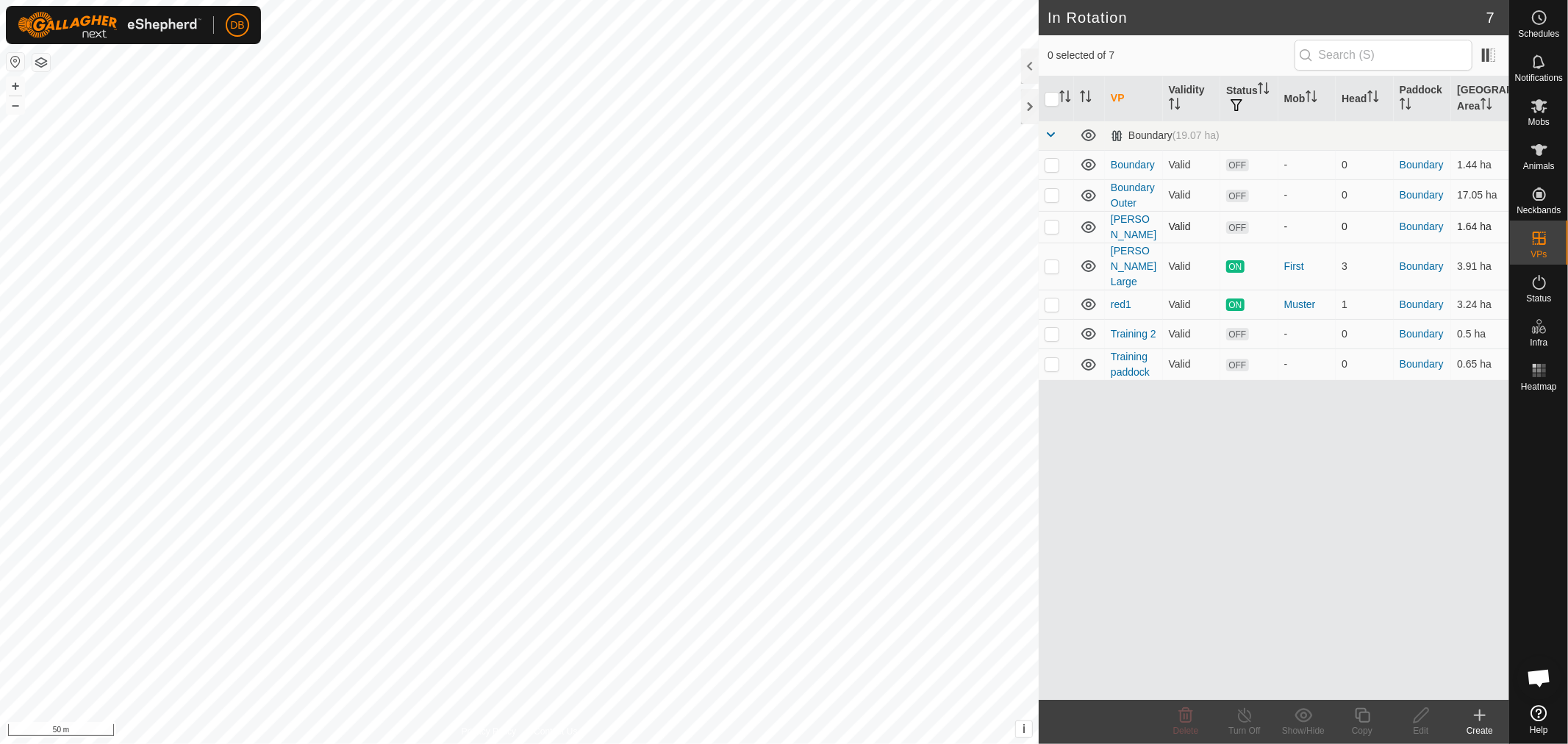
checkbox input "true"
checkbox input "false"
click at [1419, 715] on icon at bounding box center [1421, 715] width 15 height 15
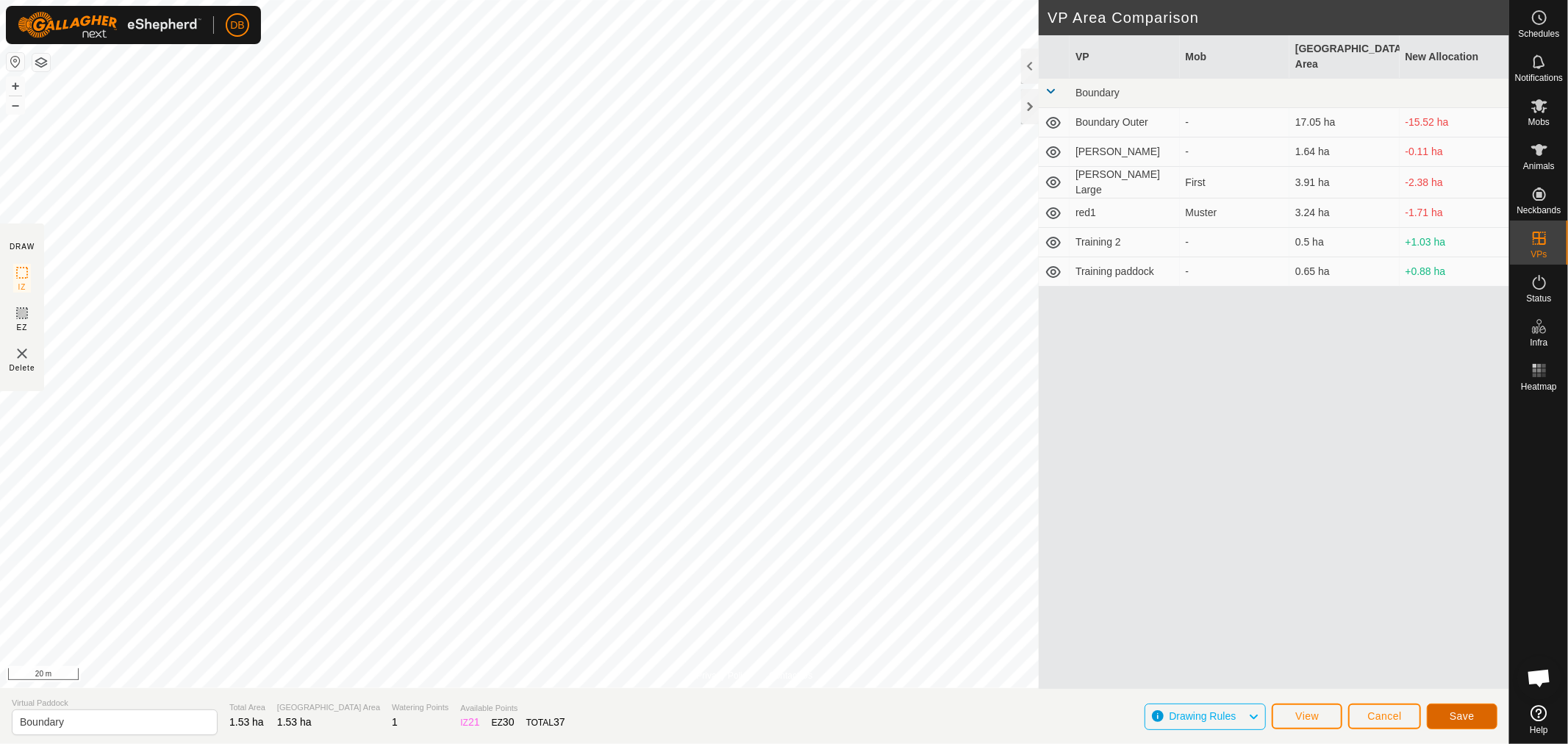
click at [1467, 711] on span "Save" at bounding box center [1461, 715] width 25 height 12
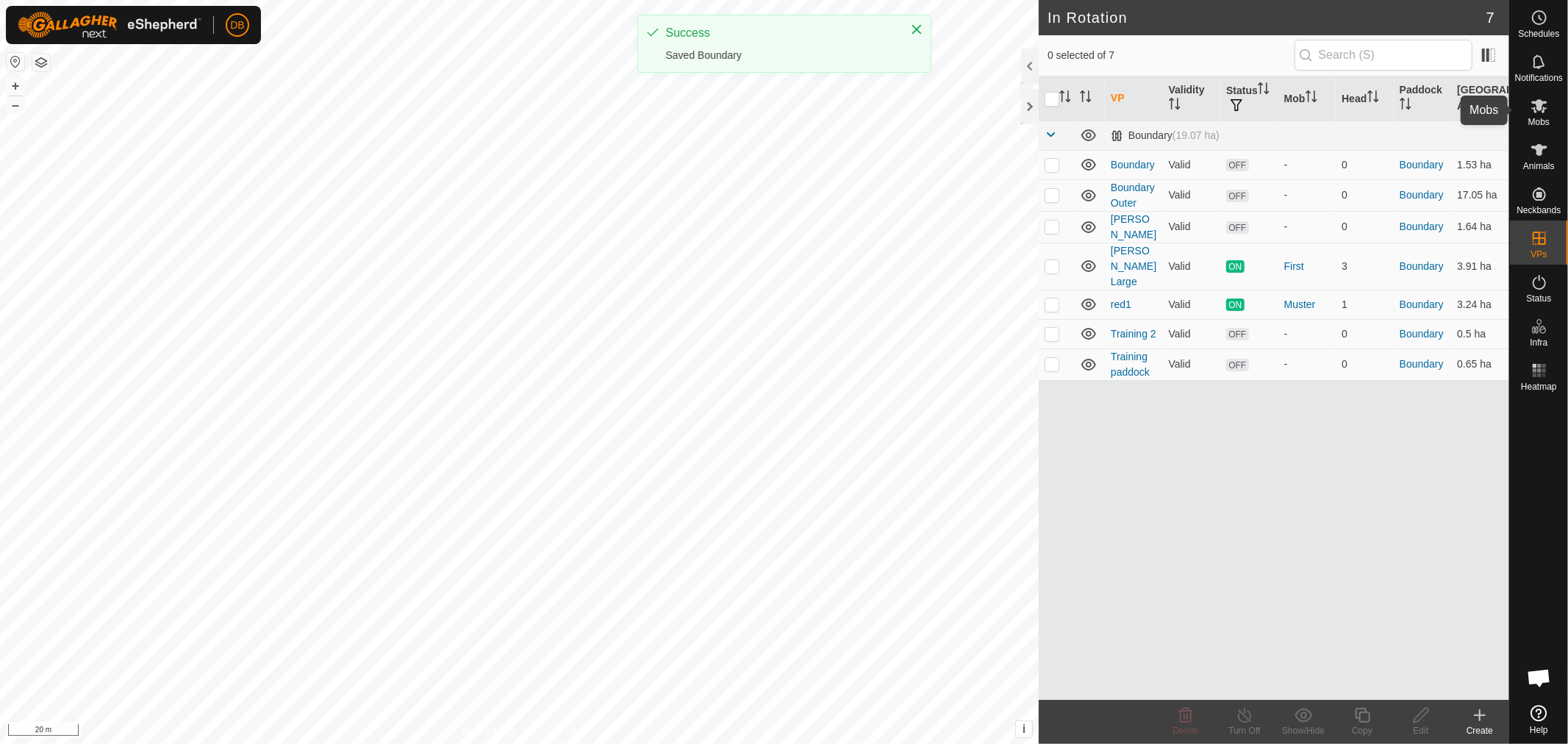
click at [1549, 107] on es-mob-svg-icon at bounding box center [1539, 106] width 27 height 24
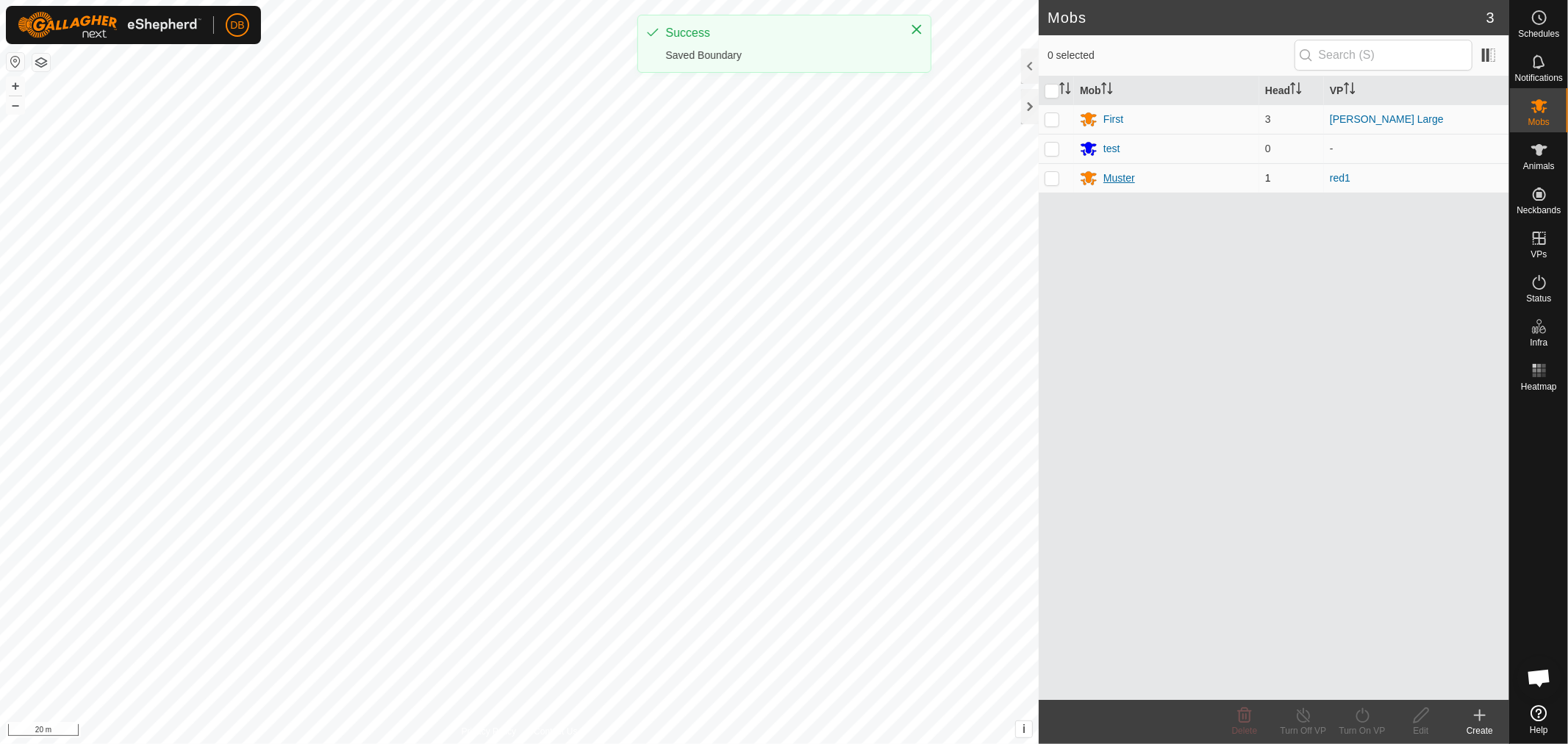
click at [1104, 174] on div "Muster" at bounding box center [1119, 177] width 31 height 16
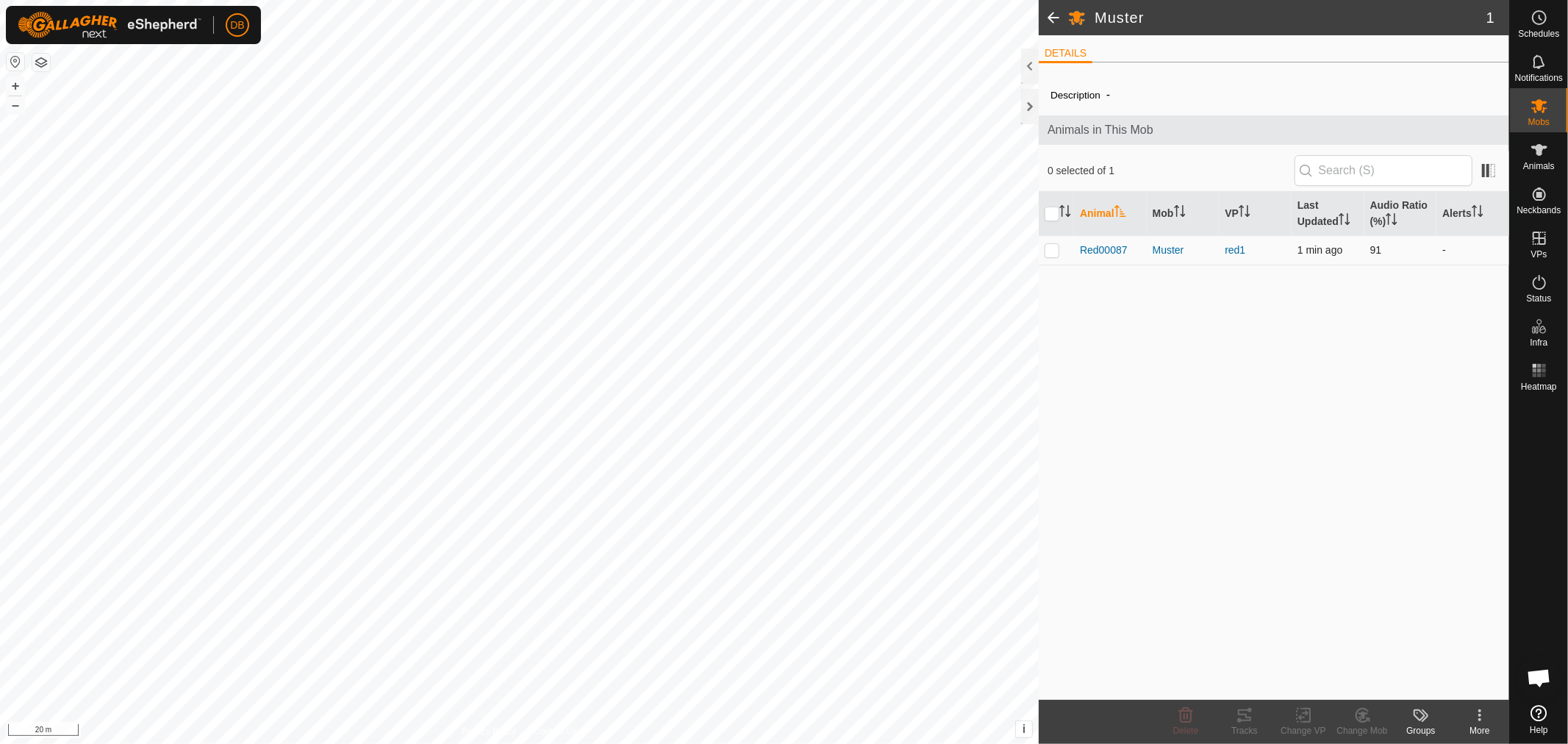
click at [1051, 253] on p-checkbox at bounding box center [1052, 249] width 15 height 12
checkbox input "true"
click at [1299, 715] on icon at bounding box center [1304, 715] width 18 height 17
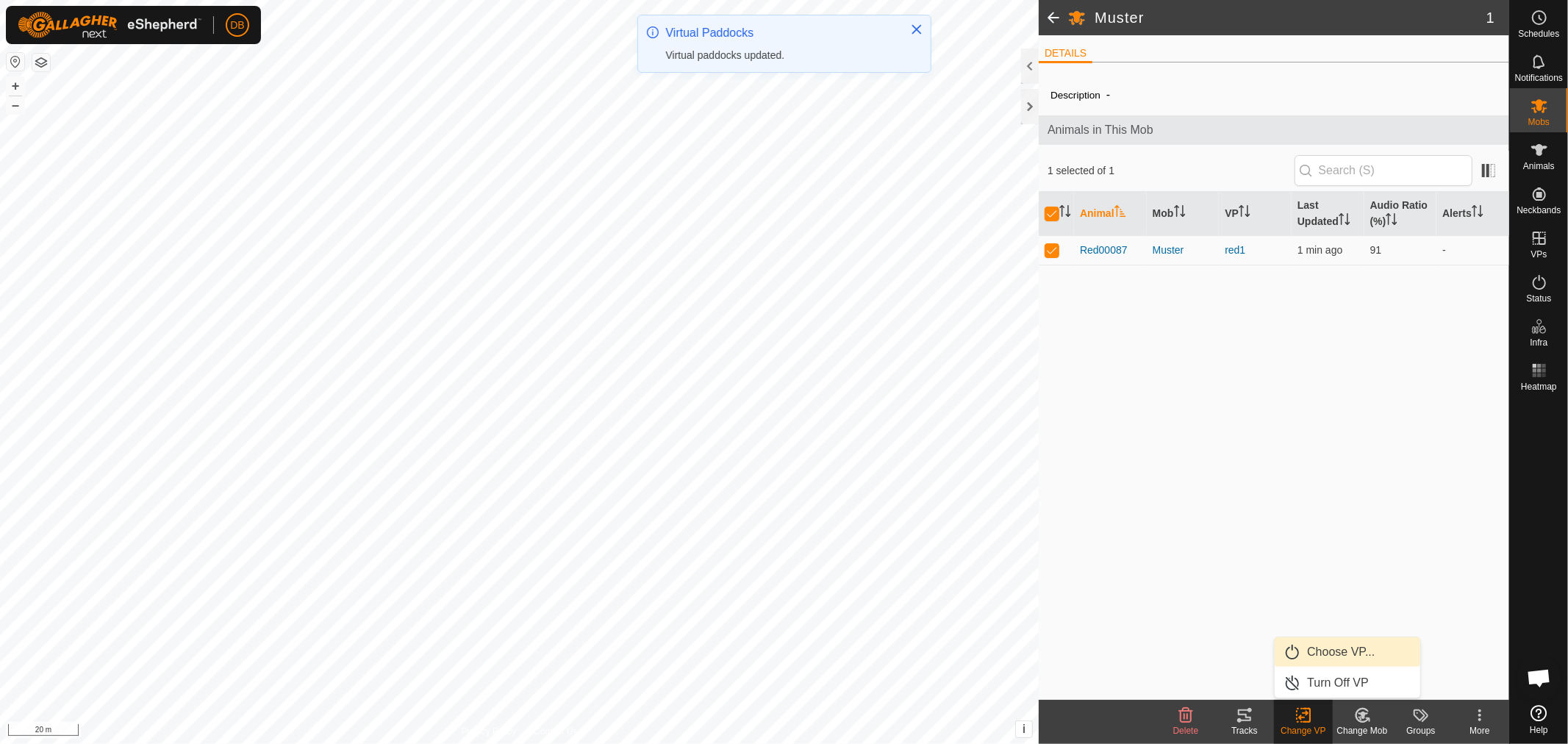
click at [1321, 649] on link "Choose VP..." at bounding box center [1347, 652] width 145 height 29
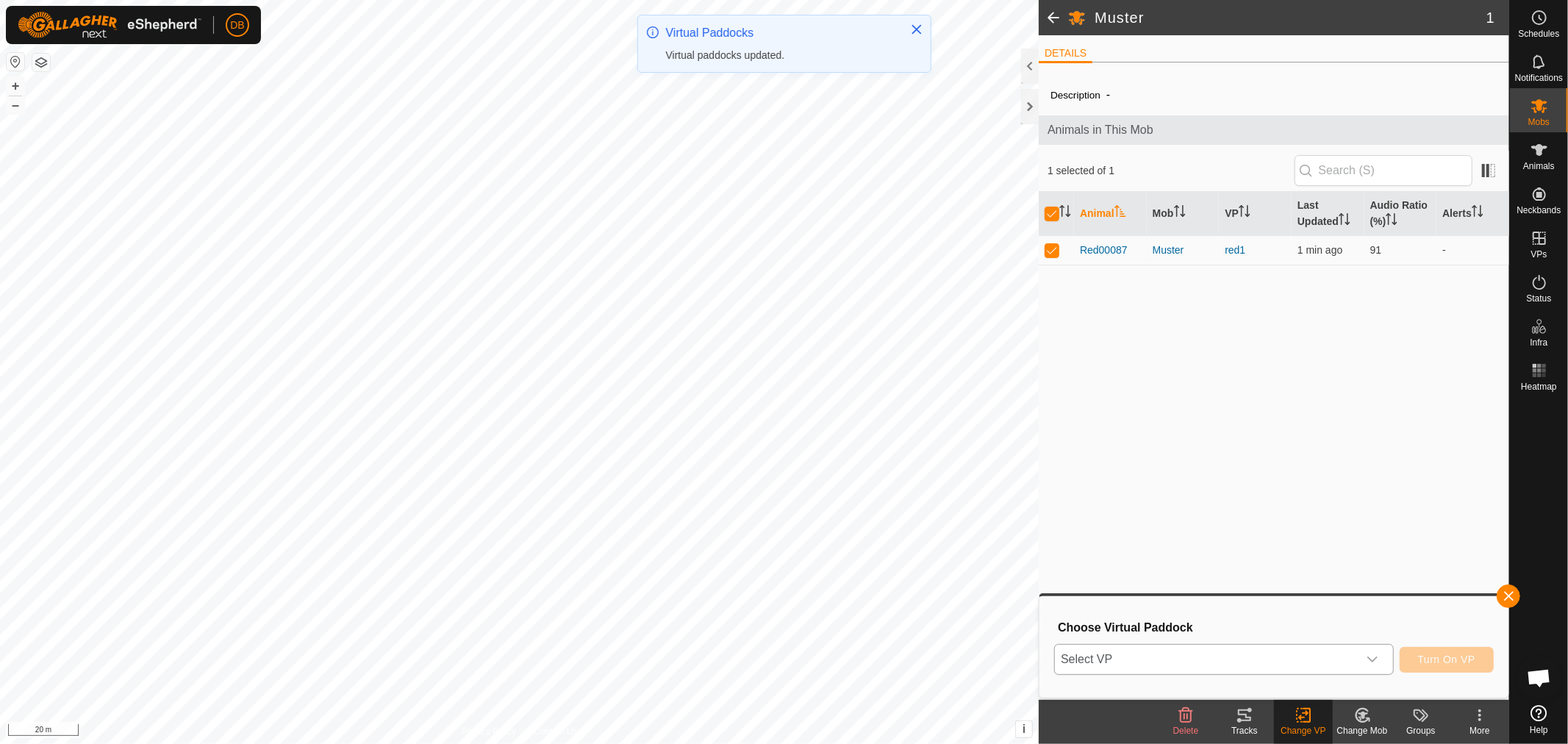
click at [1372, 655] on icon "dropdown trigger" at bounding box center [1372, 659] width 12 height 12
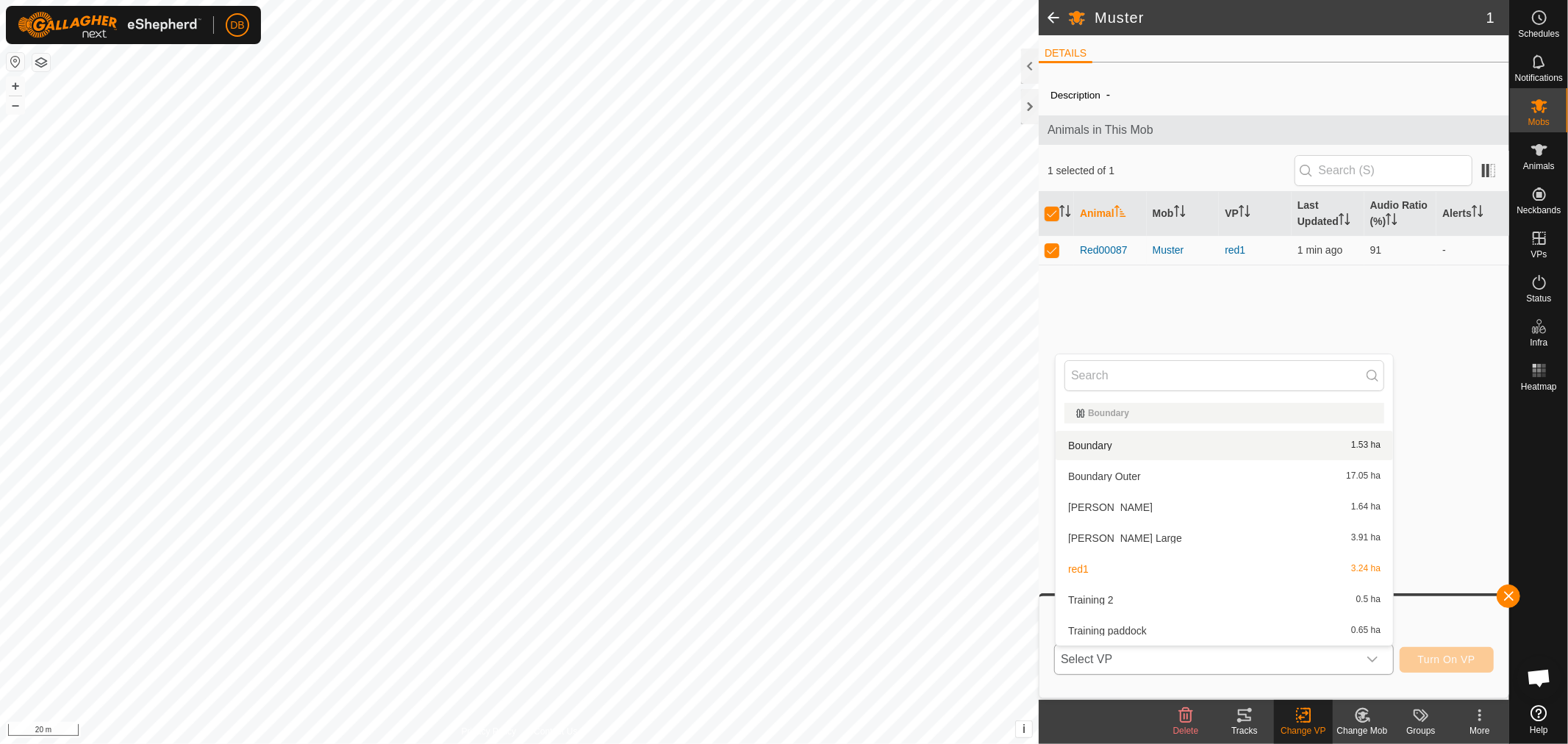
click at [1090, 441] on li "Boundary 1.53 ha" at bounding box center [1224, 445] width 338 height 29
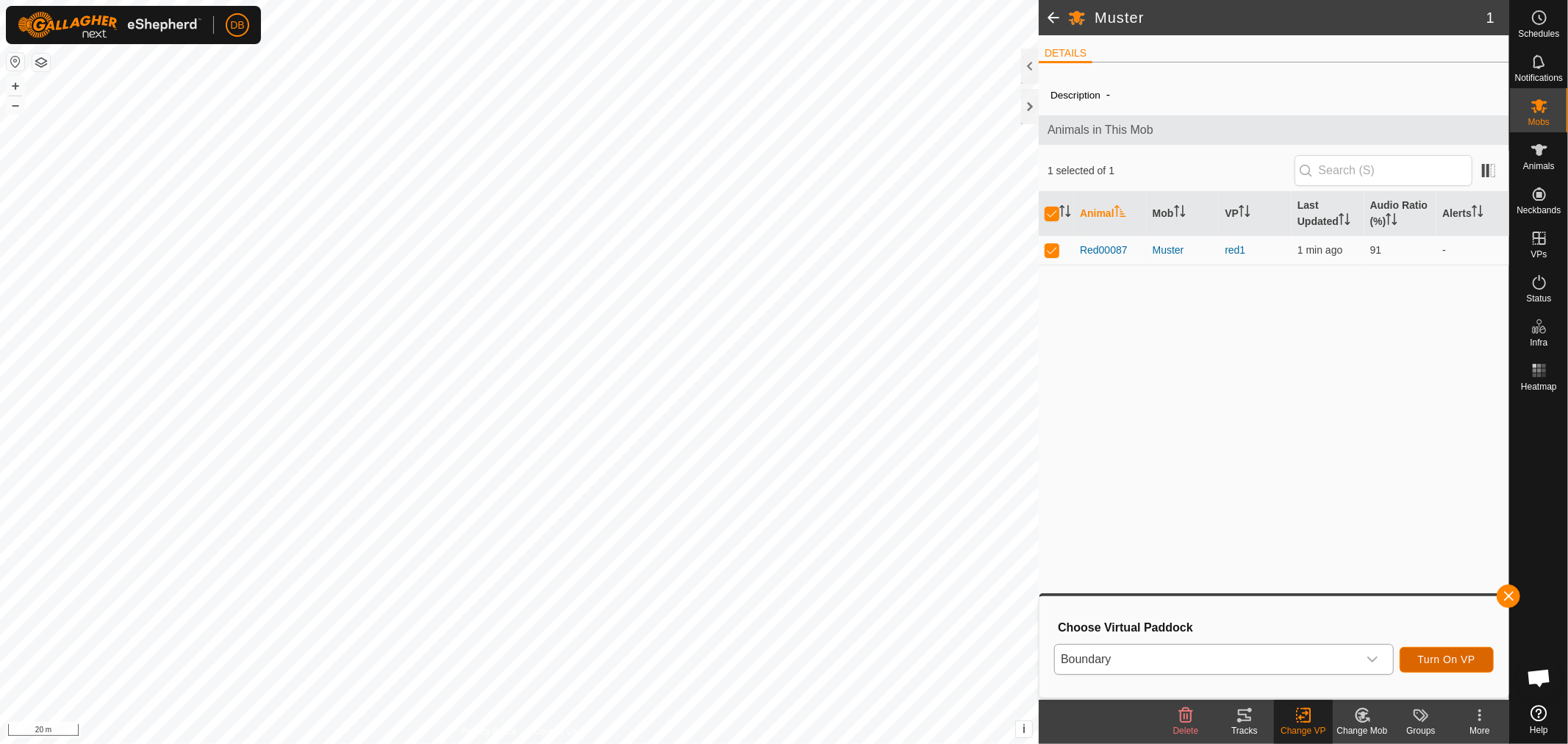
click at [1463, 658] on span "Turn On VP" at bounding box center [1447, 659] width 57 height 12
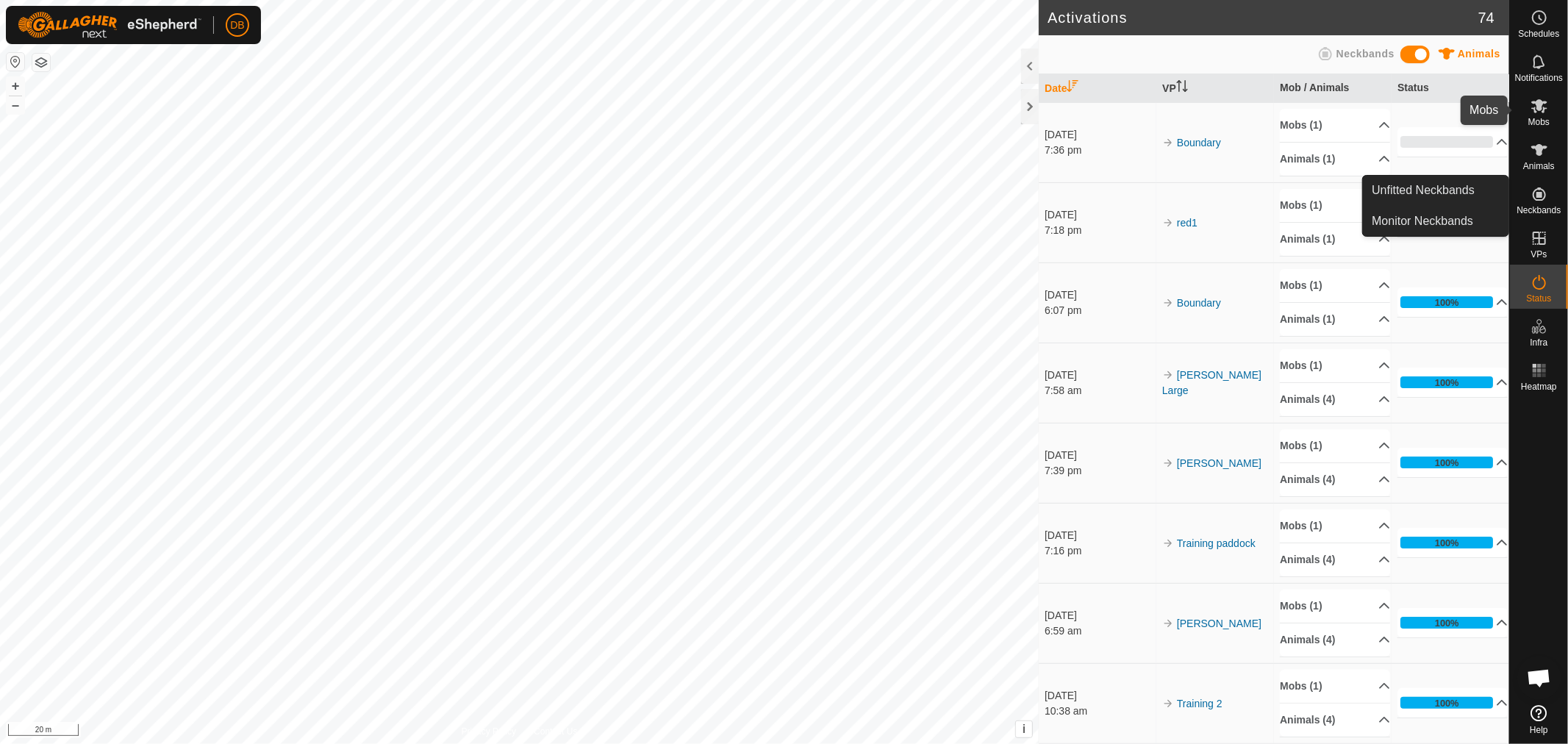
click at [1539, 104] on icon at bounding box center [1539, 106] width 17 height 14
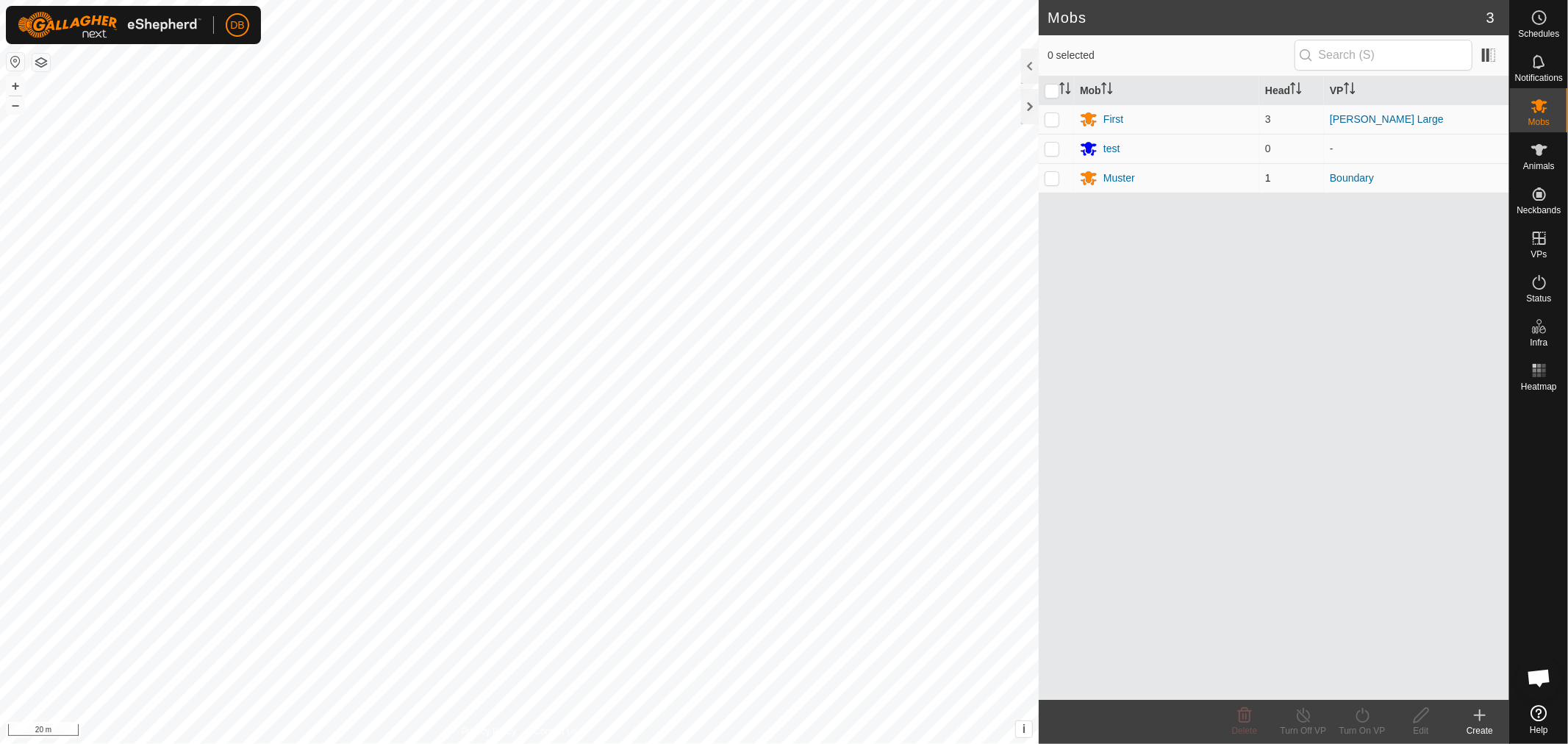
click at [1060, 177] on td at bounding box center [1056, 177] width 35 height 29
checkbox input "true"
click at [1125, 180] on div "Muster" at bounding box center [1119, 177] width 31 height 16
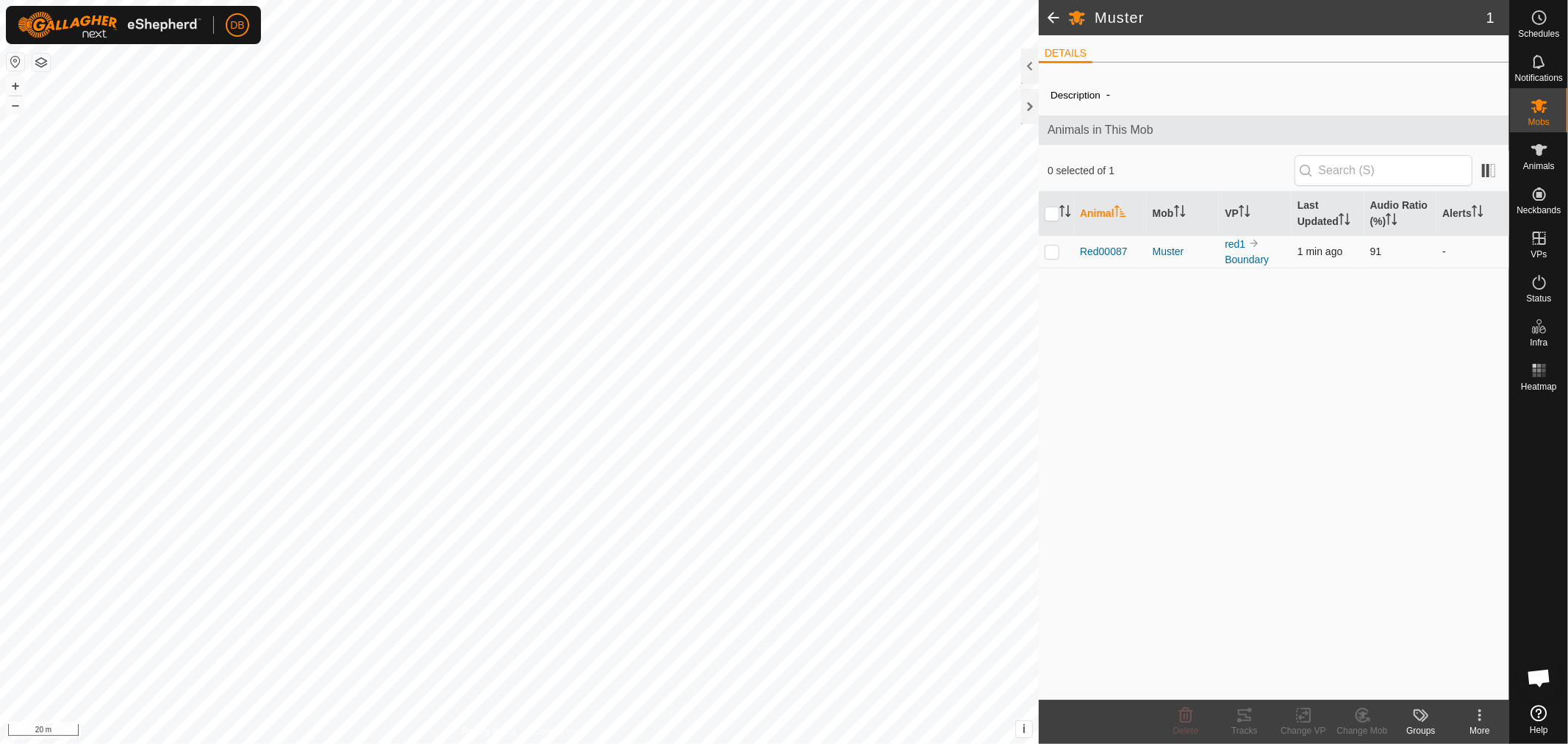
click at [1051, 251] on p-checkbox at bounding box center [1052, 251] width 15 height 12
checkbox input "true"
click at [1241, 720] on icon at bounding box center [1244, 715] width 13 height 12
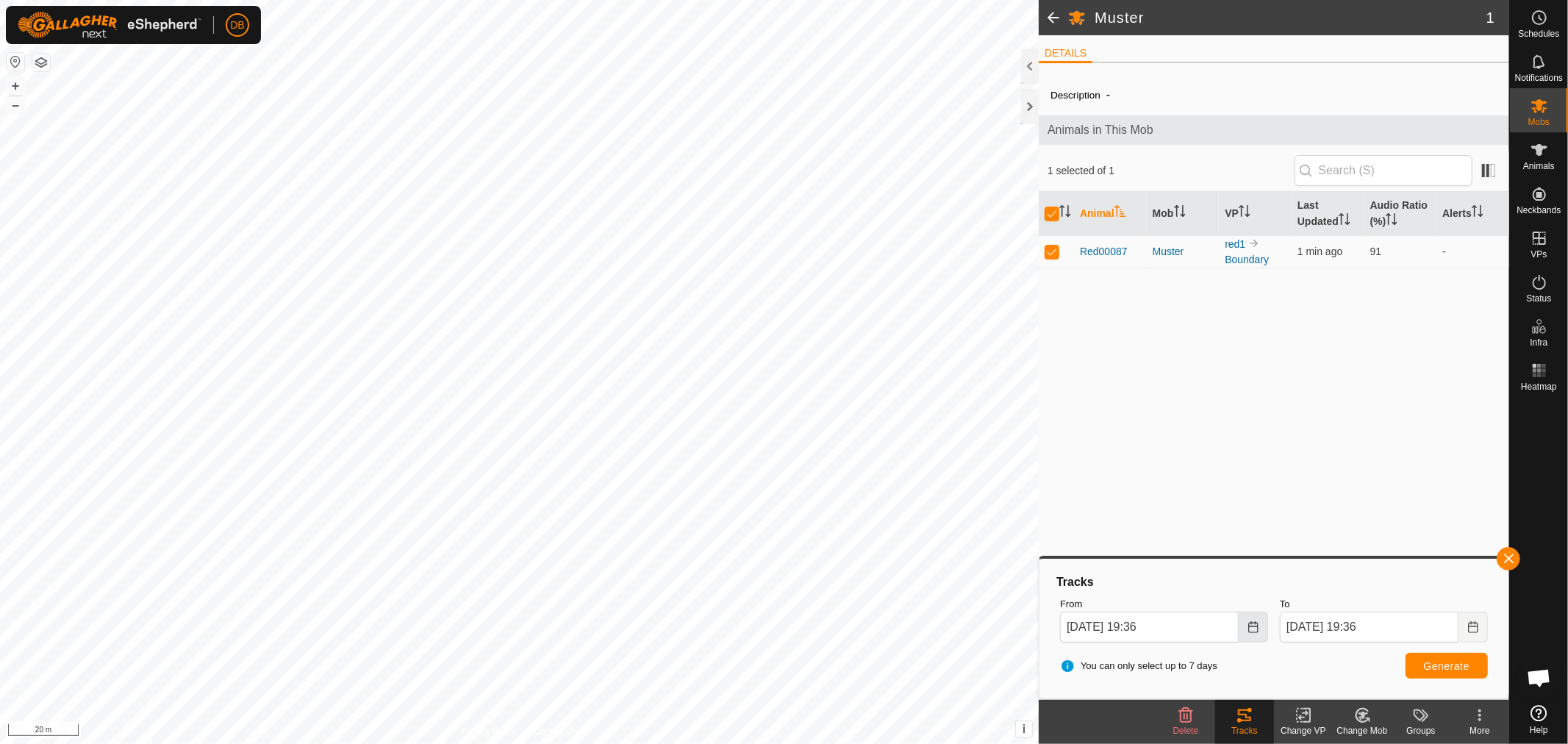
click at [1242, 626] on button "Choose Date" at bounding box center [1253, 627] width 29 height 31
click at [1244, 460] on span "20" at bounding box center [1245, 464] width 24 height 24
click at [1250, 624] on icon "Choose Date" at bounding box center [1253, 626] width 12 height 12
drag, startPoint x: 1179, startPoint y: 563, endPoint x: 1195, endPoint y: 563, distance: 16.0
click at [1195, 563] on div "36" at bounding box center [1184, 564] width 24 height 71
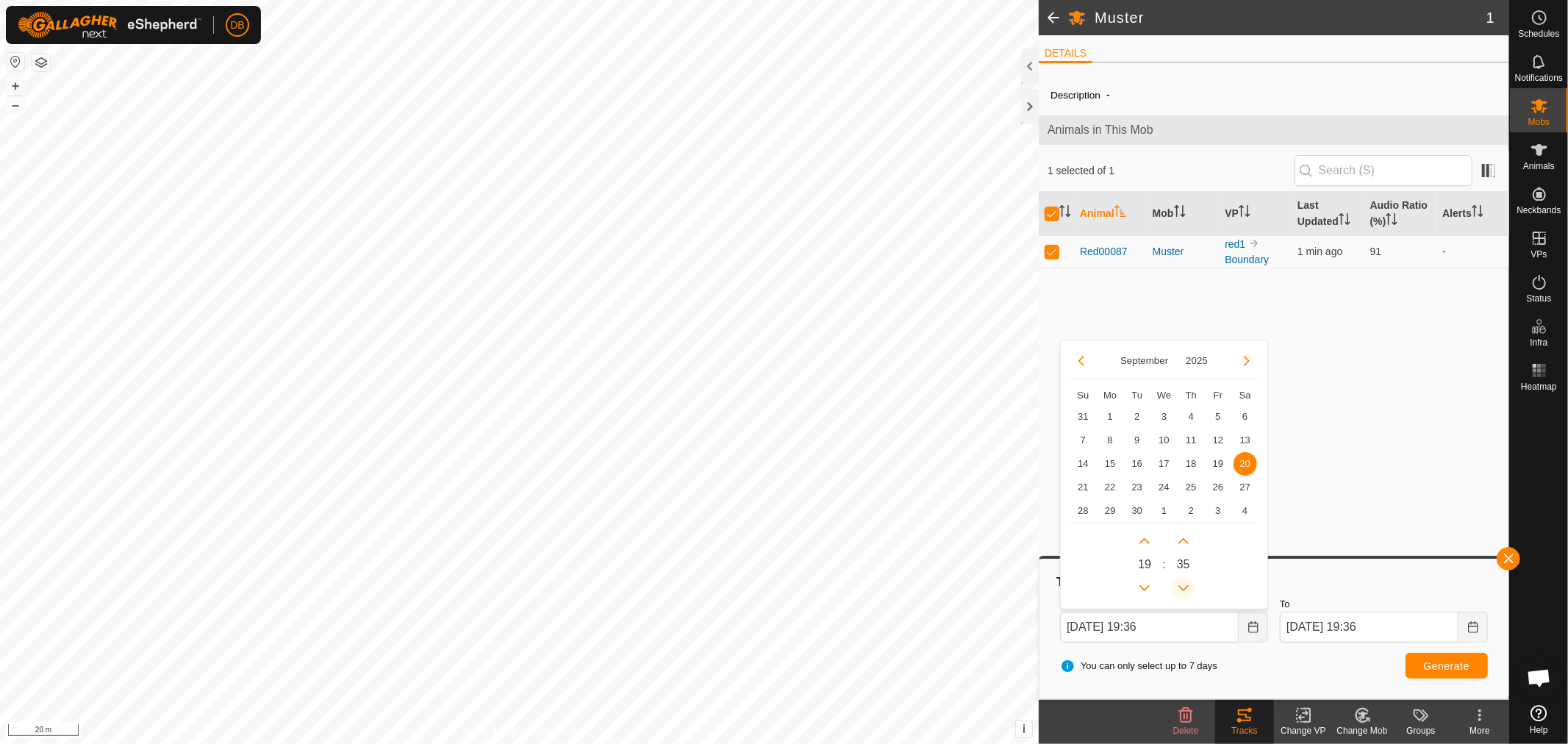
click at [1186, 587] on button "Previous Minute" at bounding box center [1184, 589] width 24 height 24
click at [1185, 585] on icon "Previous Minute" at bounding box center [1183, 588] width 12 height 12
click at [1185, 585] on button "Previous Minute" at bounding box center [1184, 589] width 24 height 24
type input "[DATE] 19:20"
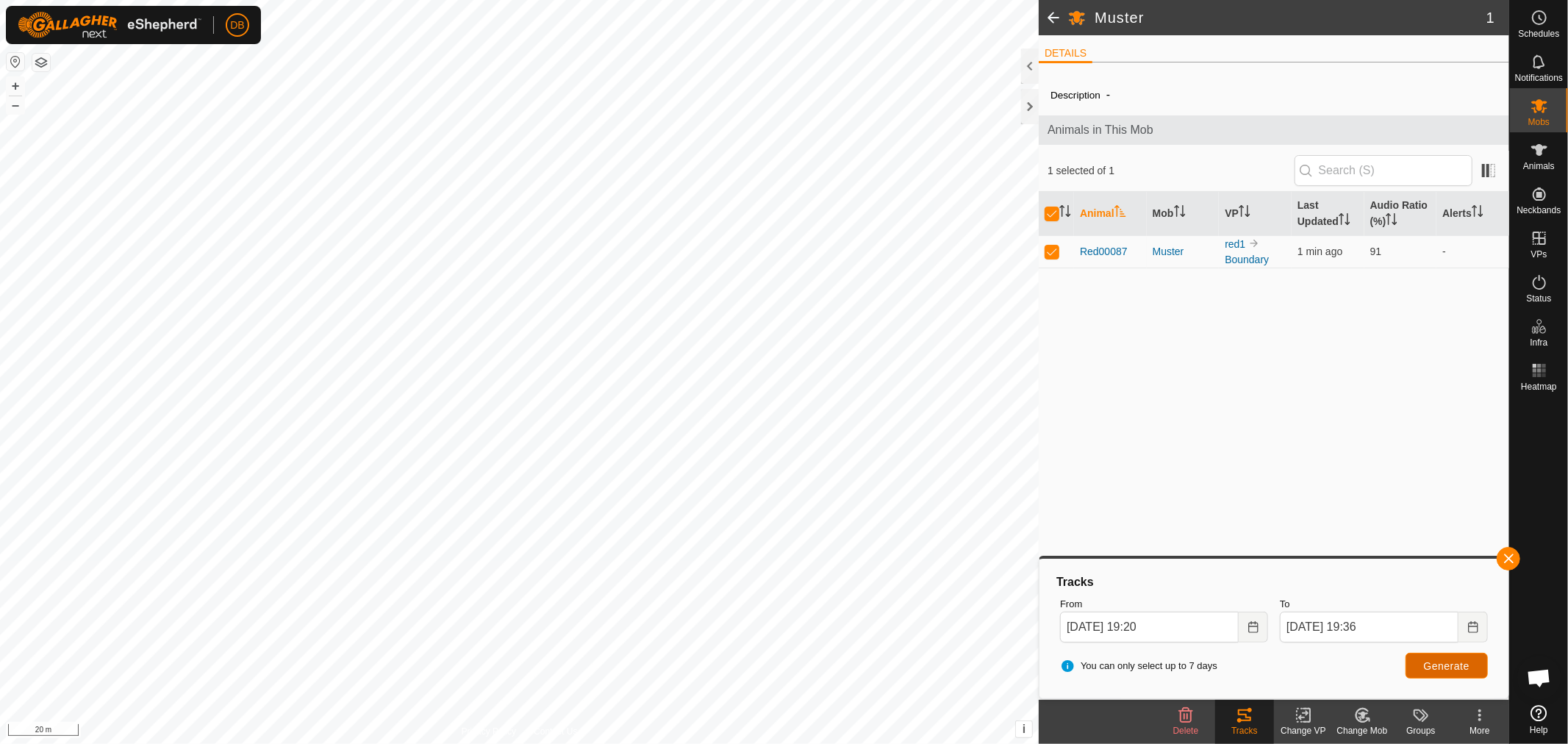
click at [1459, 670] on span "Generate" at bounding box center [1447, 666] width 46 height 12
click at [1467, 670] on span "Generate" at bounding box center [1447, 666] width 46 height 12
click at [1459, 617] on button "Choose Date" at bounding box center [1473, 627] width 29 height 31
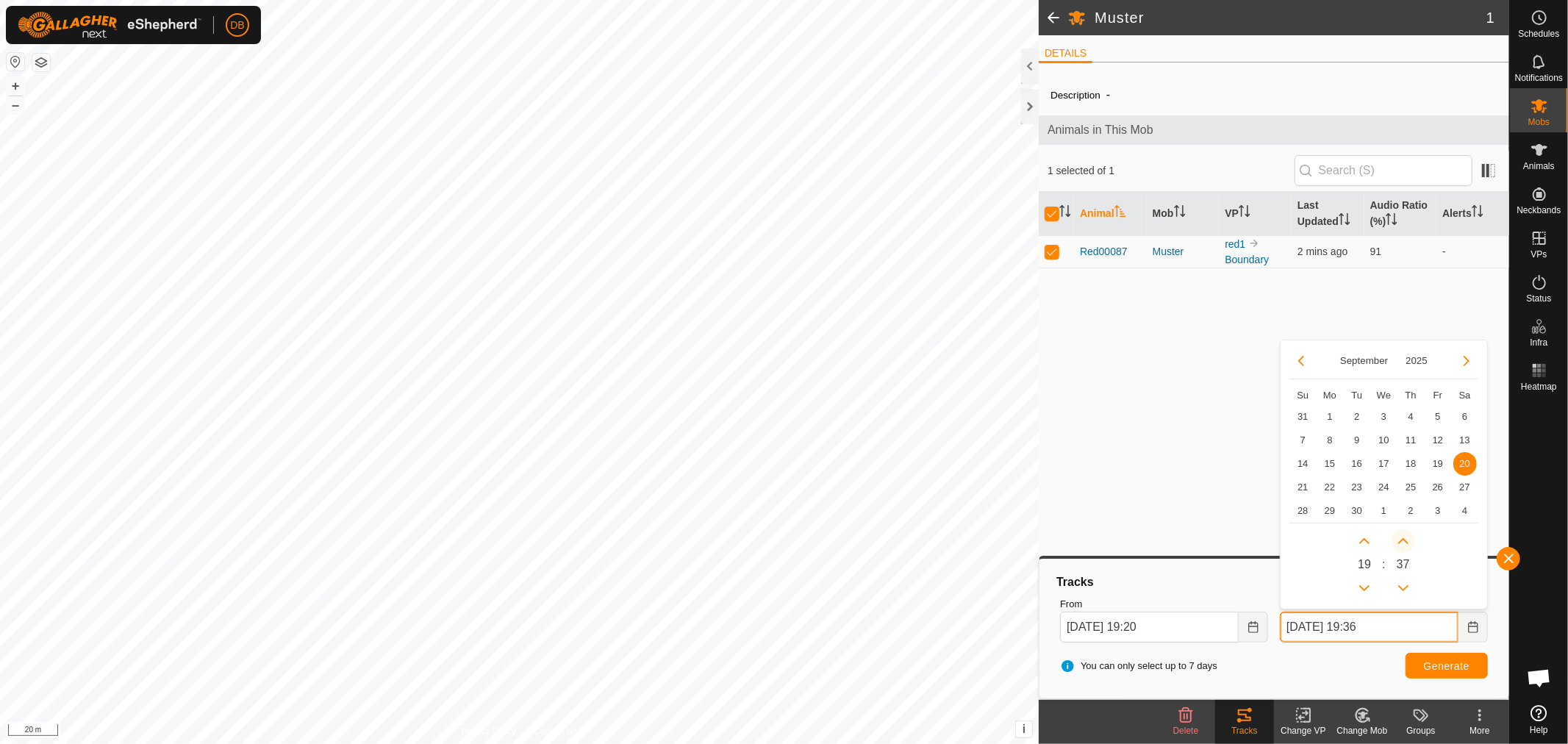
click at [1407, 544] on button "Next Minute" at bounding box center [1403, 541] width 24 height 24
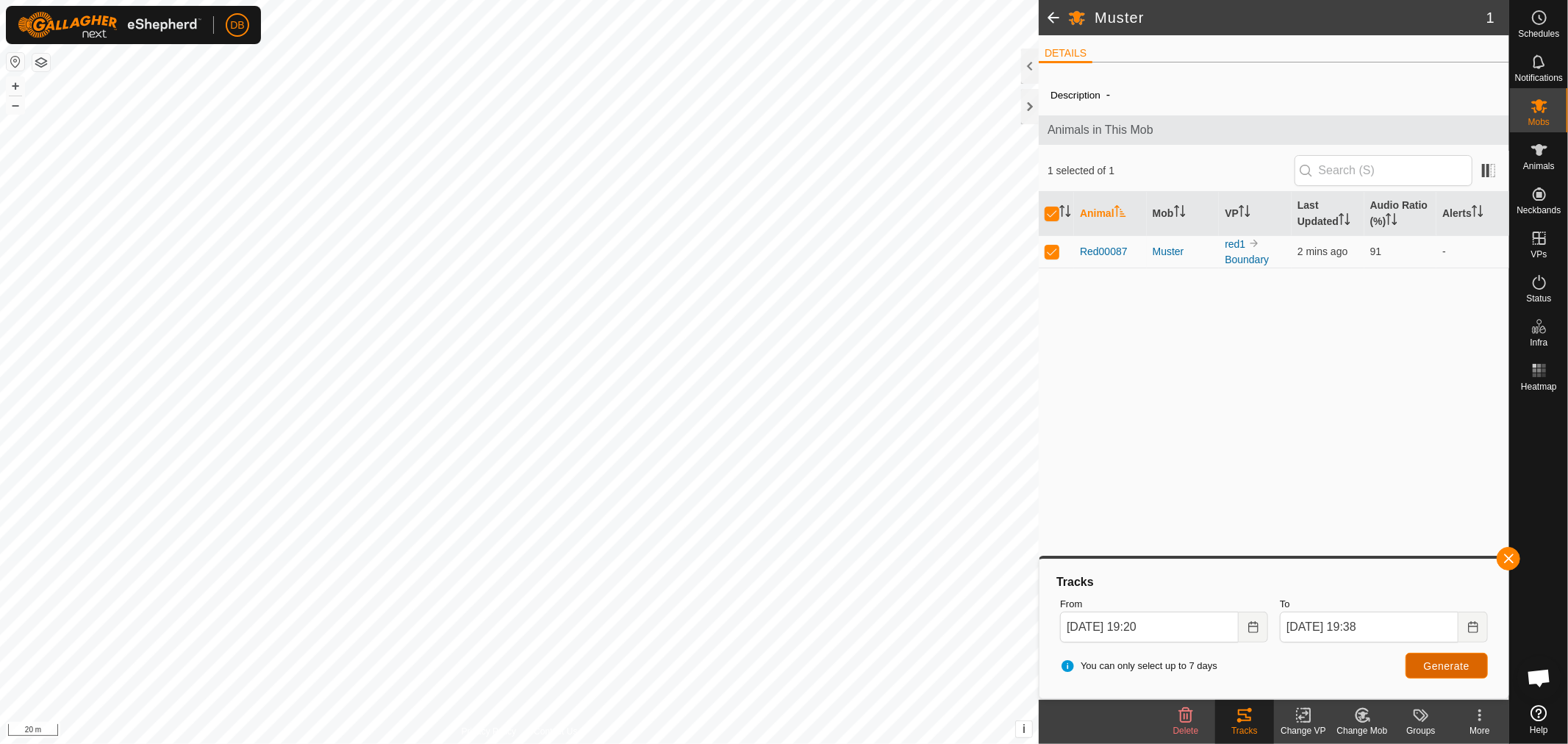
click at [1424, 663] on span "Generate" at bounding box center [1447, 666] width 46 height 12
click at [1475, 623] on icon "Choose Date" at bounding box center [1472, 626] width 12 height 12
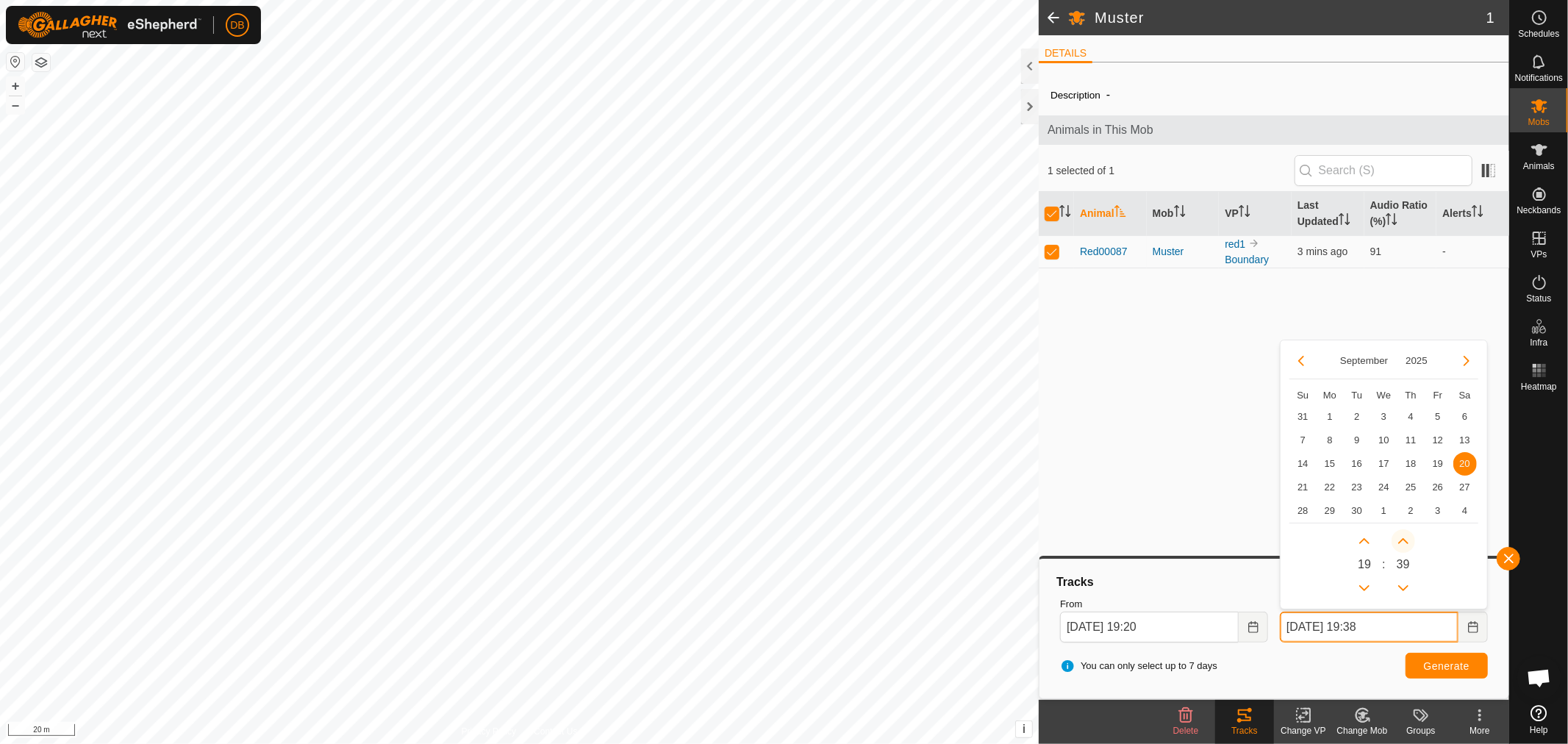
click at [1402, 539] on button "Next Minute" at bounding box center [1403, 541] width 24 height 24
type input "[DATE] 19:40"
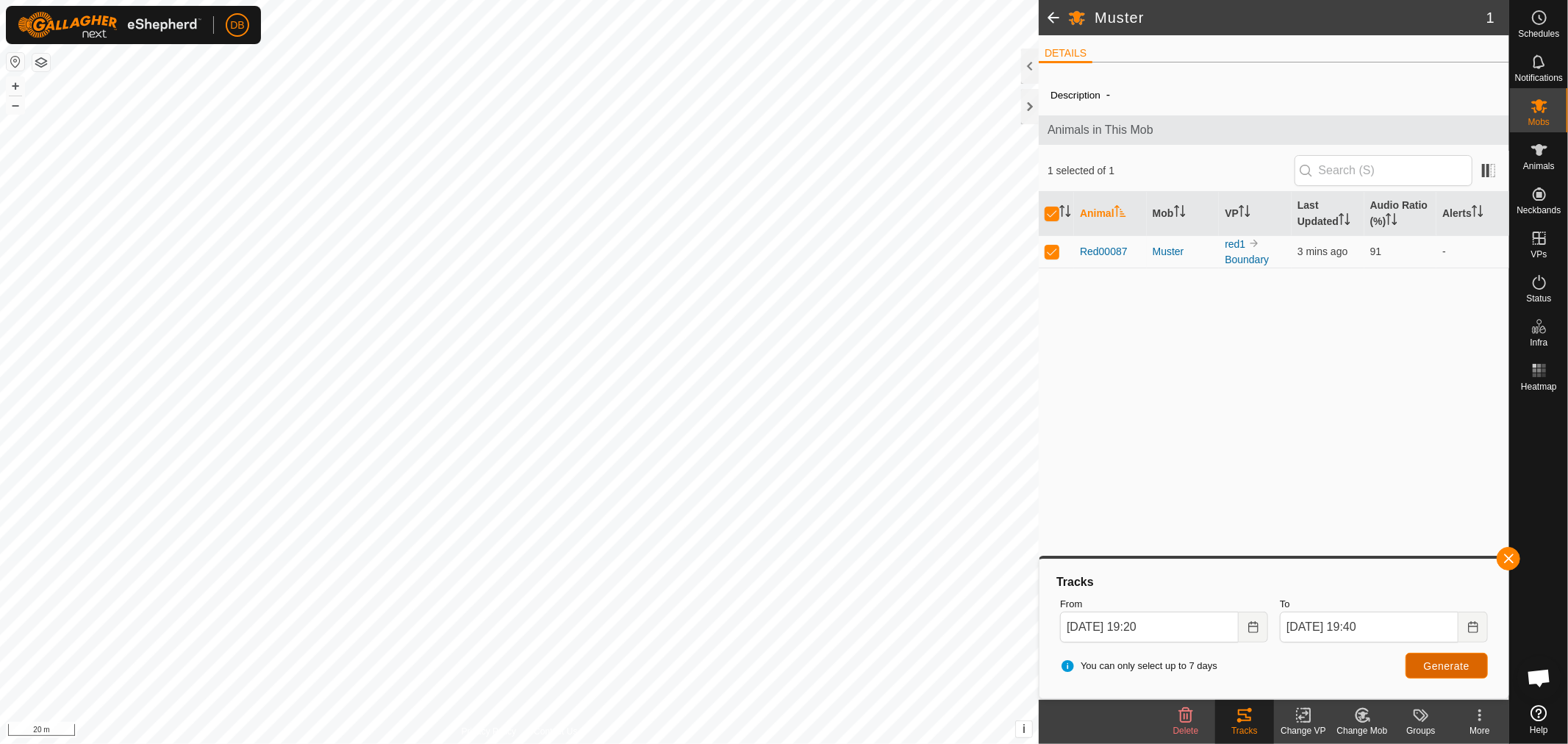
click at [1437, 668] on span "Generate" at bounding box center [1447, 666] width 46 height 12
click at [1448, 667] on span "Generate" at bounding box center [1447, 666] width 46 height 12
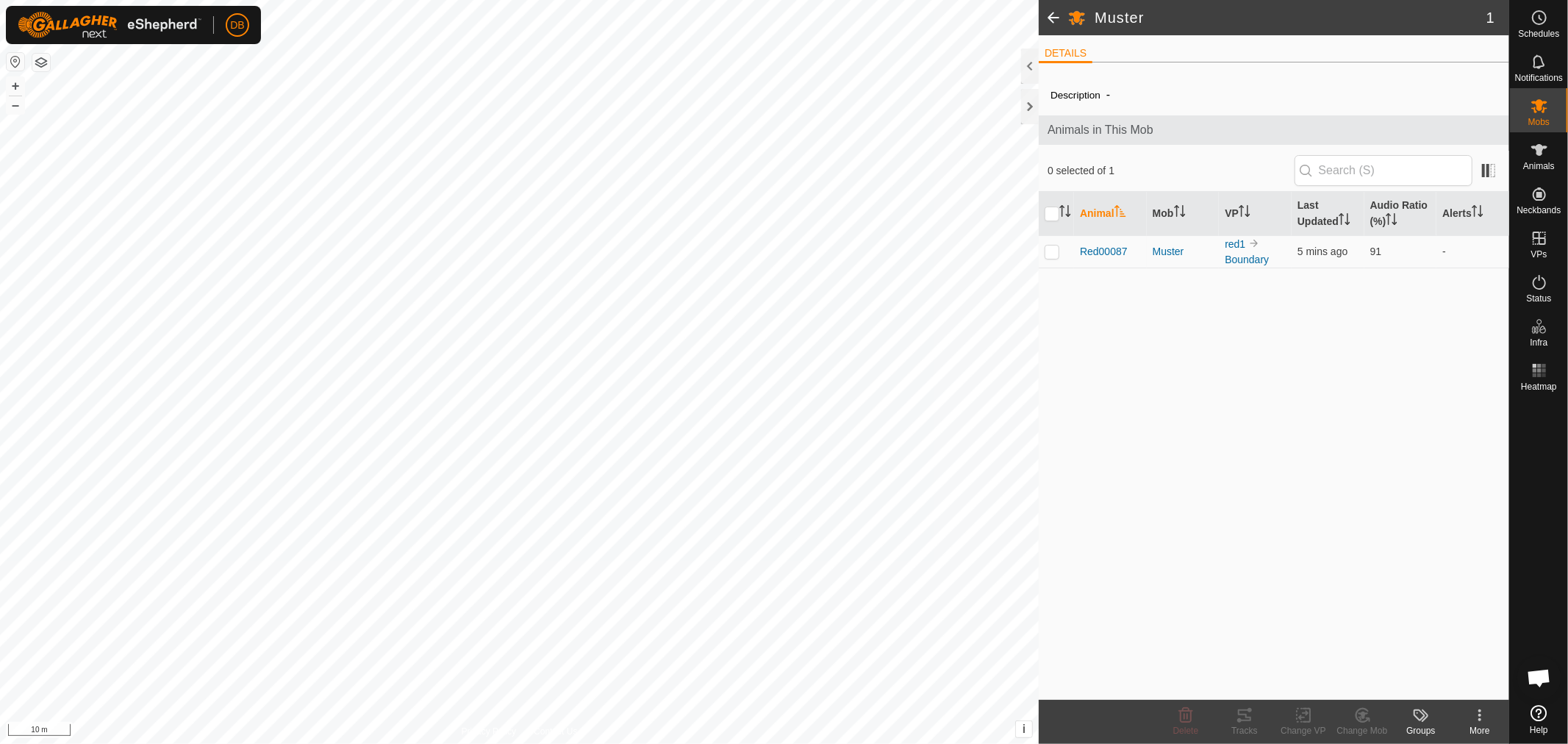
scroll to position [283, 0]
click at [1049, 252] on p-checkbox at bounding box center [1052, 251] width 15 height 12
checkbox input "true"
click at [1243, 714] on icon at bounding box center [1244, 715] width 17 height 17
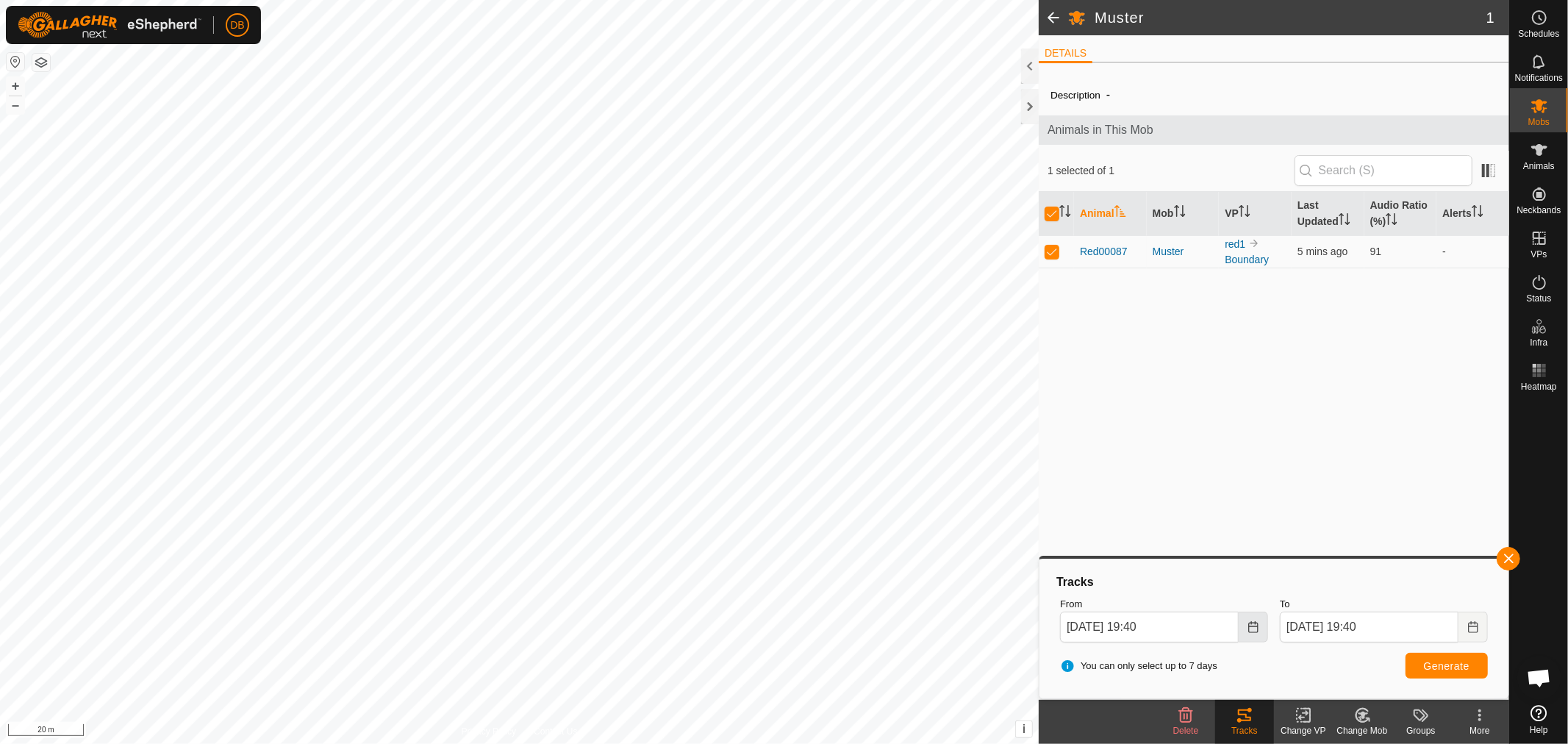
click at [1251, 627] on icon "Choose Date" at bounding box center [1253, 626] width 12 height 12
click at [1247, 460] on span "20" at bounding box center [1245, 464] width 24 height 24
click at [1248, 625] on icon "Choose Date" at bounding box center [1253, 626] width 9 height 12
click at [1185, 538] on button "Next Minute" at bounding box center [1184, 541] width 24 height 24
type input "20 Sep, 2025 19:41"
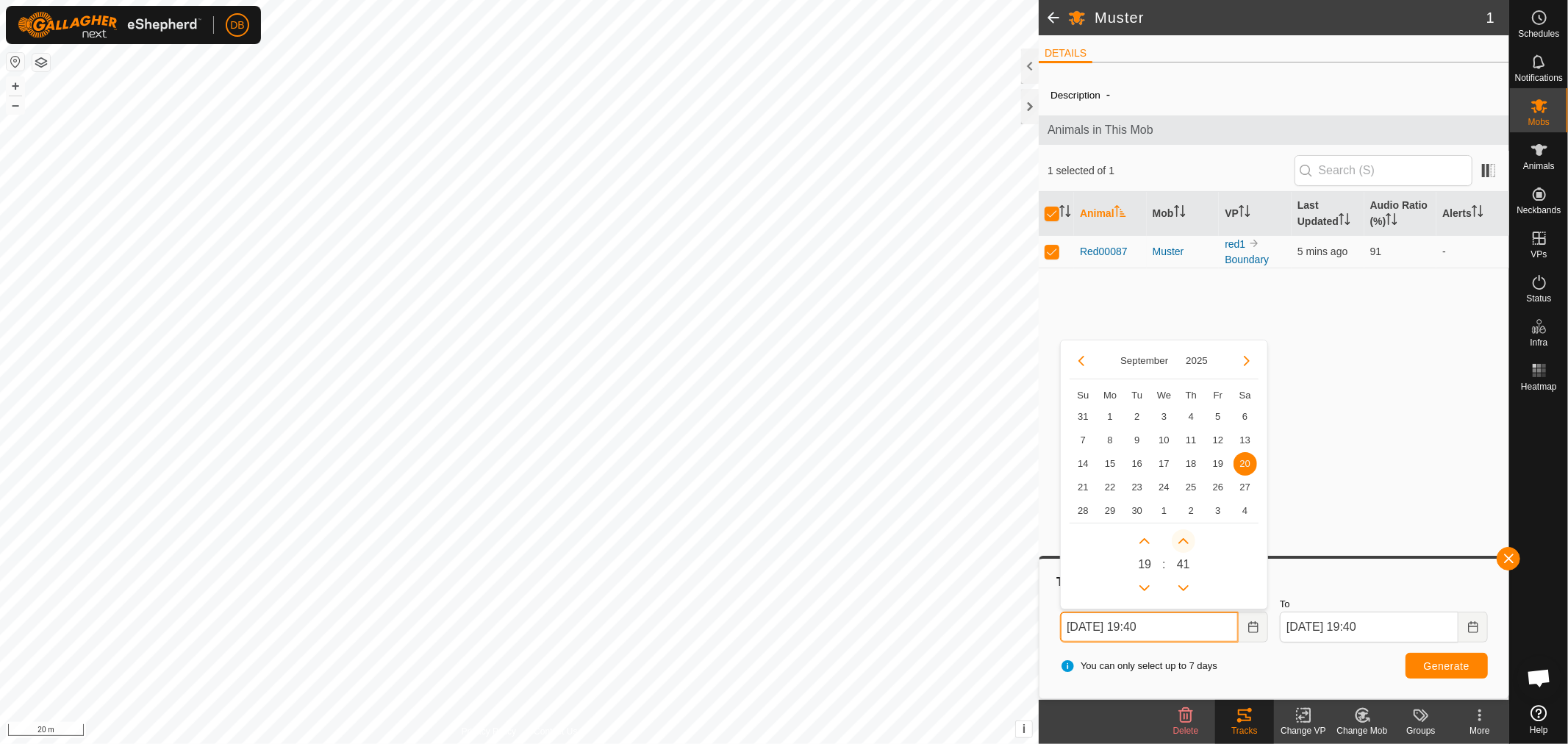
type input "21 Sep, 2025 19:41"
click at [1185, 539] on span "Next Minute" at bounding box center [1185, 539] width 0 height 0
click at [1185, 538] on button "Next Minute" at bounding box center [1184, 541] width 24 height 24
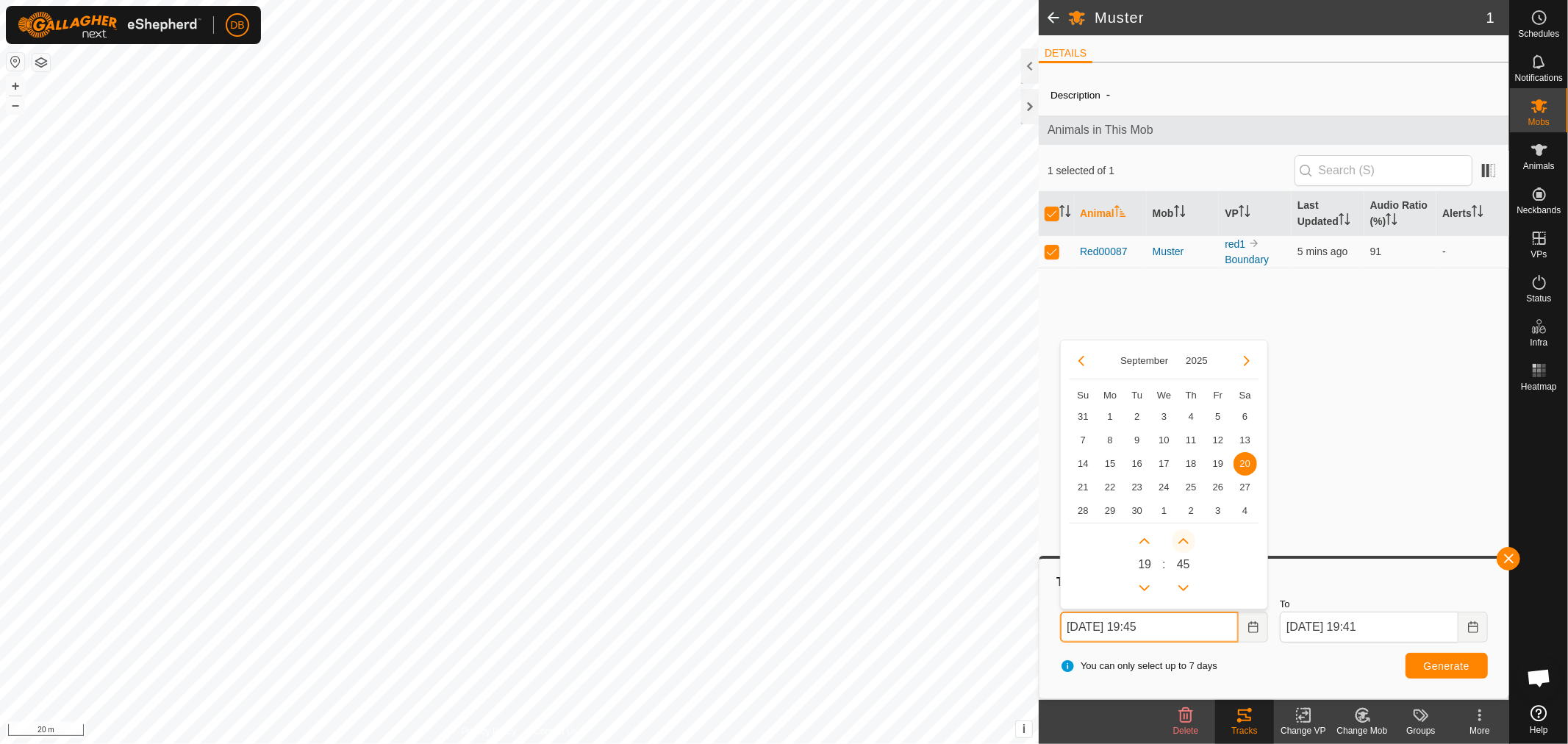
click at [1185, 538] on button "Next Minute" at bounding box center [1184, 541] width 24 height 24
click at [1185, 584] on icon "Previous Minute" at bounding box center [1183, 588] width 12 height 12
click at [1188, 544] on button "Next Minute" at bounding box center [1184, 541] width 24 height 24
click at [1189, 545] on span "Next Minute" at bounding box center [1189, 545] width 0 height 0
type input "20 Sep, 2025 19:30"
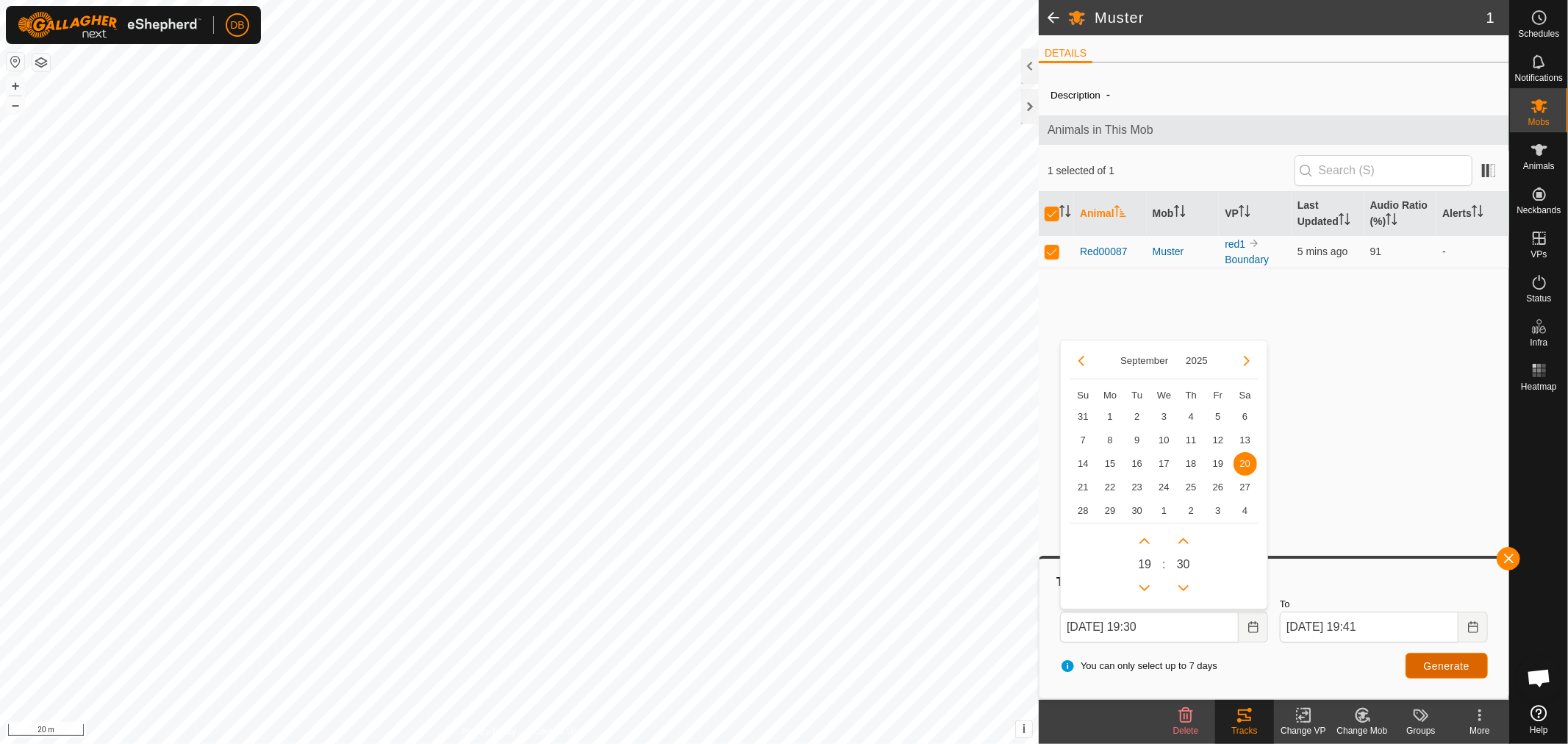
click at [1447, 665] on span "Generate" at bounding box center [1447, 666] width 46 height 12
click at [1475, 628] on icon "Choose Date" at bounding box center [1472, 626] width 12 height 12
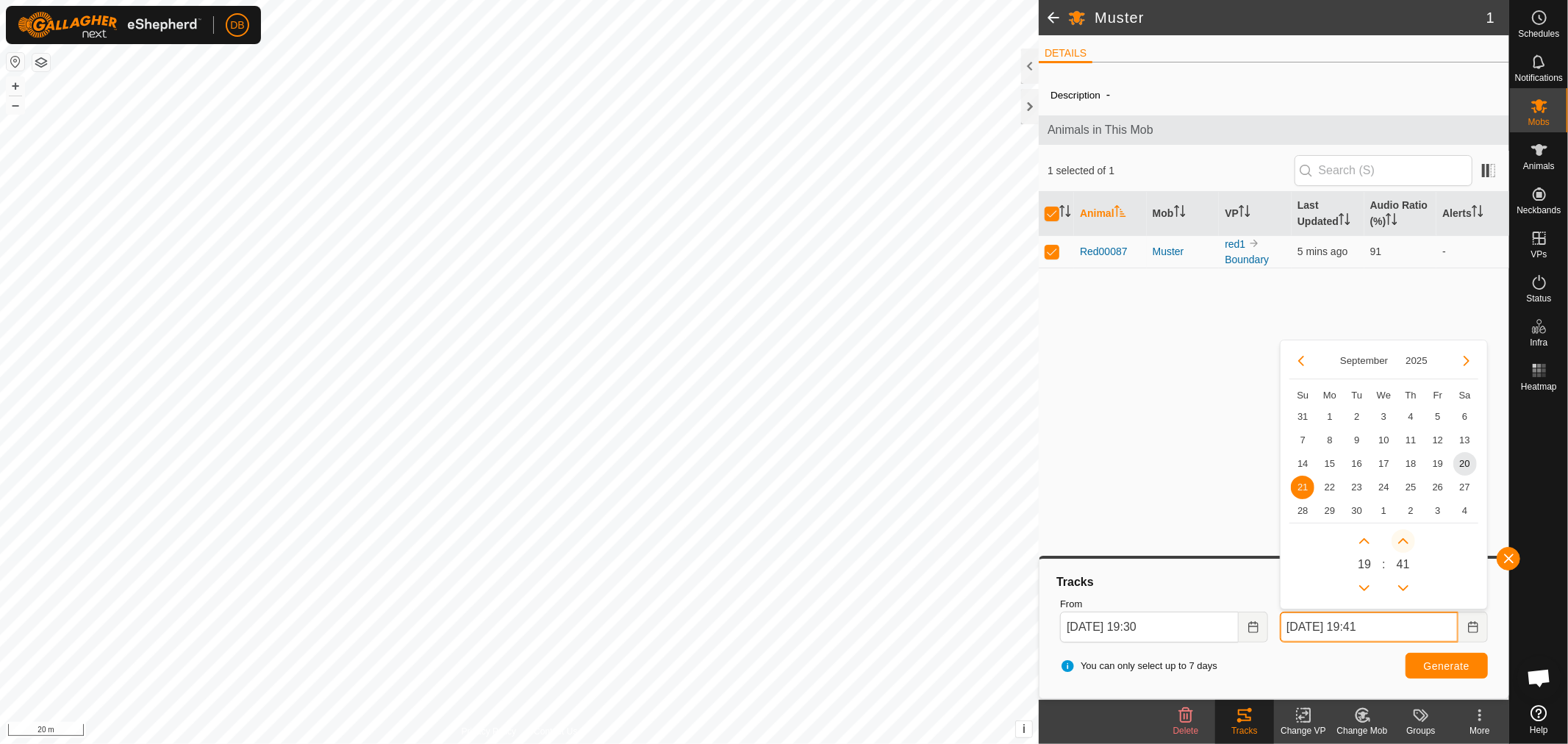
click at [1405, 540] on button "Next Minute" at bounding box center [1403, 541] width 24 height 24
click at [1406, 541] on span "Next Minute" at bounding box center [1406, 541] width 0 height 0
type input "21 Sep, 2025 19:43"
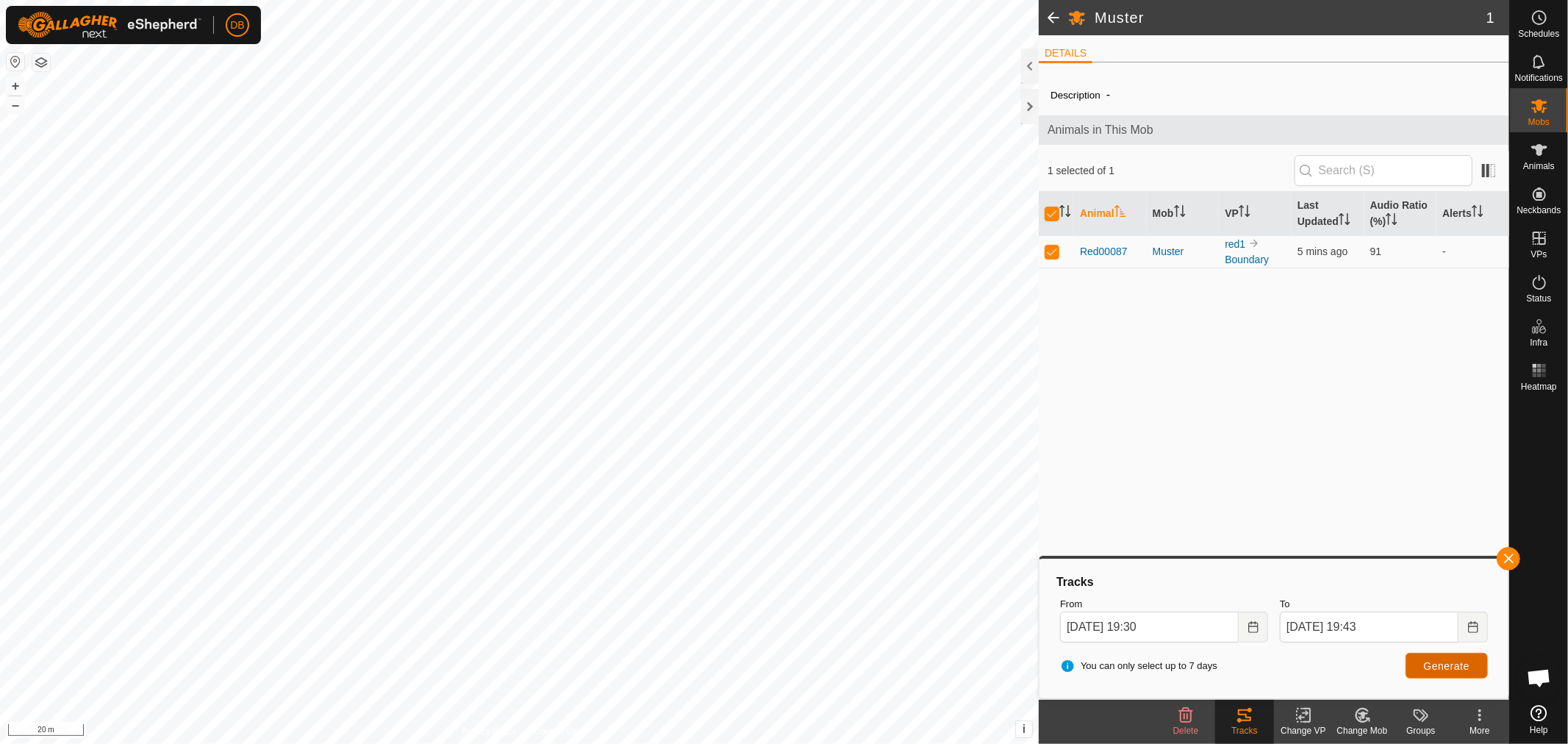
click at [1432, 668] on span "Generate" at bounding box center [1447, 666] width 46 height 12
click at [1426, 660] on span "Generate" at bounding box center [1447, 666] width 46 height 12
click at [1466, 658] on button "Generate" at bounding box center [1447, 666] width 83 height 26
click at [1261, 628] on button "Choose Date" at bounding box center [1253, 627] width 29 height 31
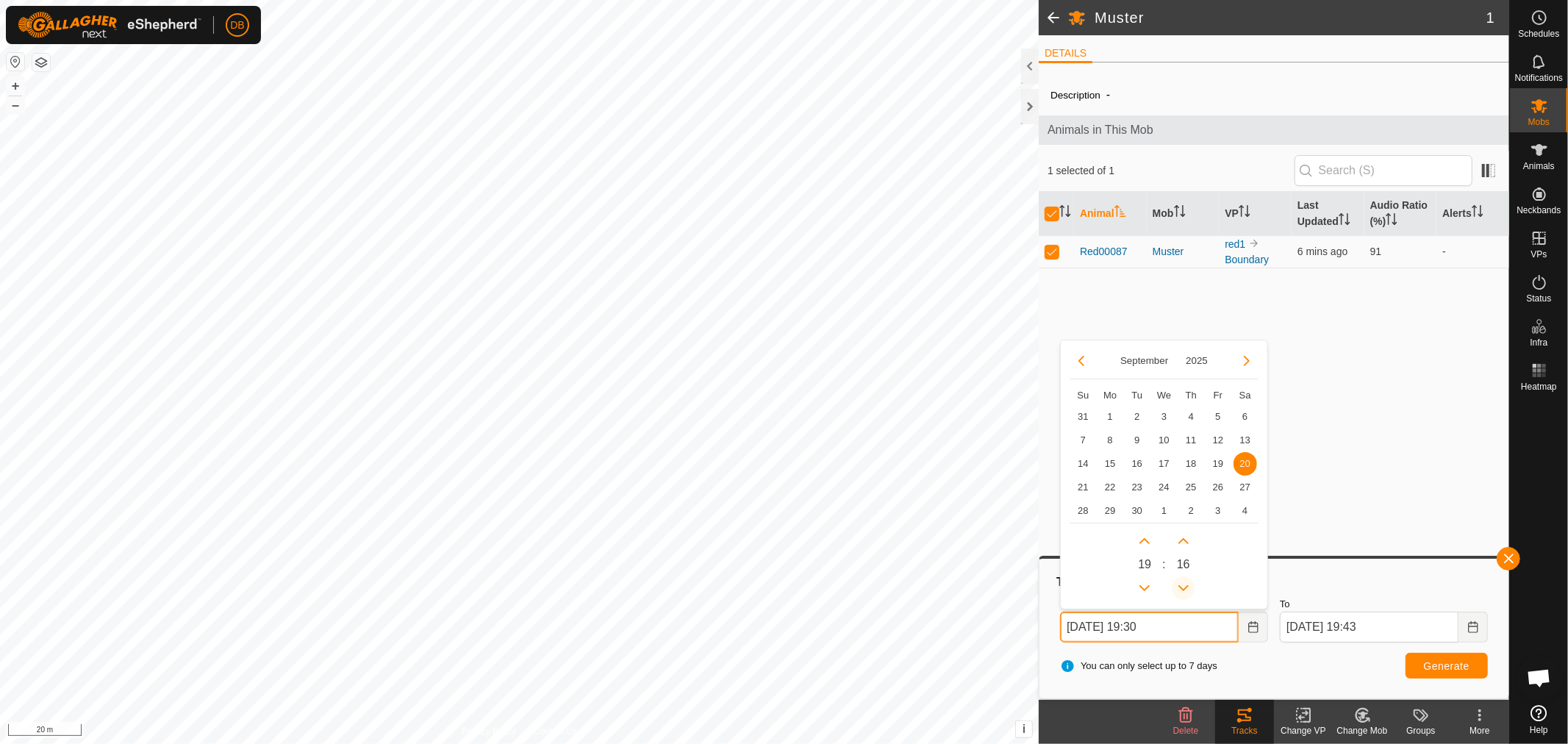
click at [1179, 585] on icon "Previous Minute" at bounding box center [1183, 588] width 10 height 6
click at [1181, 585] on button "Previous Minute" at bounding box center [1184, 589] width 24 height 24
click at [1180, 586] on span "Previous Minute" at bounding box center [1180, 586] width 0 height 0
click at [1181, 585] on button "Previous Minute" at bounding box center [1184, 589] width 24 height 24
click at [1182, 586] on span "Previous Minute" at bounding box center [1182, 586] width 0 height 0
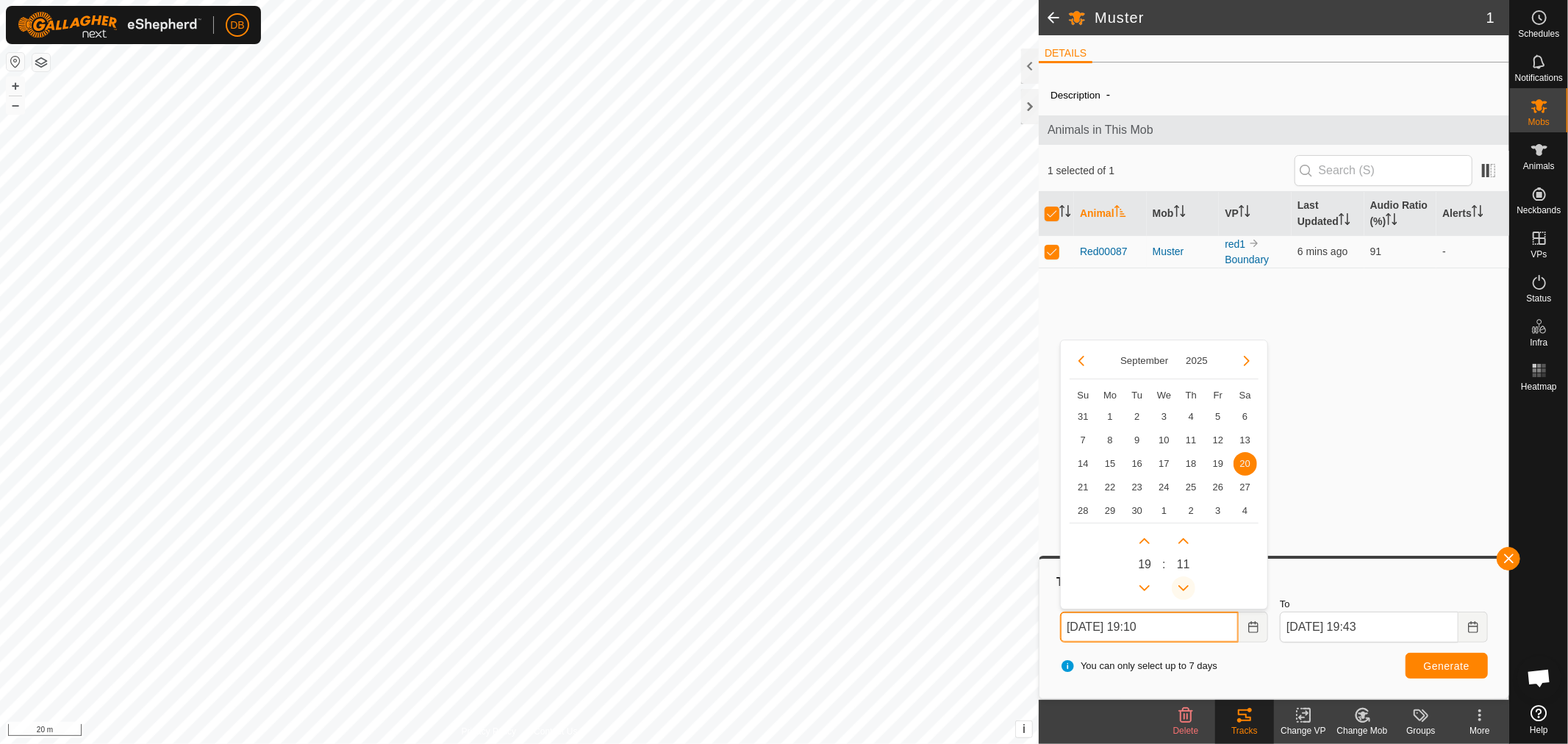
click at [1182, 586] on span "Previous Minute" at bounding box center [1182, 586] width 0 height 0
type input "20 Sep, 2025 19:09"
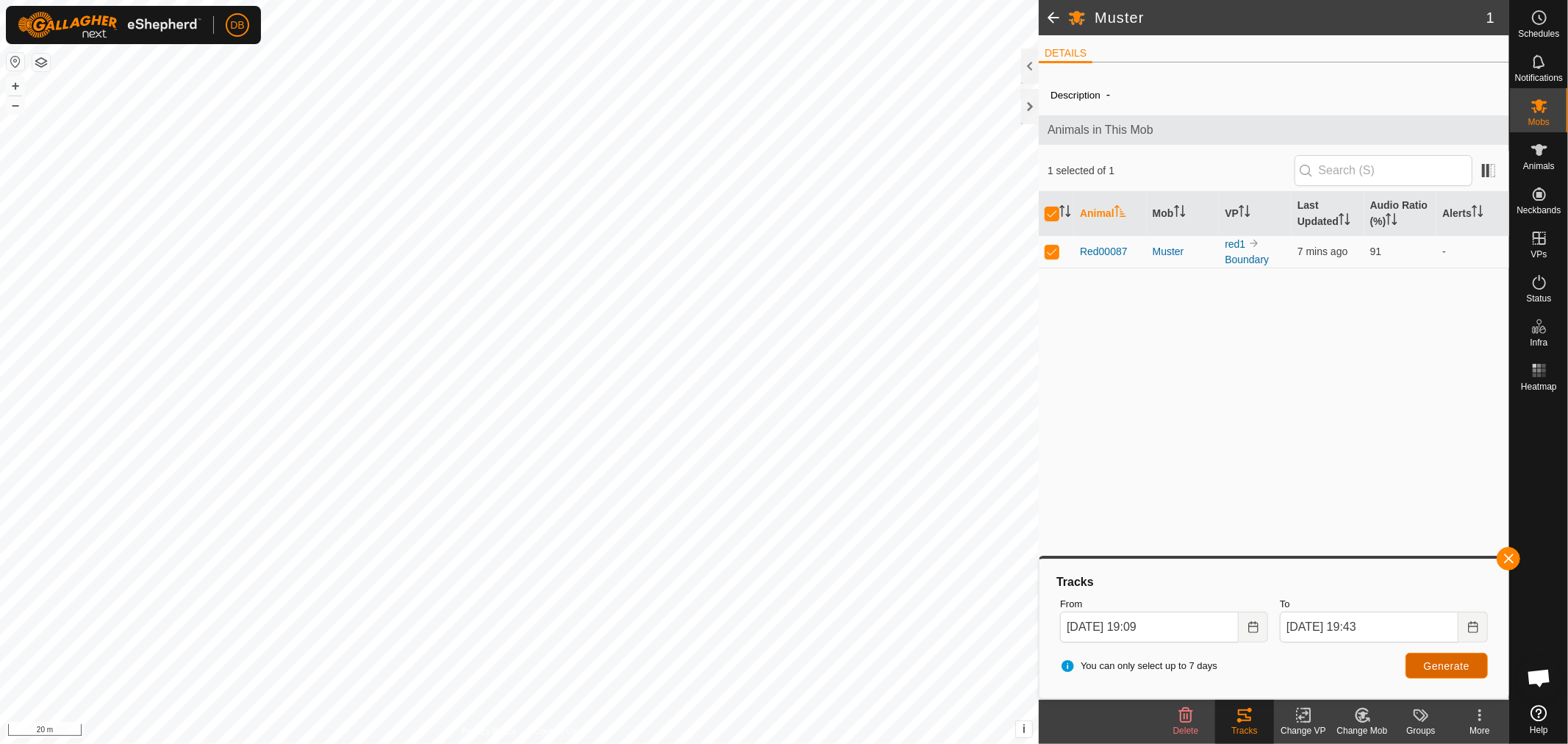
click at [1437, 660] on span "Generate" at bounding box center [1447, 666] width 46 height 12
click at [1436, 665] on span "Generate" at bounding box center [1447, 666] width 46 height 12
click at [1468, 660] on span "Generate" at bounding box center [1447, 666] width 46 height 12
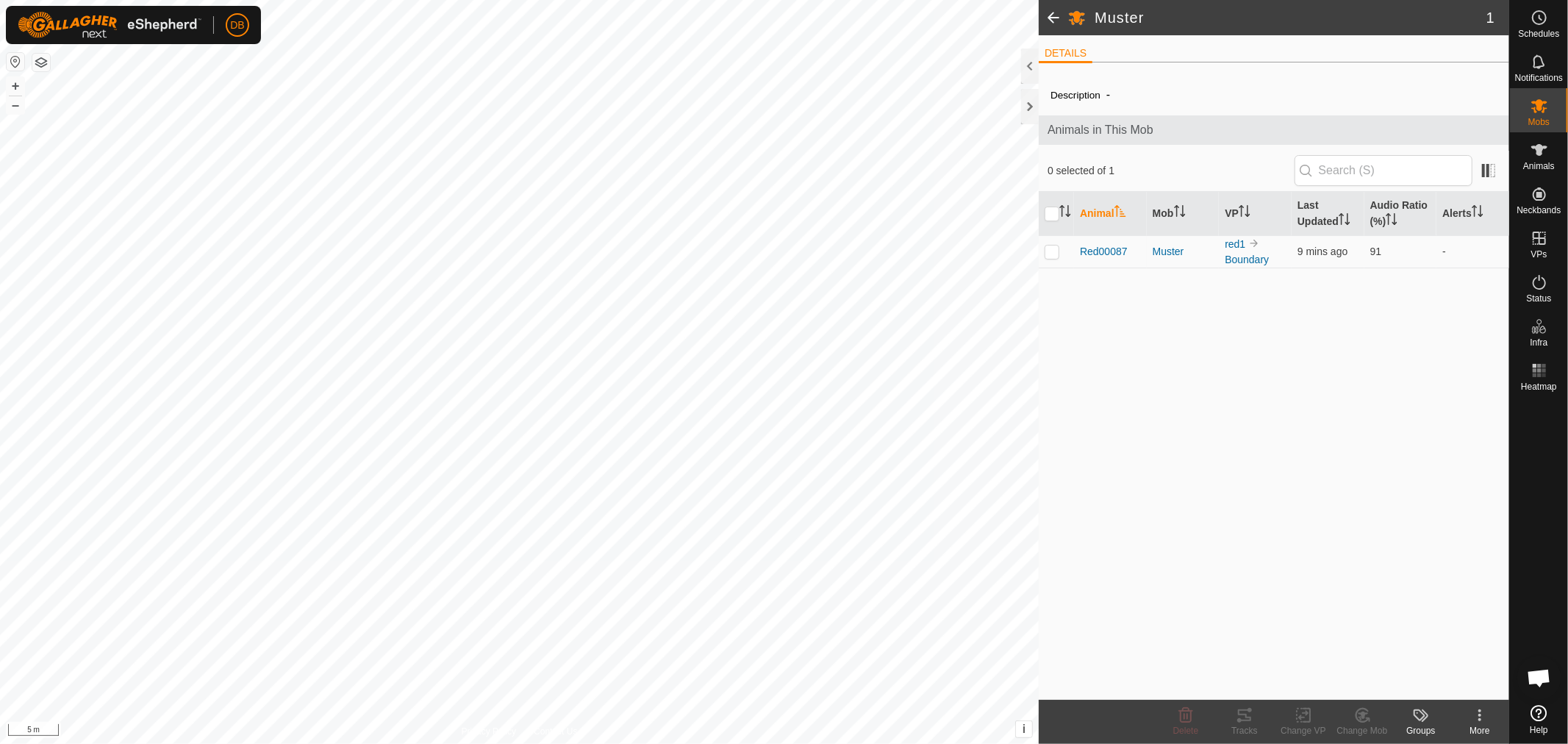
scroll to position [283, 0]
click at [1049, 254] on p-checkbox at bounding box center [1052, 251] width 15 height 12
checkbox input "true"
click at [1247, 716] on icon at bounding box center [1244, 715] width 13 height 12
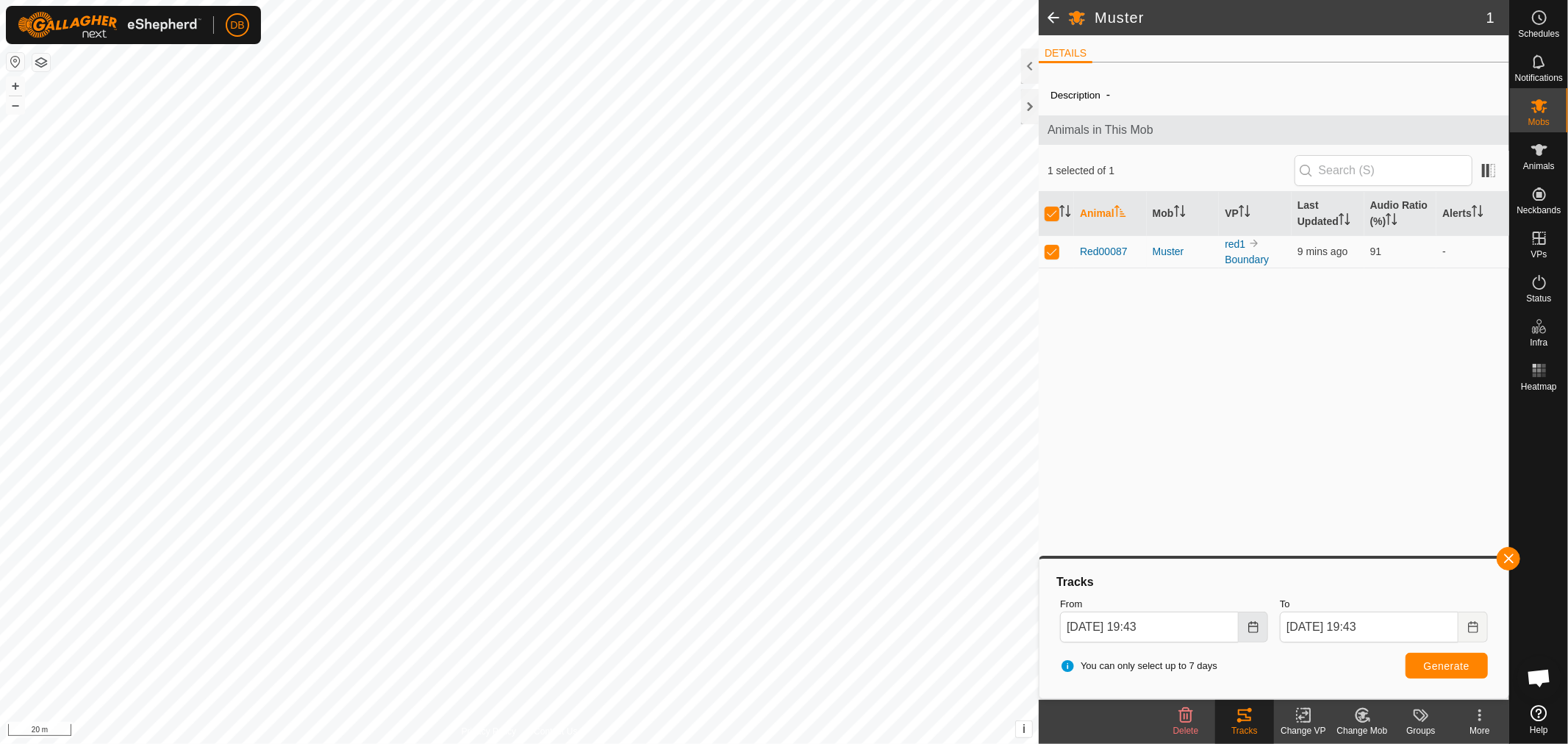
click at [1253, 630] on icon "Choose Date" at bounding box center [1253, 626] width 12 height 12
click at [1242, 466] on span "20" at bounding box center [1245, 464] width 24 height 24
click at [1255, 629] on icon "Choose Date" at bounding box center [1253, 626] width 12 height 12
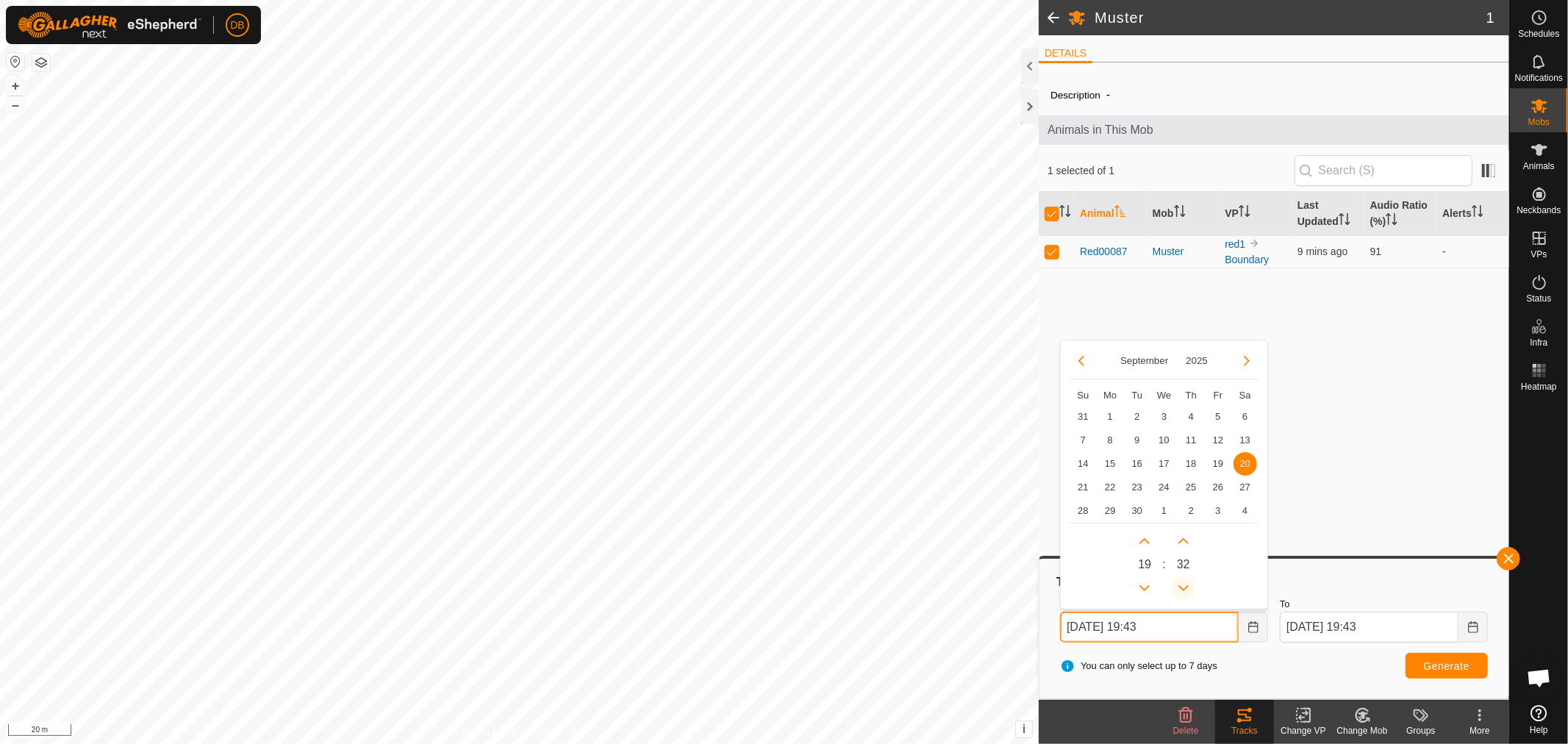
click at [1182, 588] on icon "Previous Minute" at bounding box center [1183, 588] width 12 height 12
click at [1184, 588] on icon "Previous Minute" at bounding box center [1183, 588] width 12 height 12
type input "20 Sep, 2025 19:30"
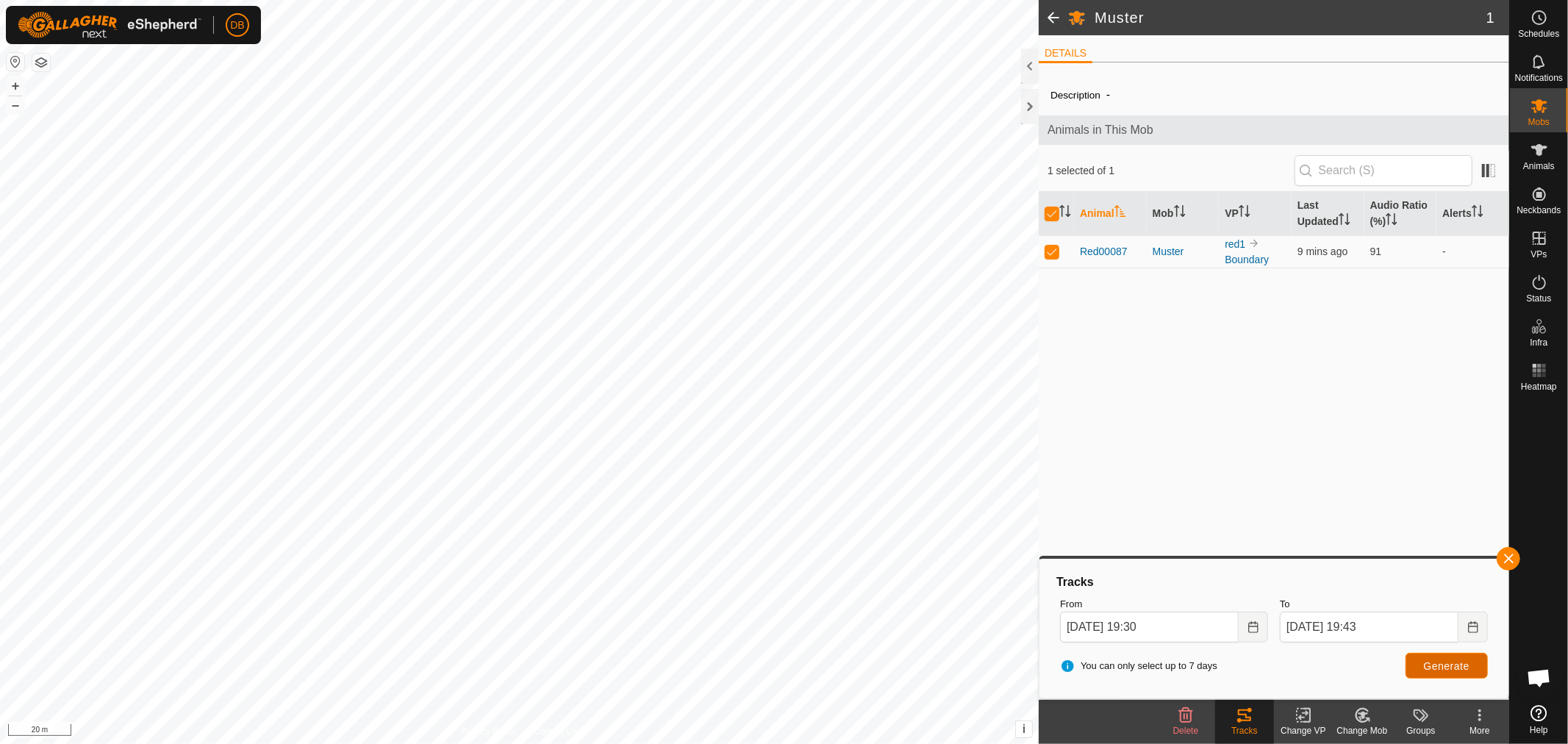
click at [1430, 669] on span "Generate" at bounding box center [1447, 666] width 46 height 12
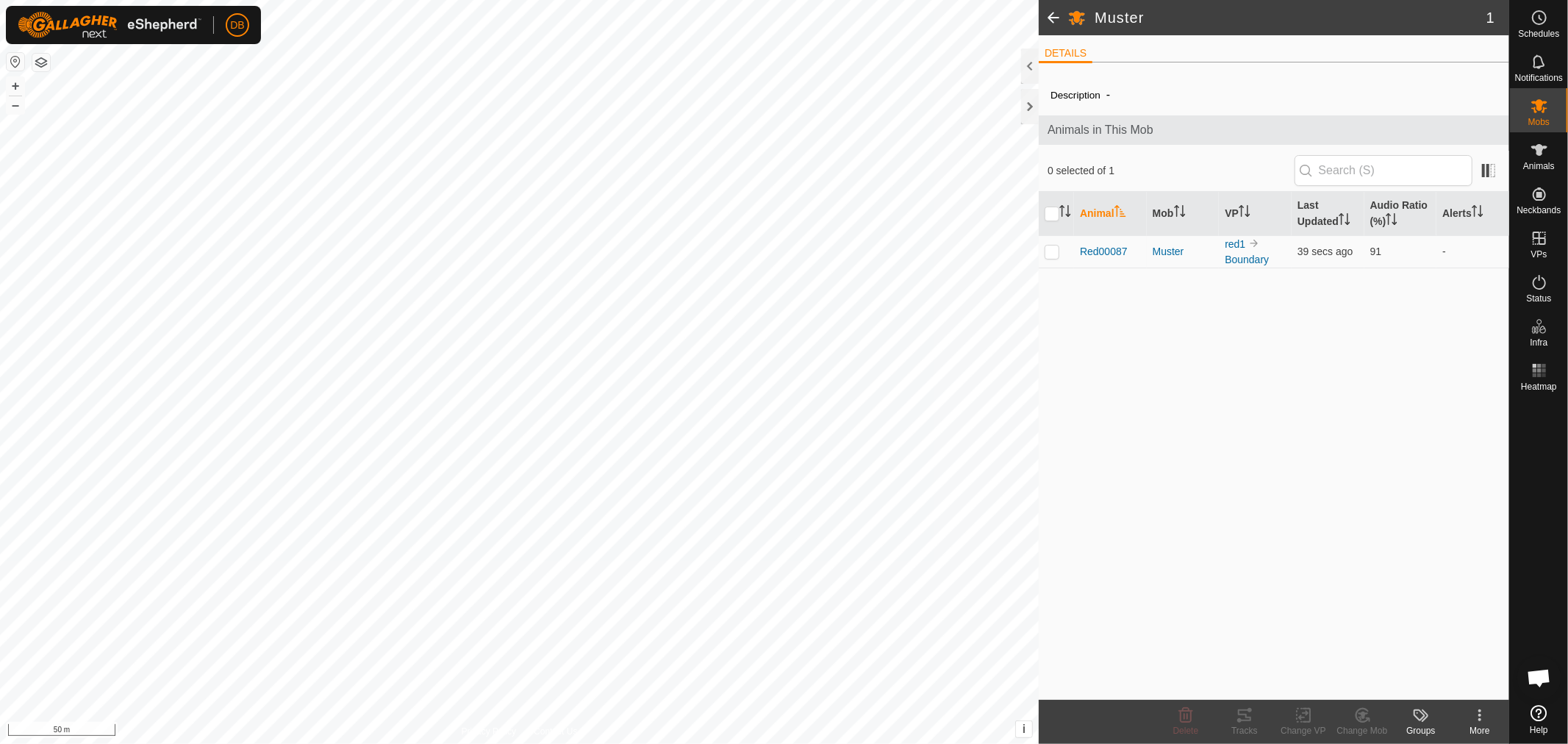
scroll to position [283, 0]
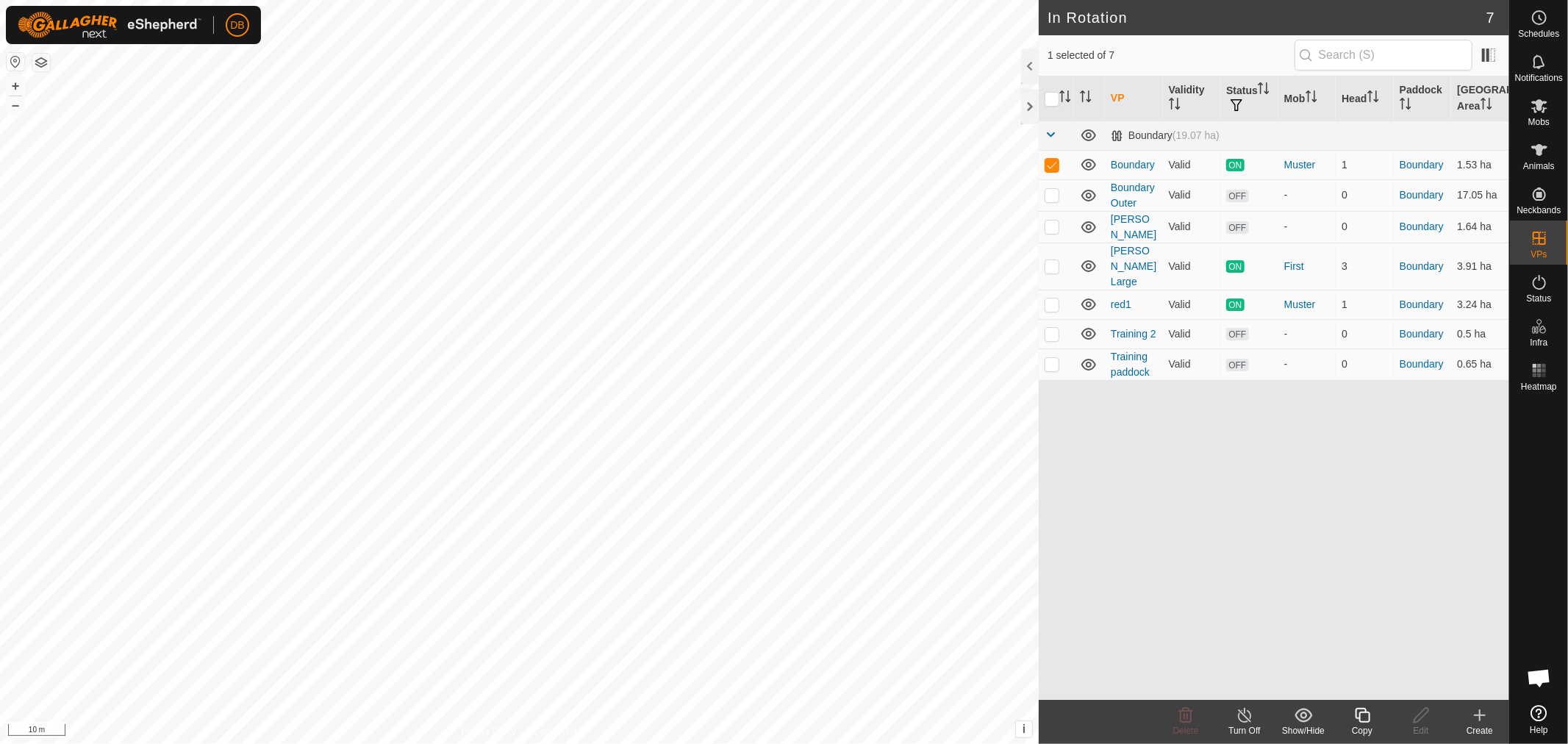
checkbox input "false"
checkbox input "true"
checkbox input "false"
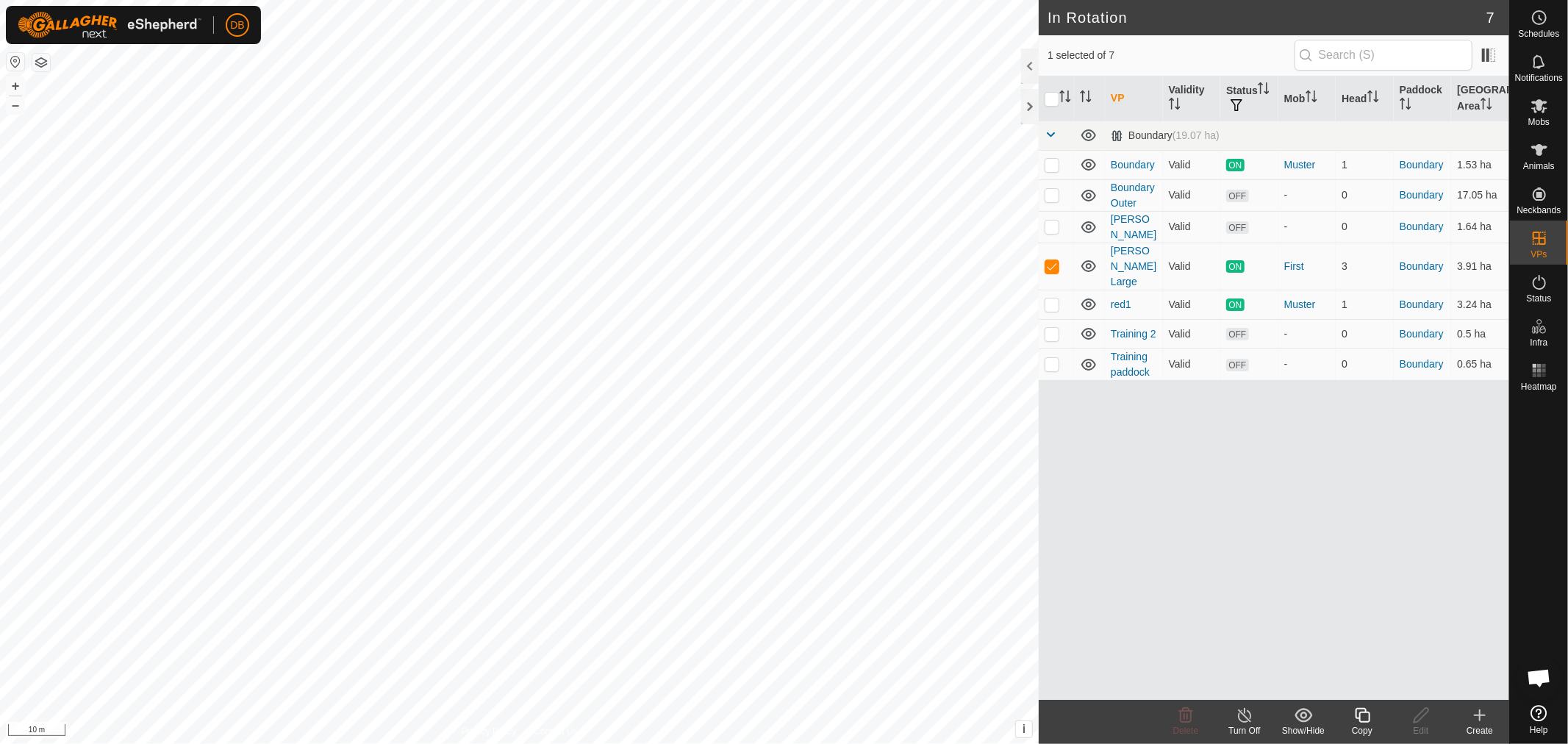
checkbox input "true"
click at [1049, 327] on p-checkbox at bounding box center [1052, 333] width 15 height 12
checkbox input "true"
click at [1049, 358] on p-checkbox at bounding box center [1052, 363] width 15 height 12
checkbox input "false"
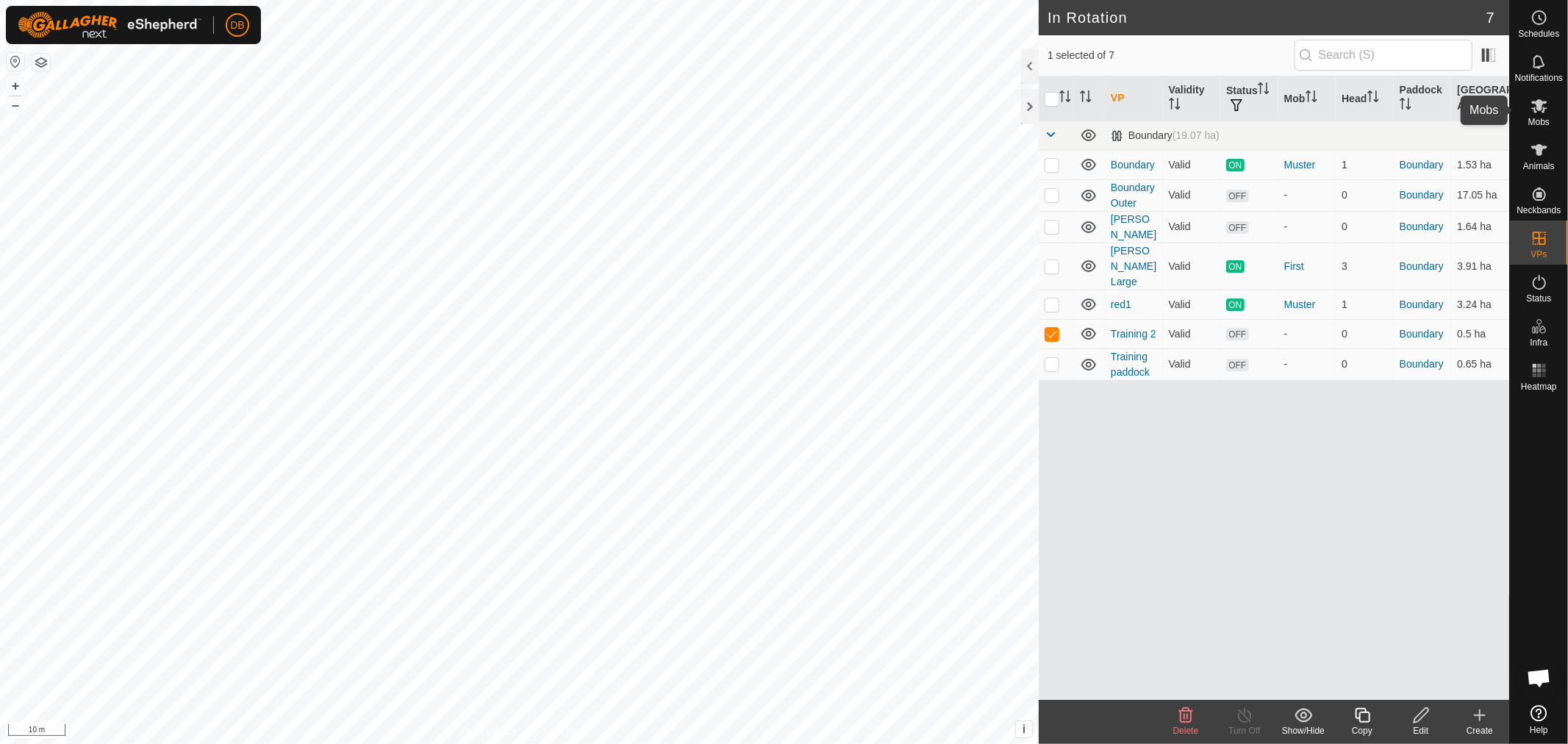
click at [1547, 108] on icon at bounding box center [1539, 106] width 17 height 17
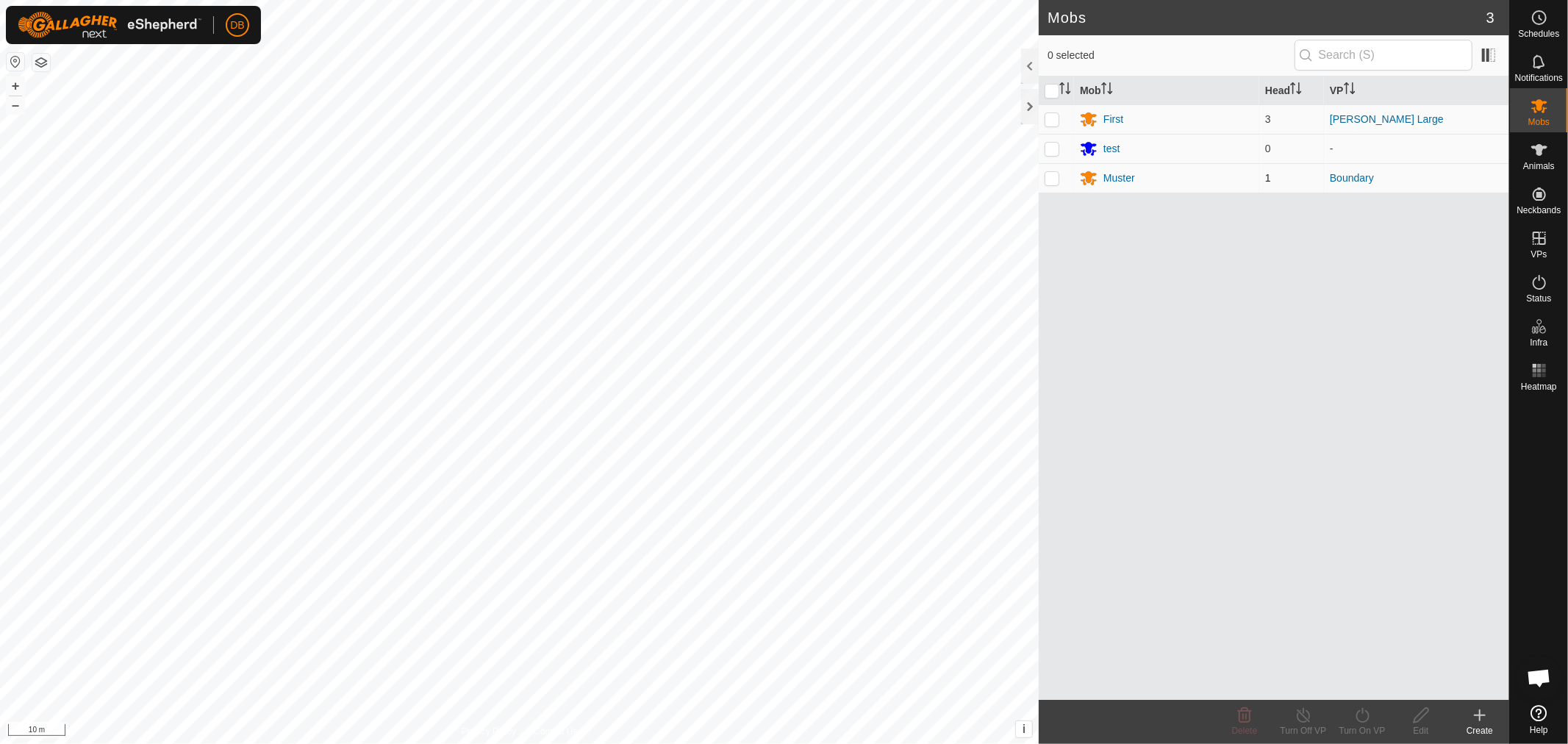
click at [1052, 181] on p-checkbox at bounding box center [1052, 177] width 15 height 12
checkbox input "true"
click at [1119, 171] on div "Muster" at bounding box center [1119, 177] width 31 height 16
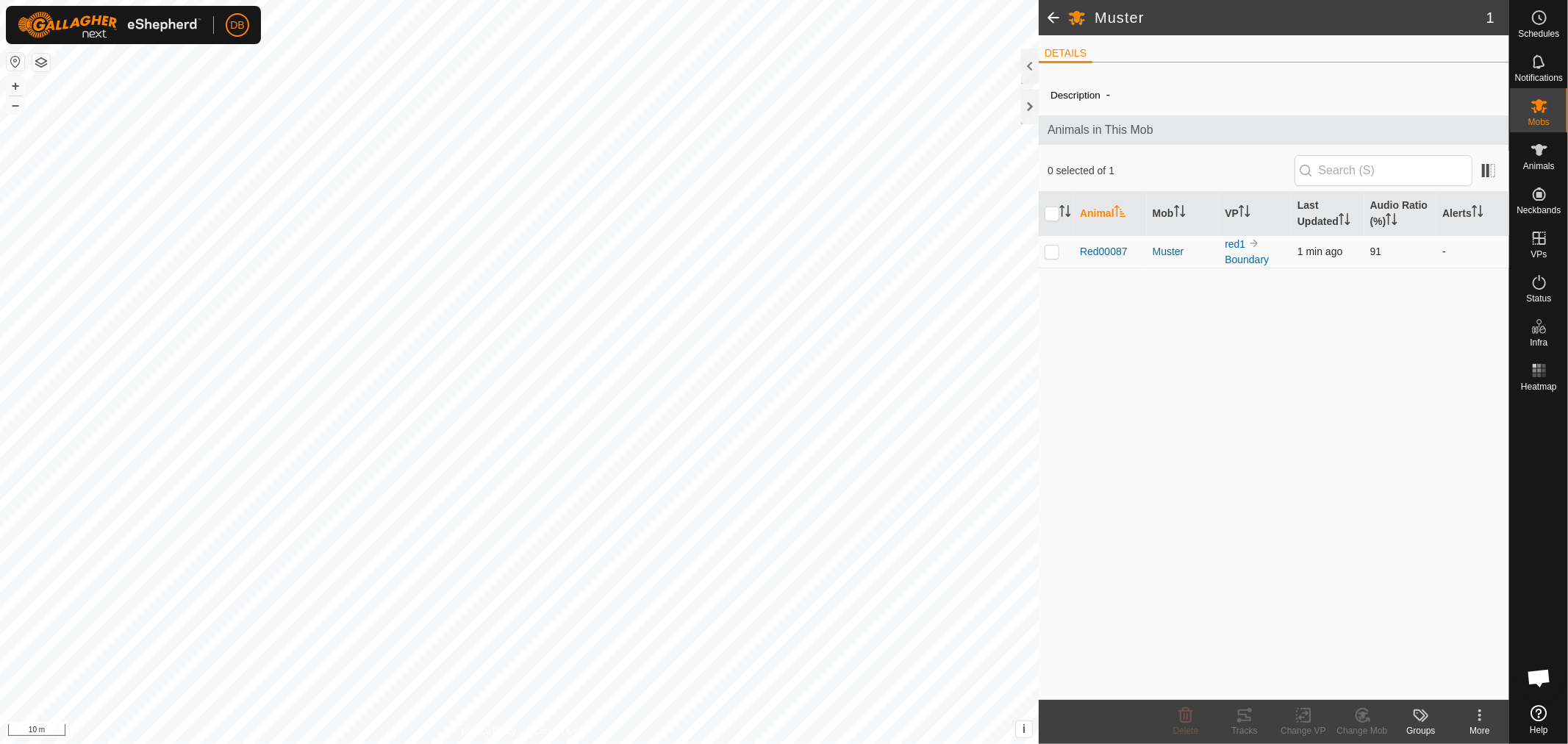
click at [1054, 256] on p-checkbox at bounding box center [1052, 251] width 15 height 12
checkbox input "true"
click at [1303, 716] on icon at bounding box center [1304, 715] width 18 height 17
click at [1316, 650] on link "Choose VP..." at bounding box center [1347, 652] width 145 height 29
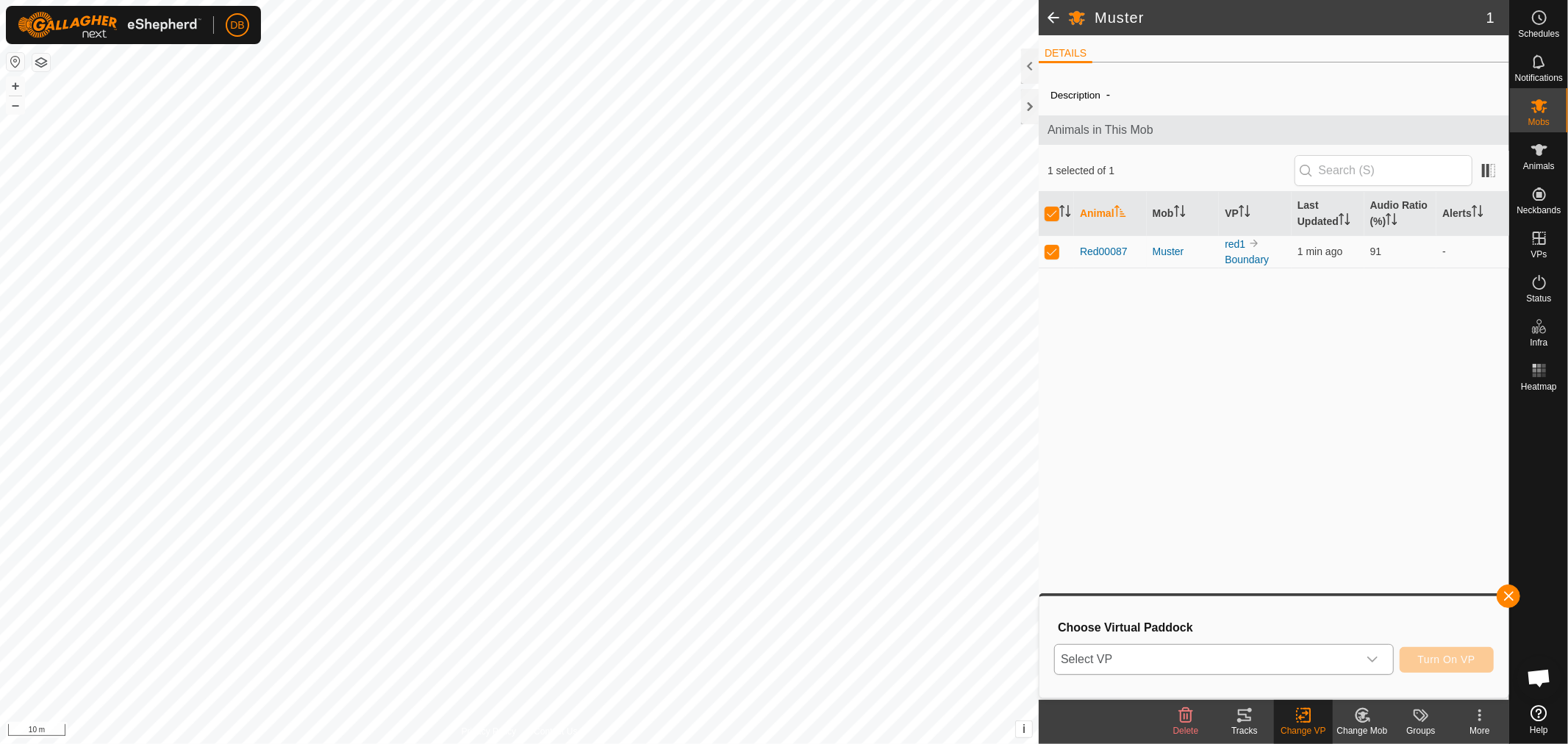
click at [1370, 656] on icon "dropdown trigger" at bounding box center [1372, 659] width 12 height 12
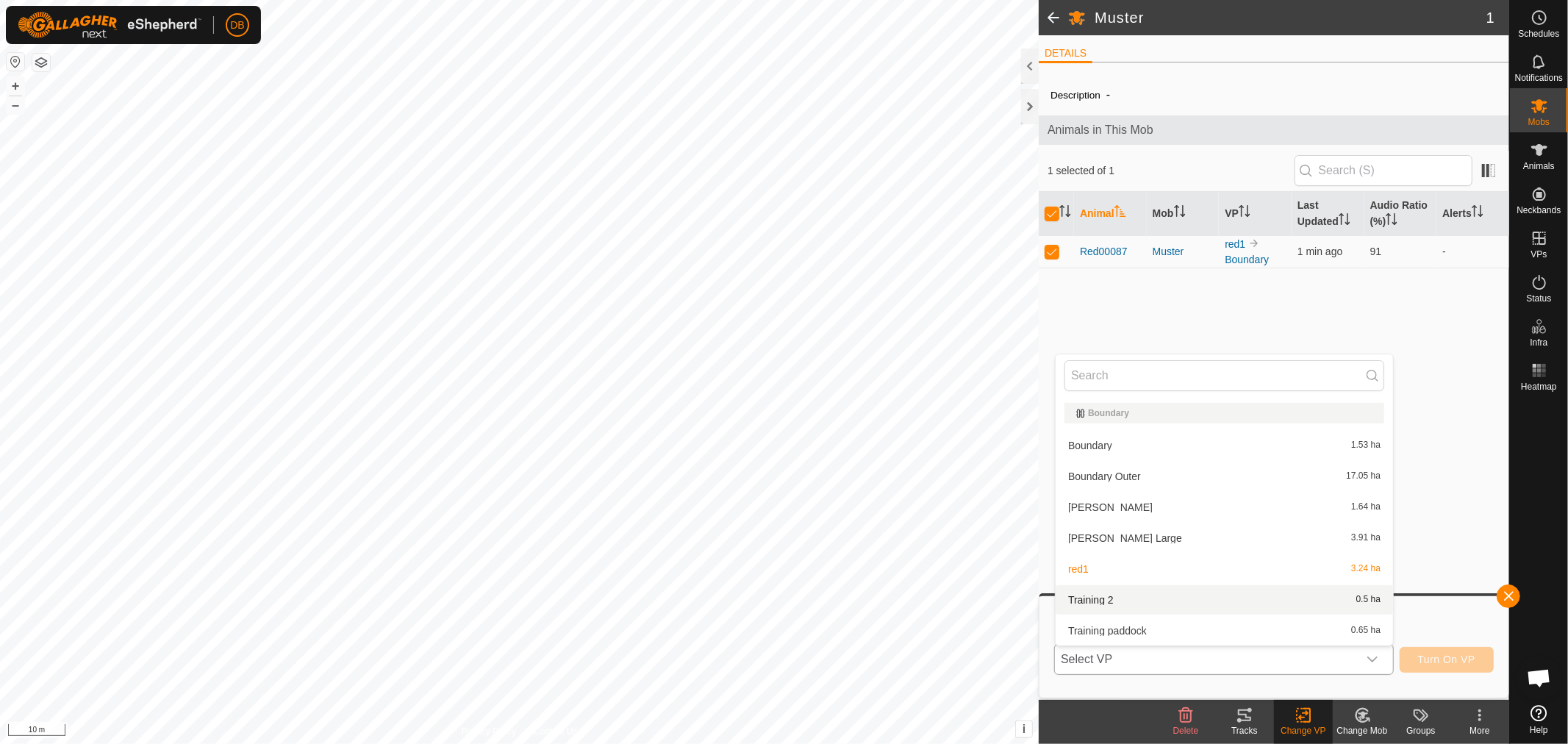
click at [1108, 596] on li "Training 2 0.5 ha" at bounding box center [1224, 600] width 338 height 29
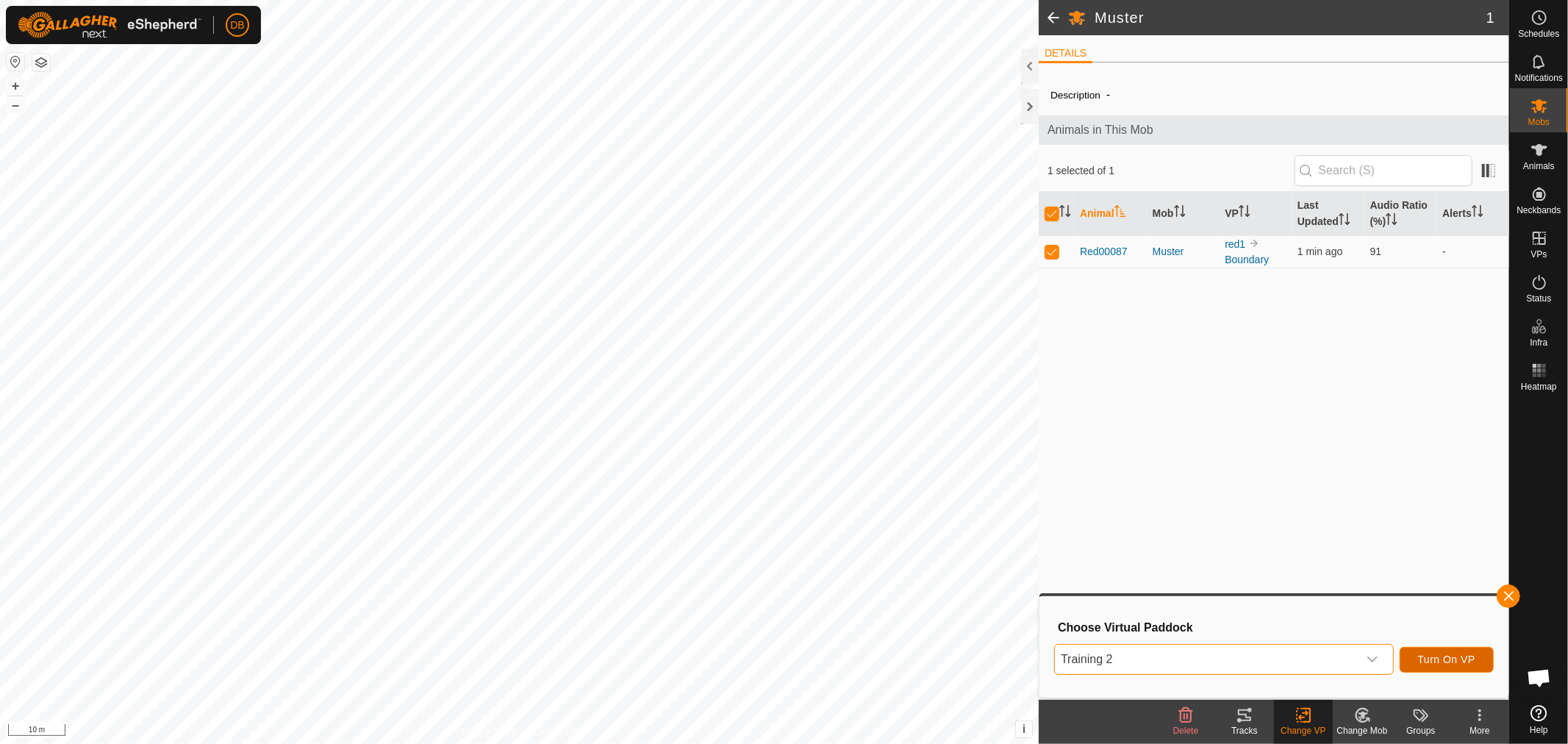
click at [1441, 658] on span "Turn On VP" at bounding box center [1447, 659] width 57 height 12
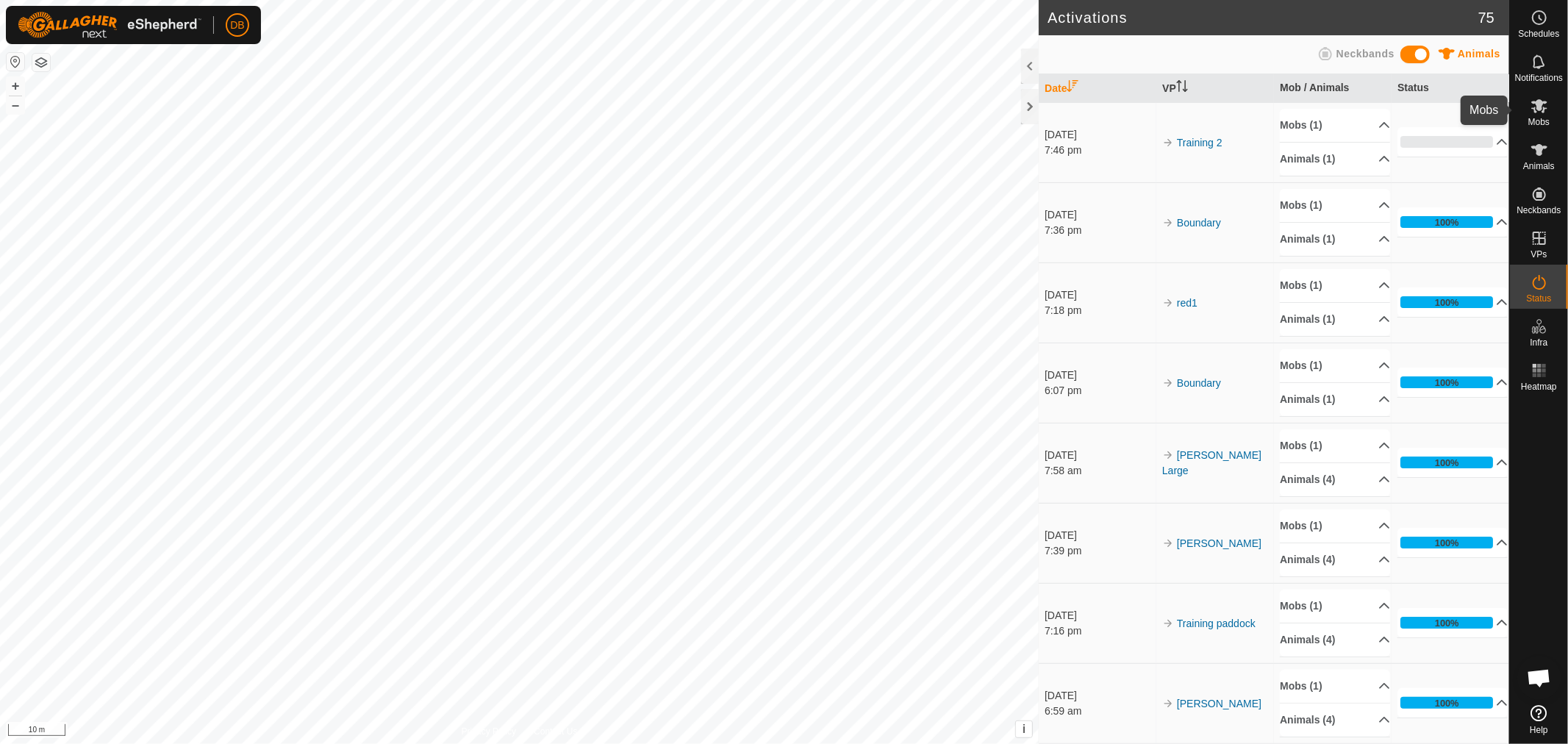
click at [1538, 108] on icon at bounding box center [1539, 106] width 17 height 14
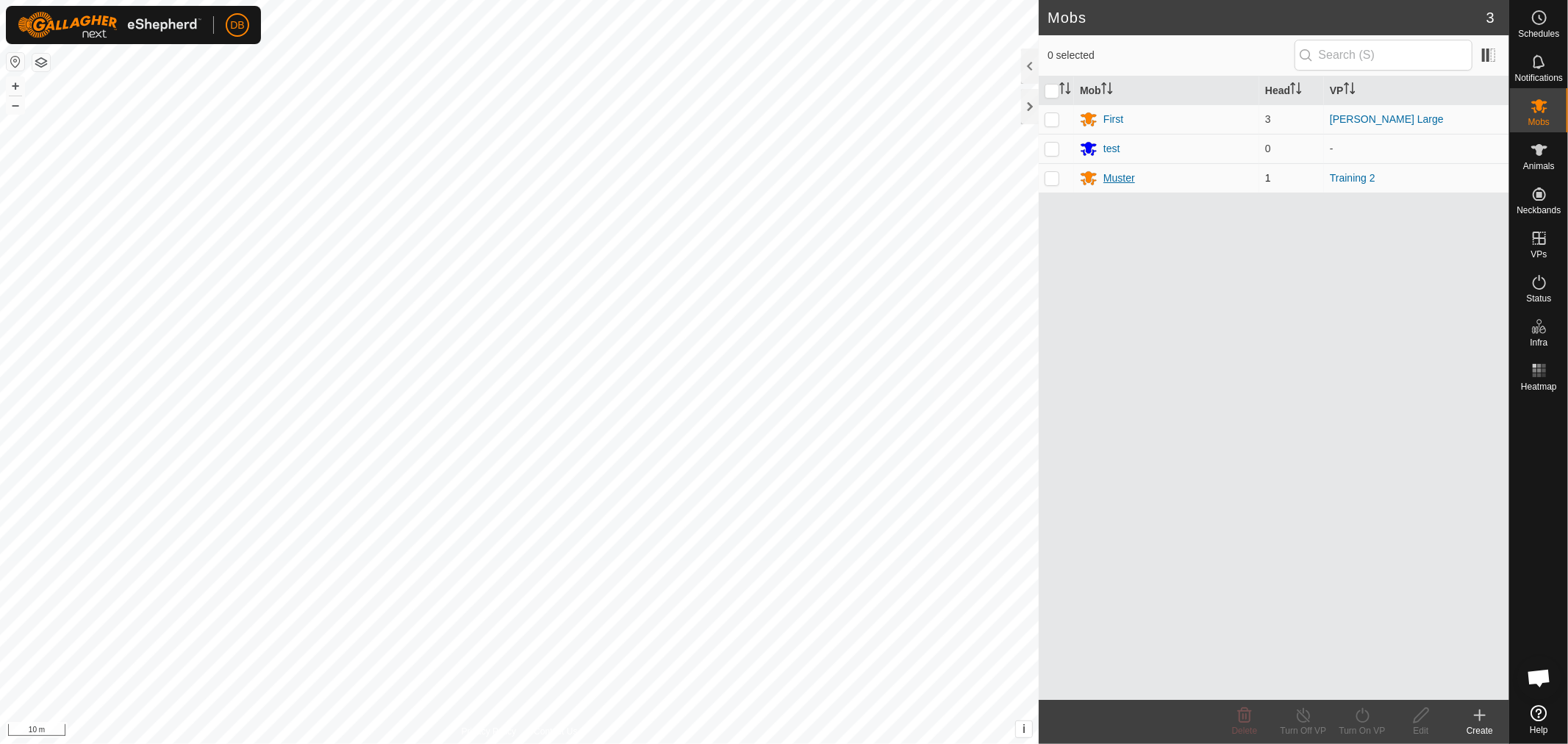
click at [1111, 174] on div "Muster" at bounding box center [1119, 177] width 31 height 16
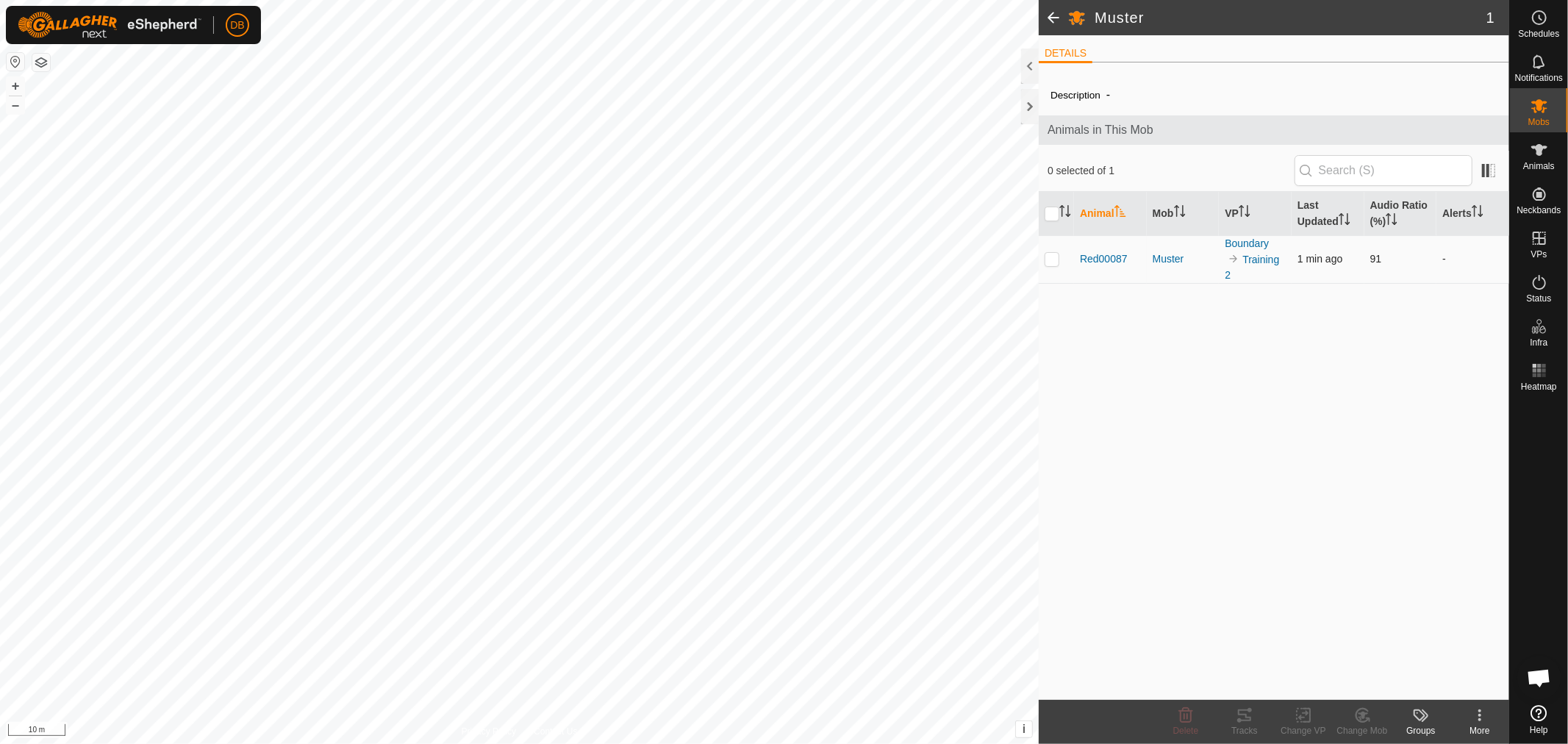
click at [1048, 263] on p-checkbox at bounding box center [1052, 258] width 15 height 12
checkbox input "true"
click at [1253, 724] on div "Tracks" at bounding box center [1244, 730] width 59 height 13
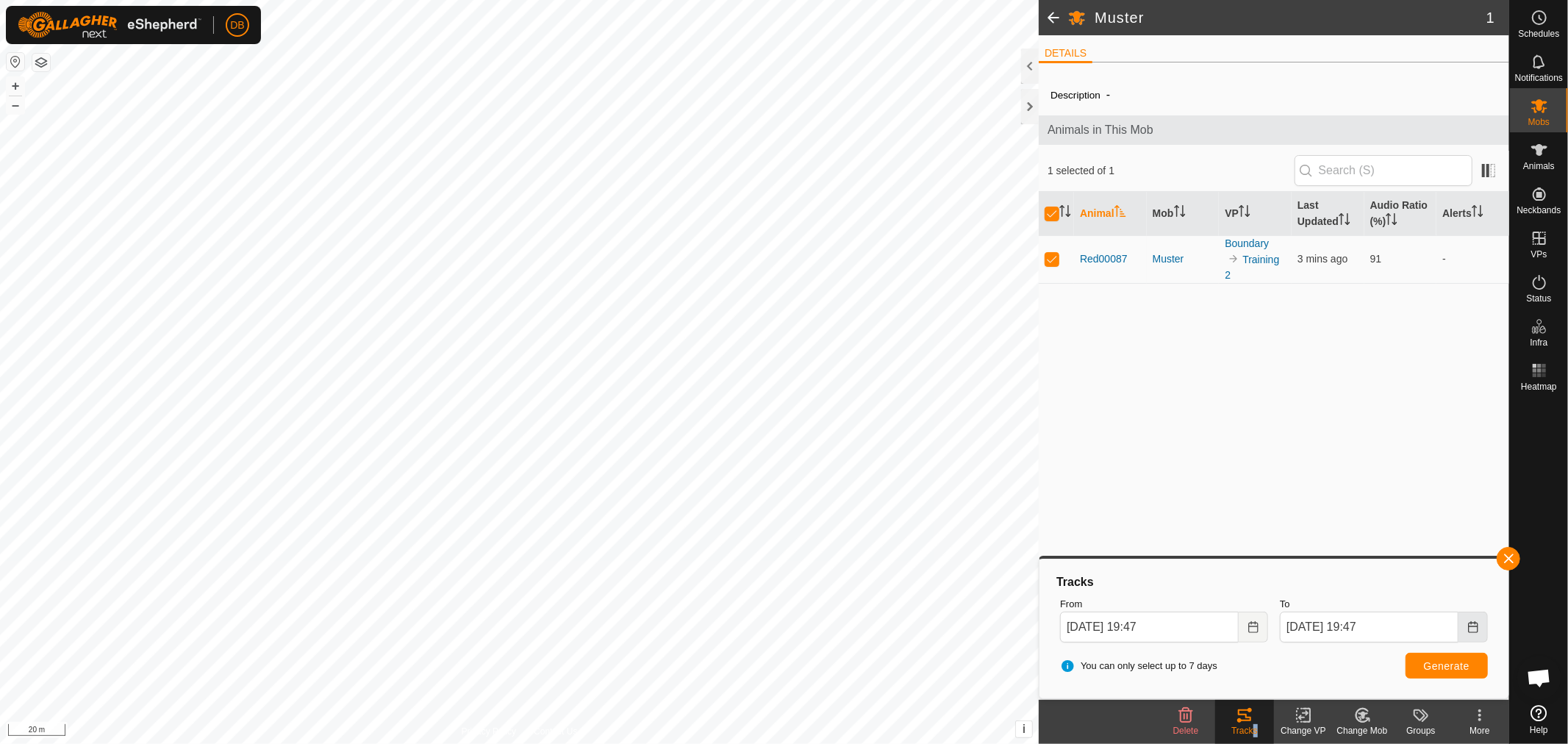
click at [1476, 628] on icon "Choose Date" at bounding box center [1472, 626] width 12 height 12
click at [1407, 544] on button "Next Minute" at bounding box center [1403, 541] width 24 height 24
click at [1412, 541] on button "Next Minute" at bounding box center [1403, 541] width 24 height 24
click at [1410, 541] on button "Next Minute" at bounding box center [1403, 541] width 24 height 24
type input "[DATE] 19:50"
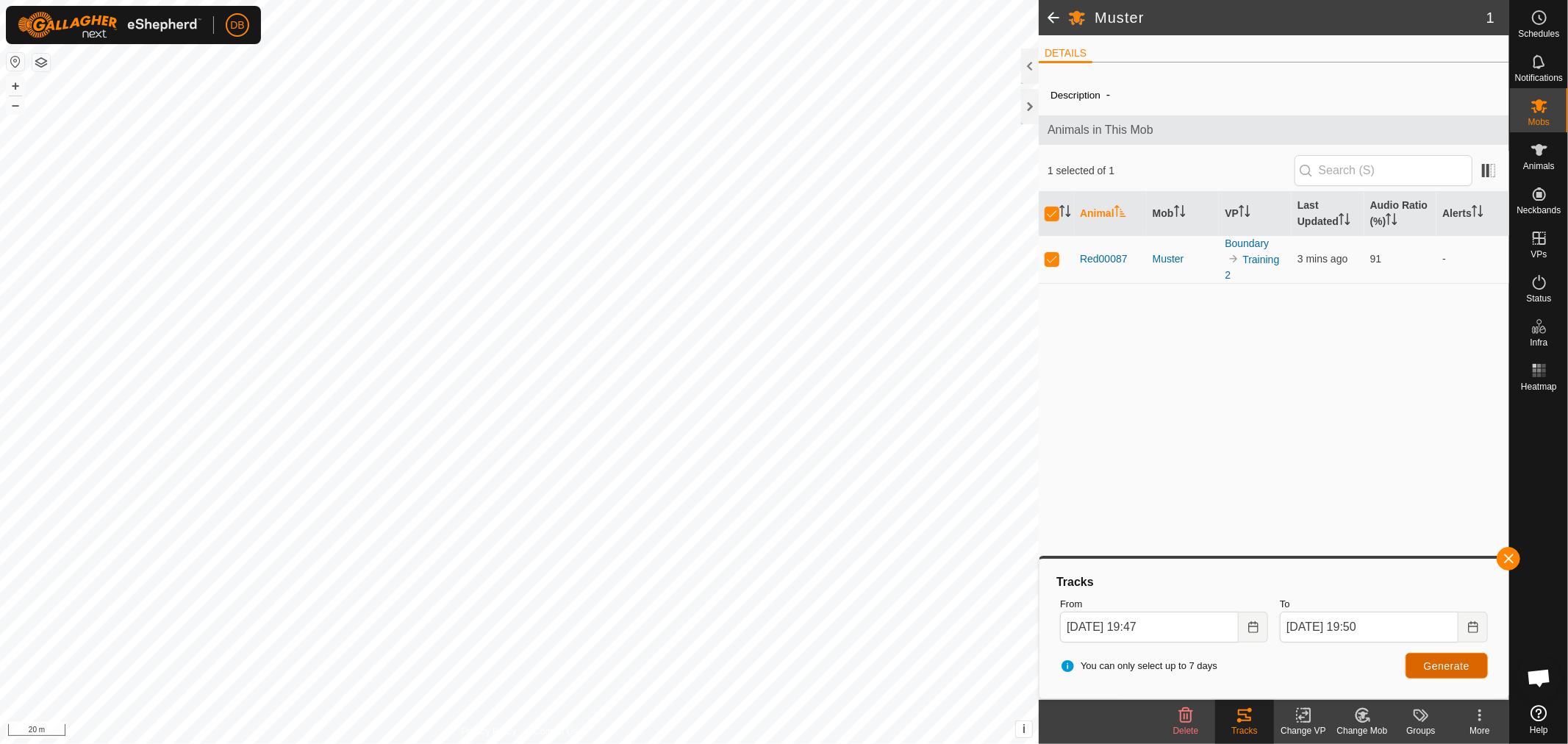
click at [1450, 668] on span "Generate" at bounding box center [1447, 666] width 46 height 12
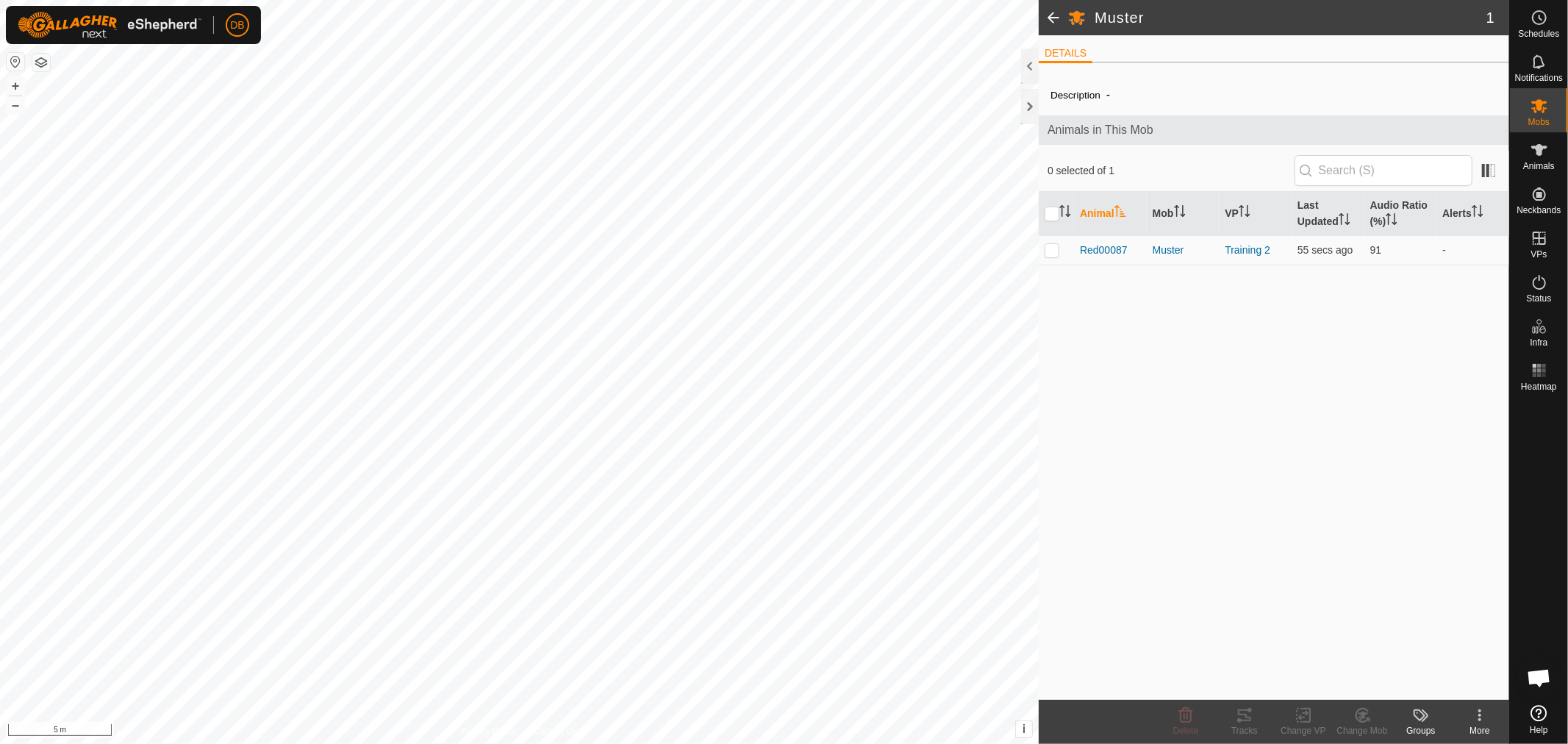
scroll to position [283, 0]
drag, startPoint x: 1047, startPoint y: 250, endPoint x: 1057, endPoint y: 269, distance: 21.5
click at [1049, 251] on p-checkbox at bounding box center [1052, 249] width 15 height 12
checkbox input "true"
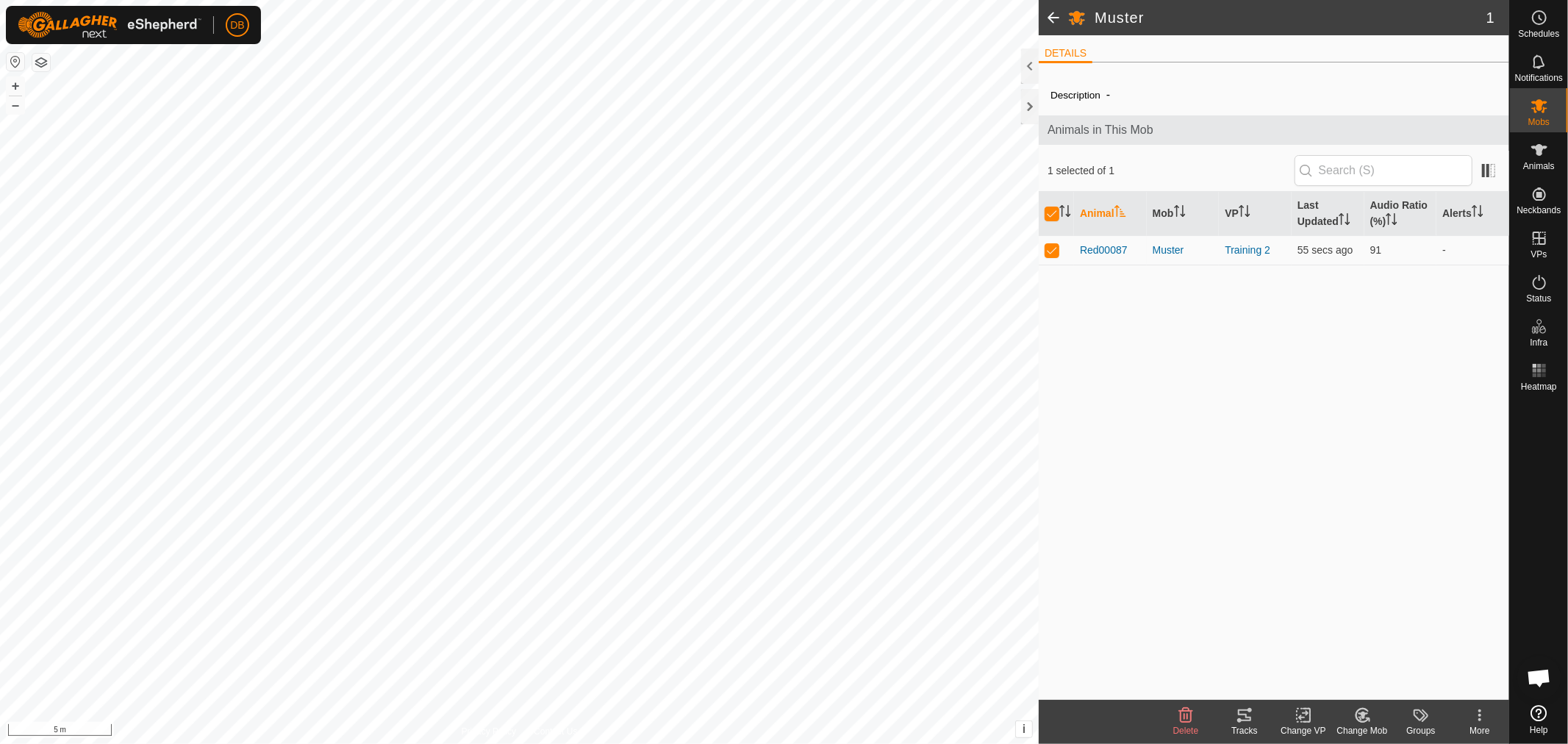
click at [1240, 714] on icon at bounding box center [1244, 715] width 17 height 17
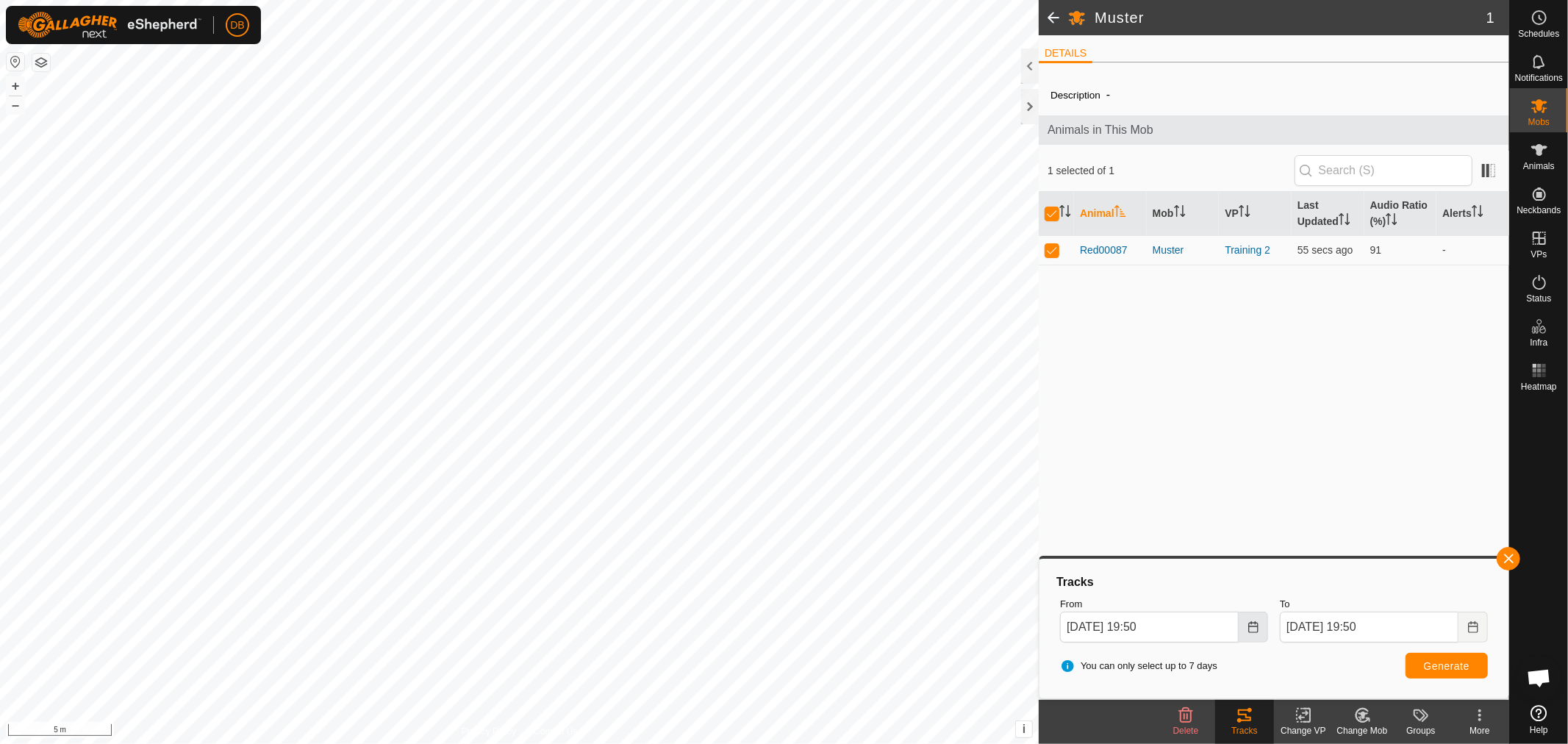
click at [1251, 629] on icon "Choose Date" at bounding box center [1253, 626] width 12 height 12
drag, startPoint x: 1243, startPoint y: 464, endPoint x: 1222, endPoint y: 510, distance: 50.6
click at [1244, 464] on span "20" at bounding box center [1245, 464] width 24 height 24
click at [1257, 630] on icon "Choose Date" at bounding box center [1253, 626] width 12 height 12
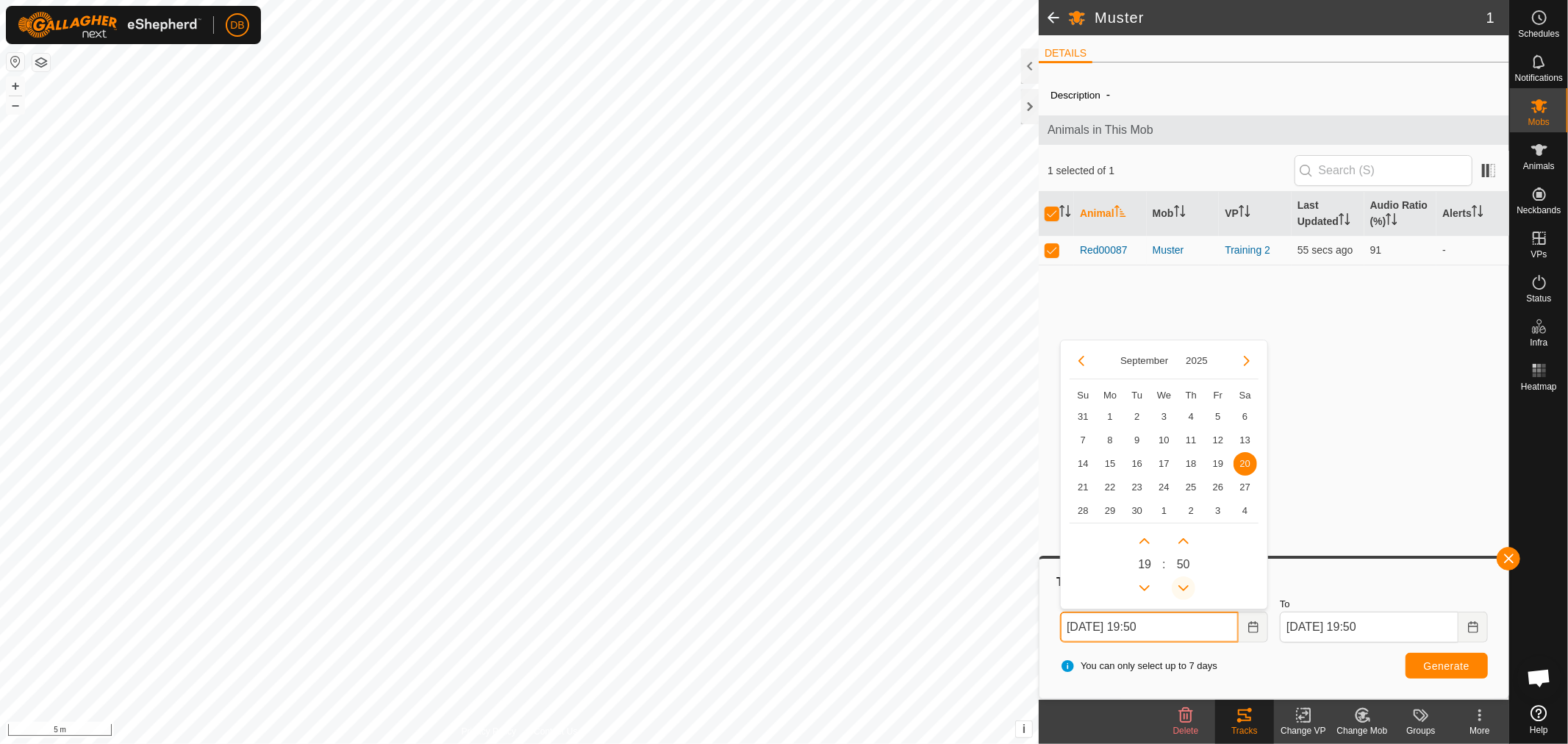
click at [1188, 589] on button "Previous Minute" at bounding box center [1184, 589] width 24 height 24
click at [1188, 589] on span "Previous Minute" at bounding box center [1188, 589] width 0 height 0
click at [1188, 589] on button "Previous Minute" at bounding box center [1184, 589] width 24 height 24
click at [1188, 589] on icon "Previous Minute" at bounding box center [1183, 588] width 12 height 12
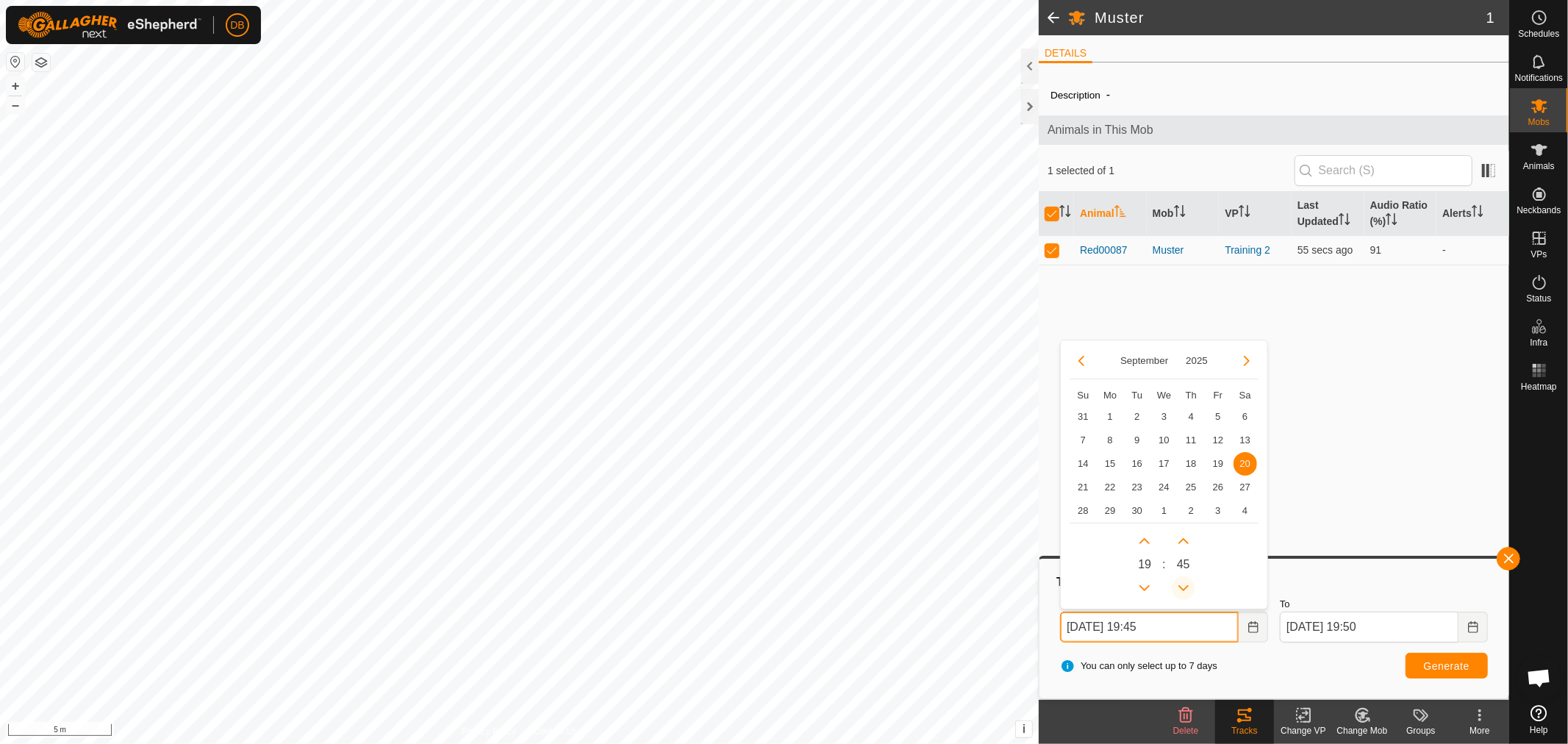
click at [1188, 589] on icon "Previous Minute" at bounding box center [1183, 588] width 12 height 12
type input "[DATE] 19:35"
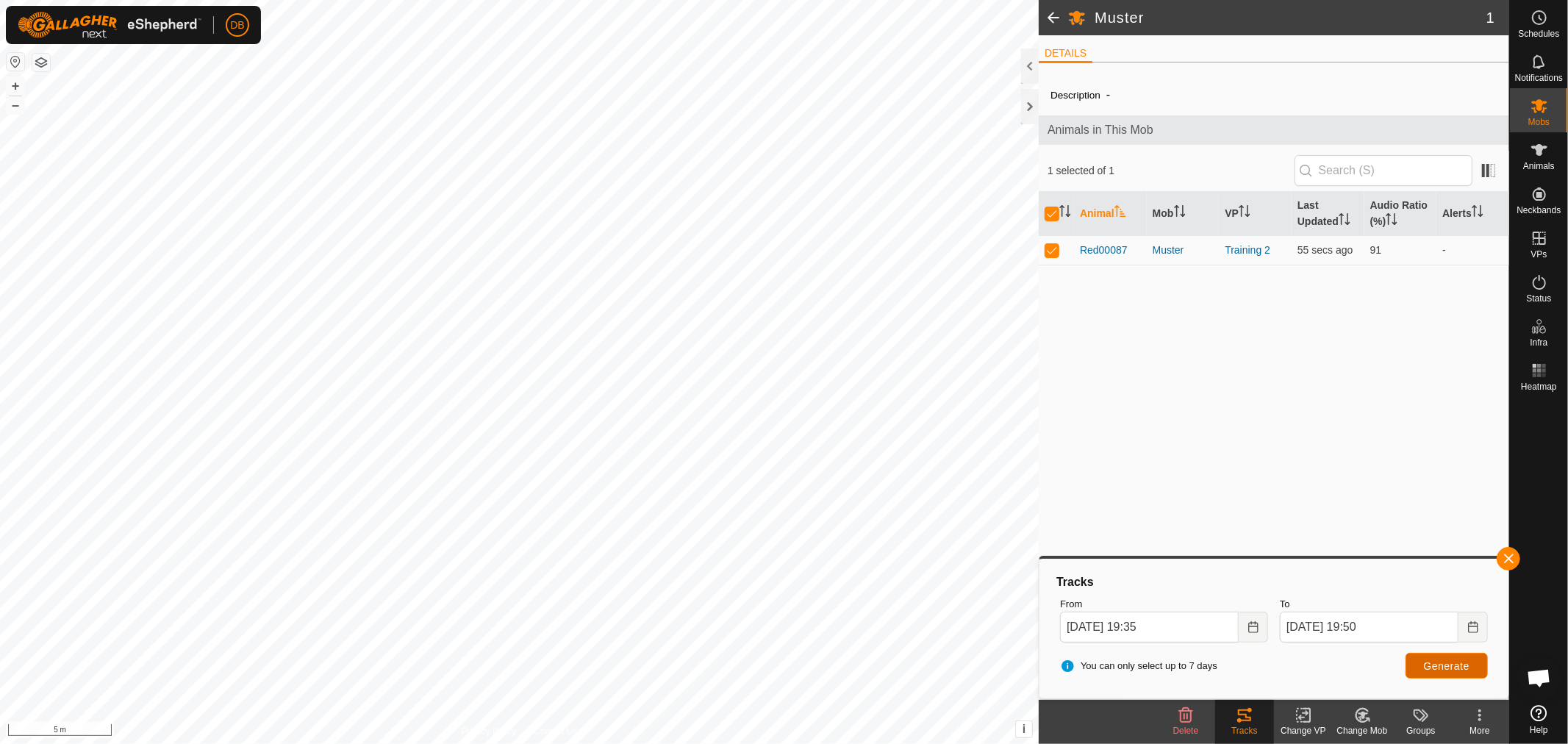
click at [1427, 656] on button "Generate" at bounding box center [1447, 666] width 83 height 26
